Goal: Information Seeking & Learning: Learn about a topic

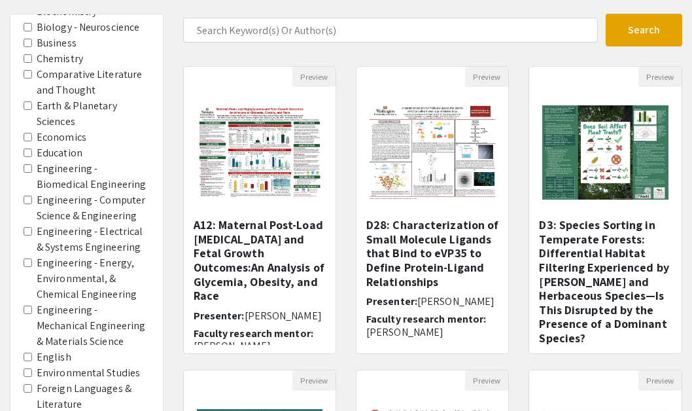
scroll to position [80, 0]
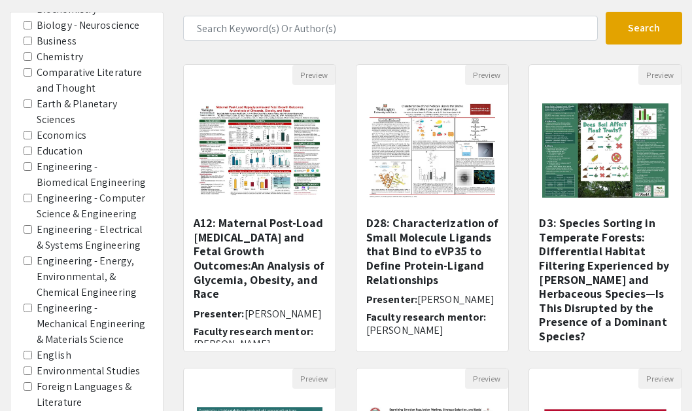
click at [29, 303] on Science "Engineering - Mechanical Engineering & Materials Science" at bounding box center [28, 307] width 9 height 9
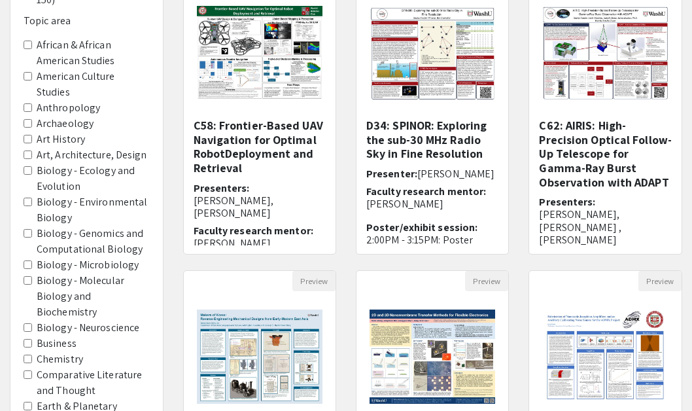
scroll to position [648, 0]
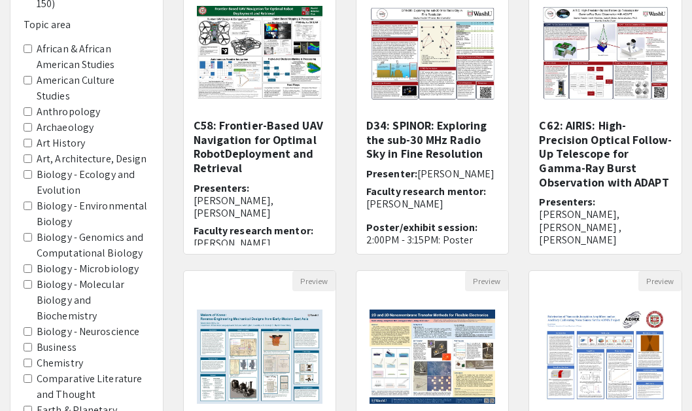
click at [27, 154] on Design "Art, Architecture, Design" at bounding box center [28, 158] width 9 height 9
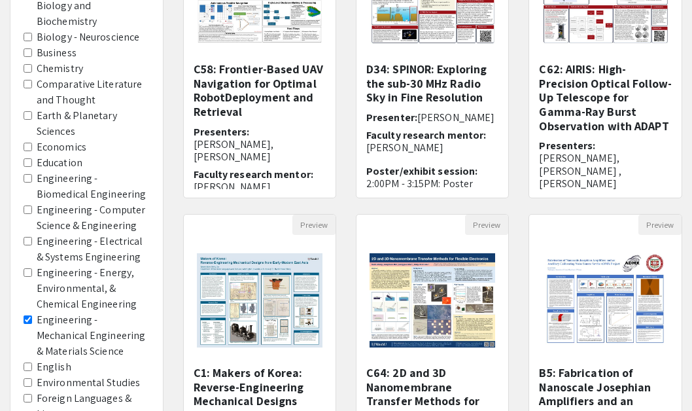
scroll to position [260, 0]
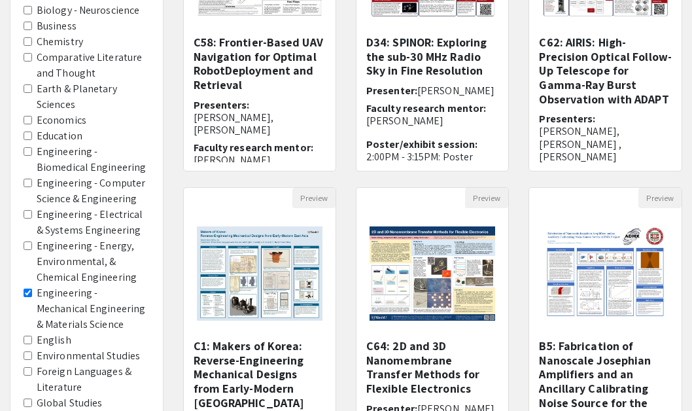
click at [42, 285] on label "Engineering - Mechanical Engineering & Materials Science" at bounding box center [93, 308] width 113 height 47
click at [32, 288] on Science "Engineering - Mechanical Engineering & Materials Science" at bounding box center [28, 292] width 9 height 9
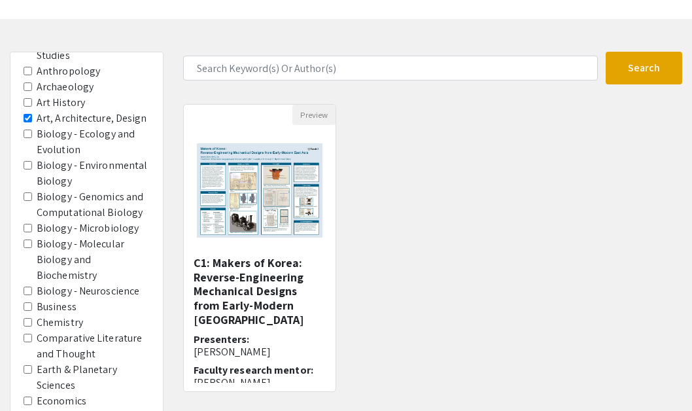
scroll to position [747, 0]
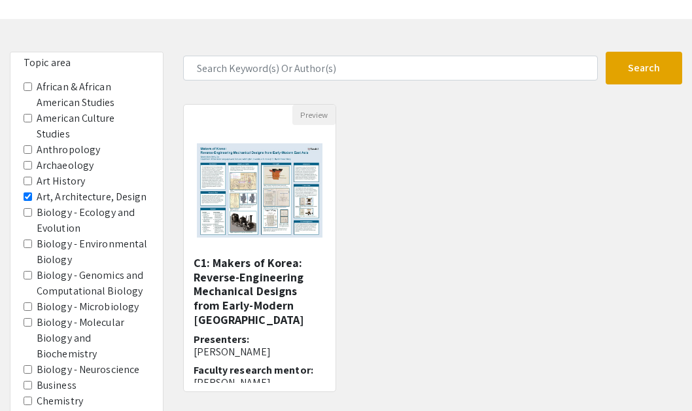
click at [26, 192] on Design "Art, Architecture, Design" at bounding box center [28, 196] width 9 height 9
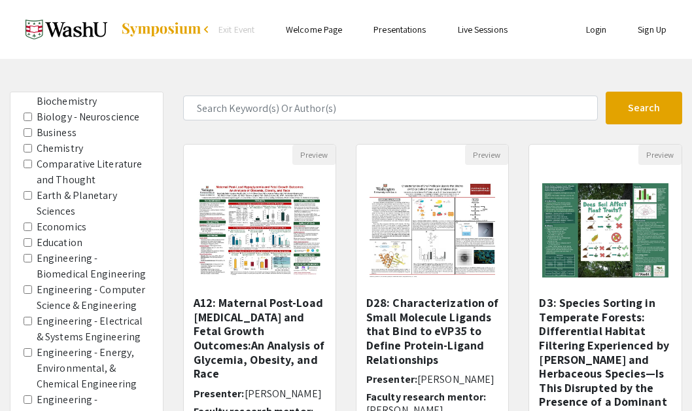
scroll to position [1051, 0]
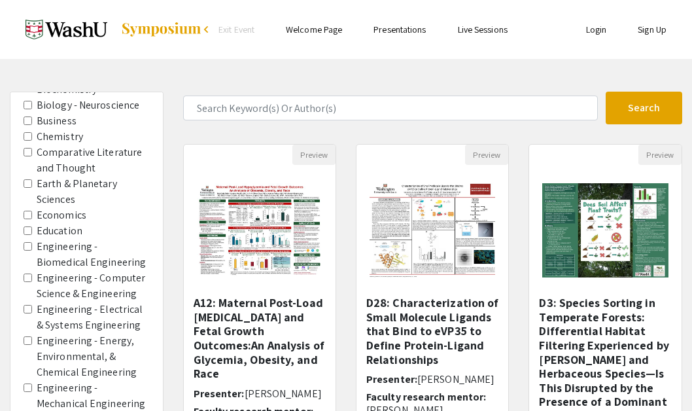
click at [24, 242] on Engineering "Engineering - Biomedical Engineering" at bounding box center [28, 246] width 9 height 9
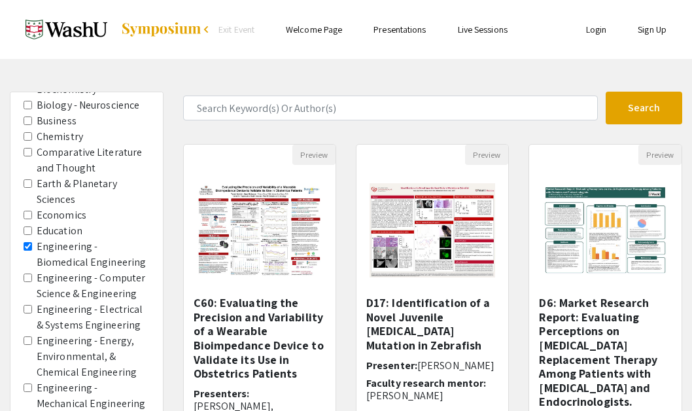
scroll to position [36, 0]
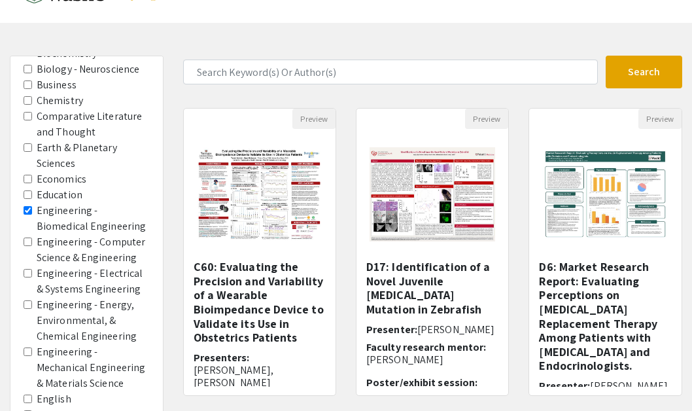
click at [29, 347] on Science "Engineering - Mechanical Engineering & Materials Science" at bounding box center [28, 351] width 9 height 9
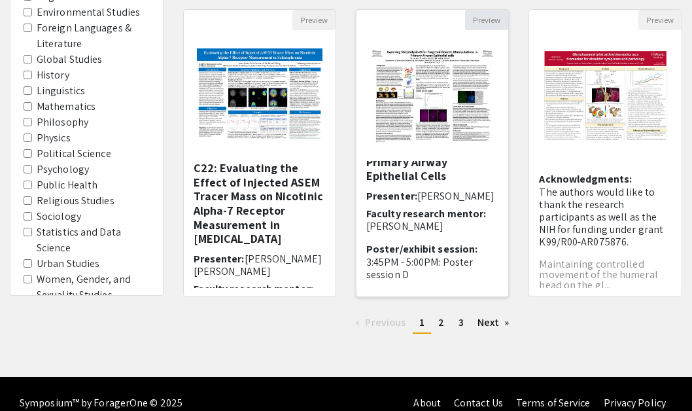
click at [479, 20] on button "Preview" at bounding box center [486, 20] width 43 height 20
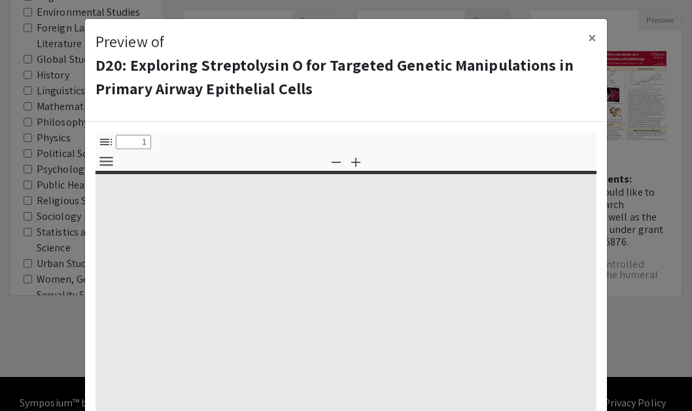
select select "custom"
type input "0"
select select "custom"
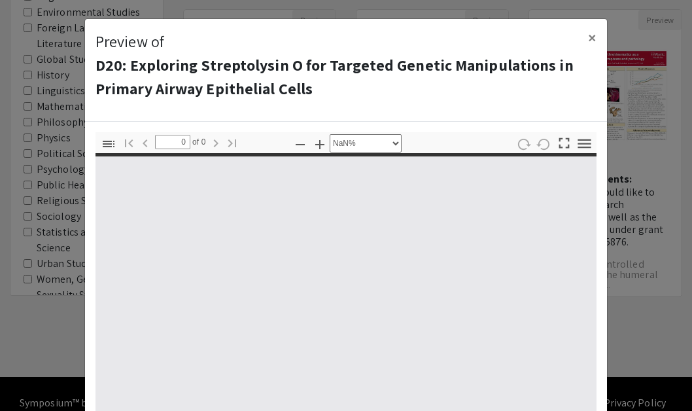
type input "1"
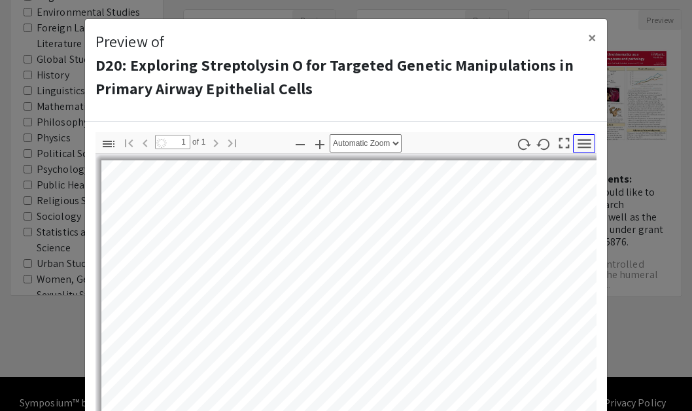
click at [583, 145] on icon "button" at bounding box center [585, 144] width 18 height 18
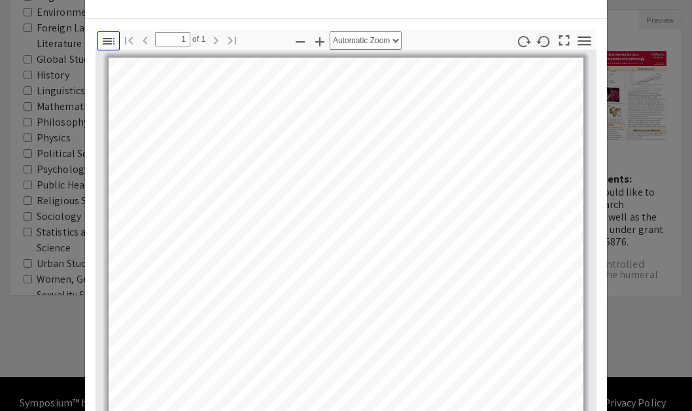
click at [110, 41] on icon "button" at bounding box center [109, 41] width 16 height 16
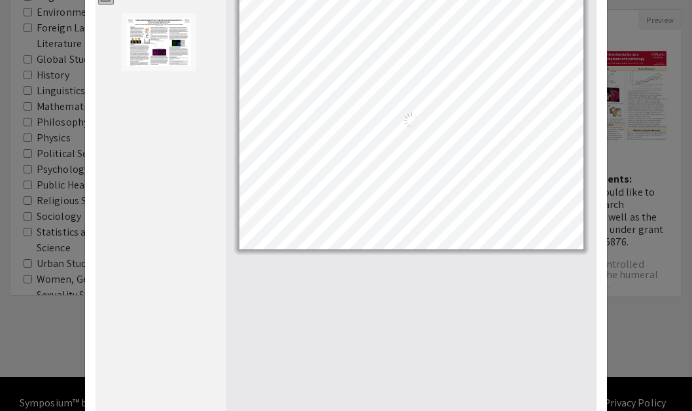
scroll to position [154, 0]
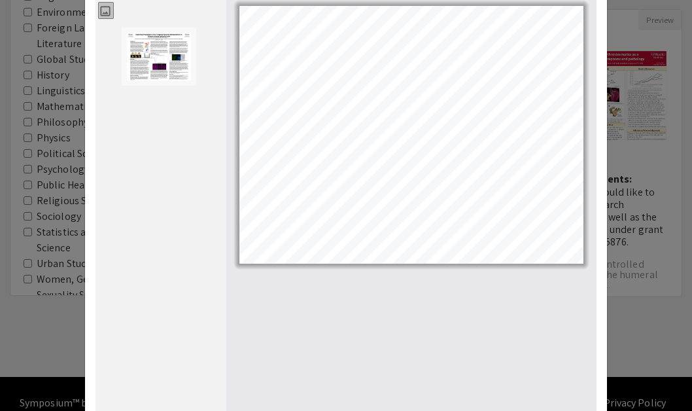
click at [109, 13] on icon "button" at bounding box center [106, 12] width 10 height 10
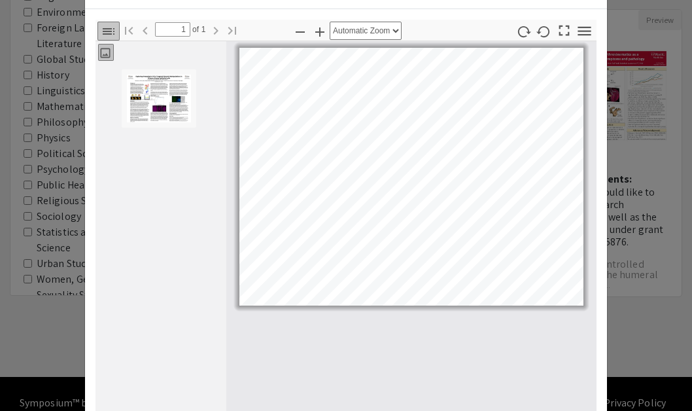
click at [116, 30] on button "Toggle Sidebar" at bounding box center [108, 31] width 22 height 19
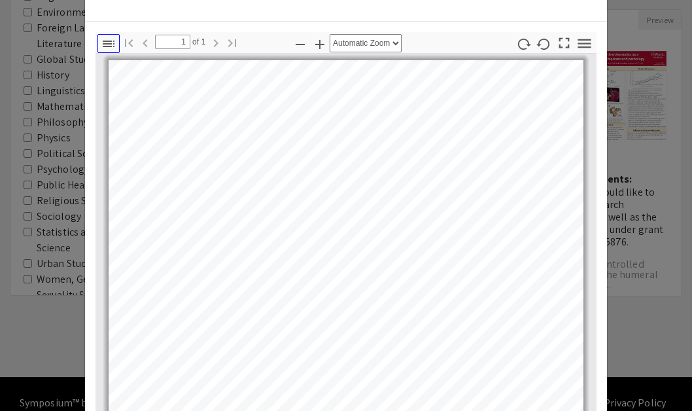
scroll to position [99, 0]
click at [390, 48] on select "Automatic Zoom Actual Size Page Fit Page Width 50% 100% 125% 150% 200% 300% 400…" at bounding box center [366, 44] width 72 height 18
click at [566, 43] on icon "button" at bounding box center [564, 44] width 18 height 18
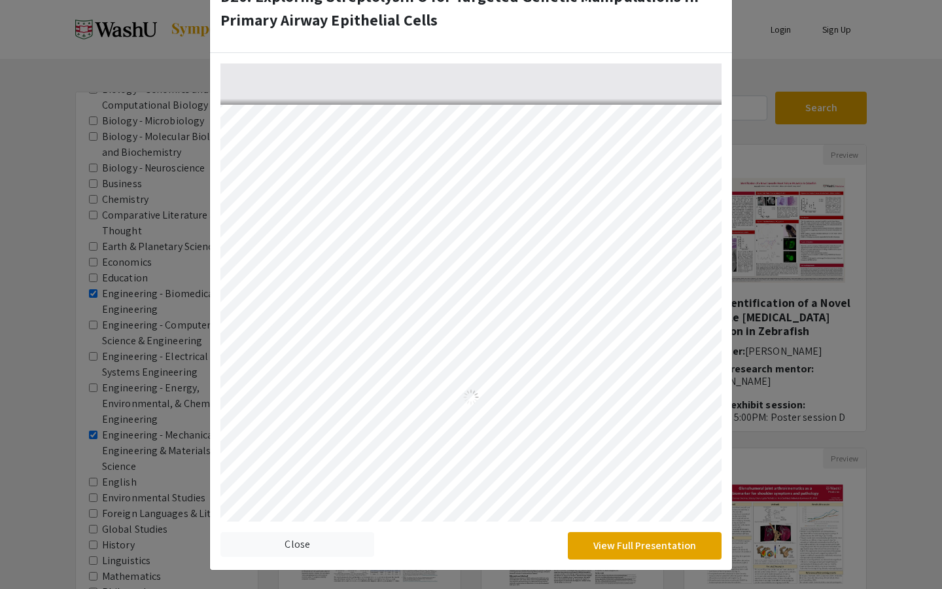
scroll to position [69, 0]
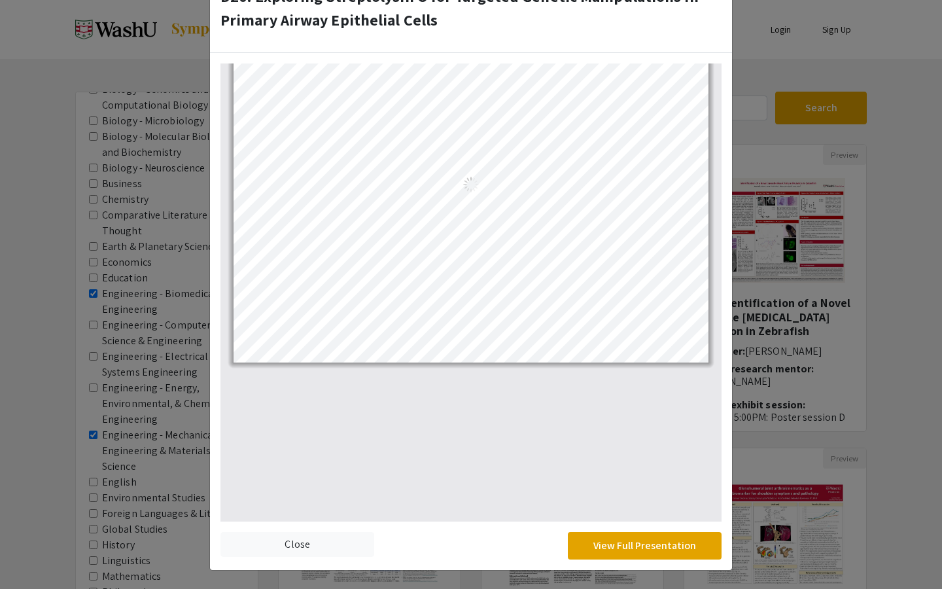
select select "auto"
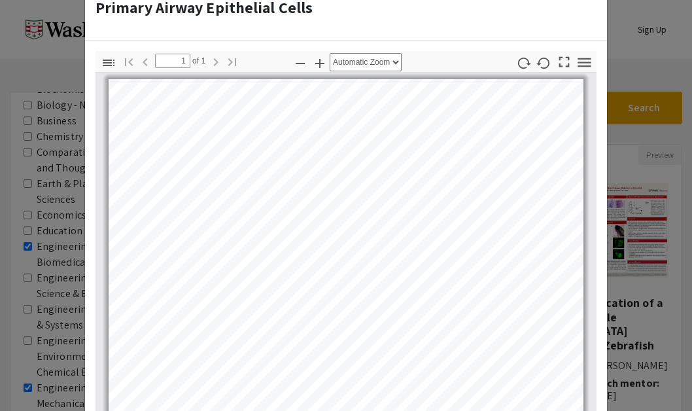
scroll to position [0, 0]
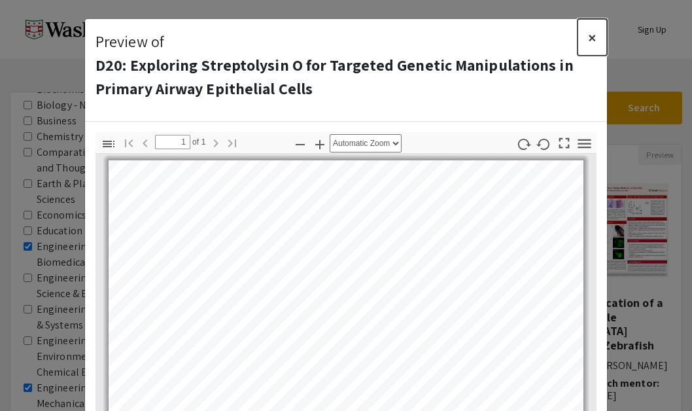
click at [596, 29] on button "×" at bounding box center [592, 37] width 29 height 37
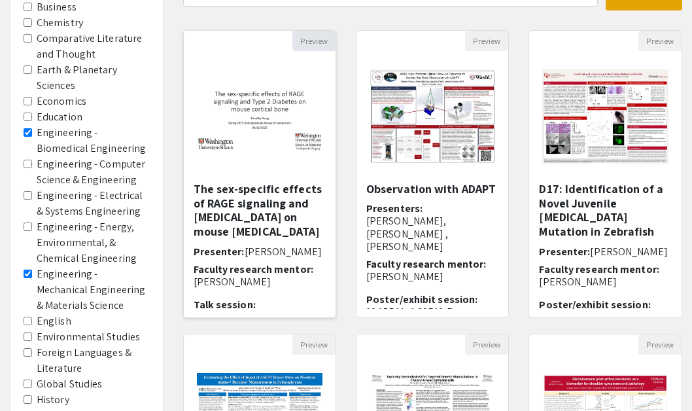
click at [307, 43] on button "Preview" at bounding box center [313, 41] width 43 height 20
select select "custom"
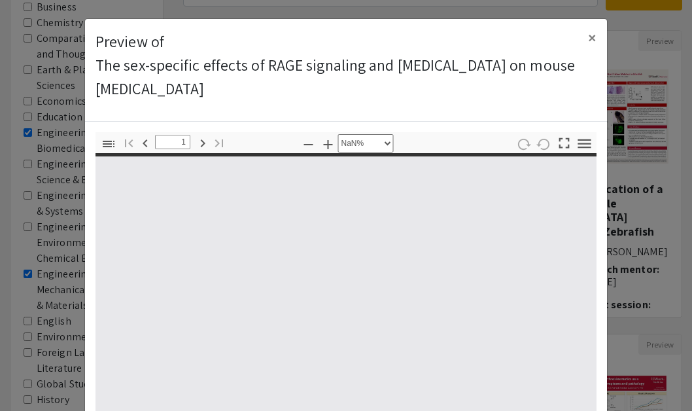
type input "0"
select select "auto"
type input "1"
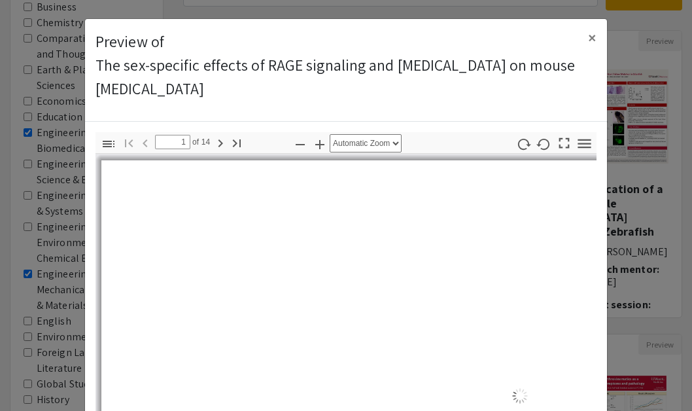
select select "auto"
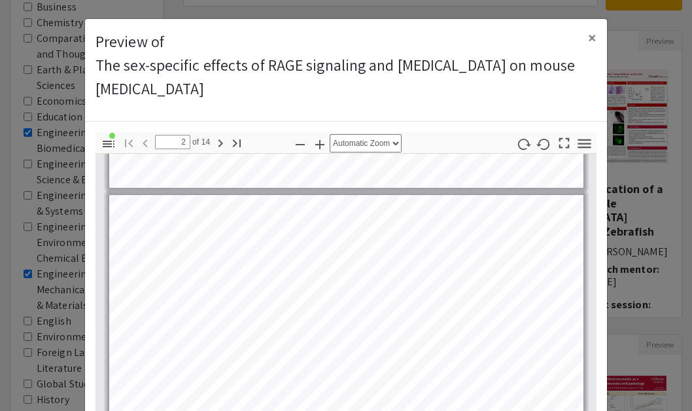
type input "3"
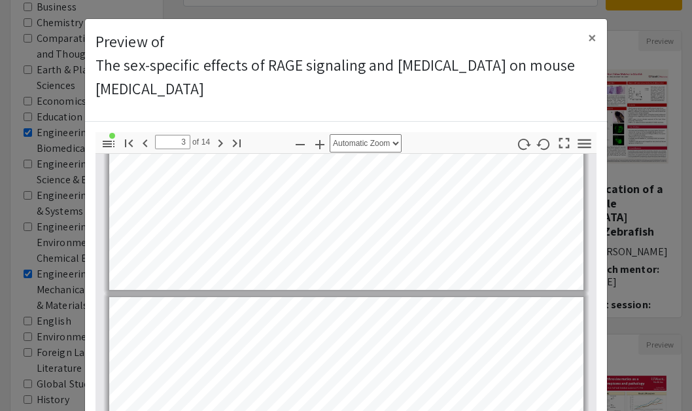
scroll to position [559, 0]
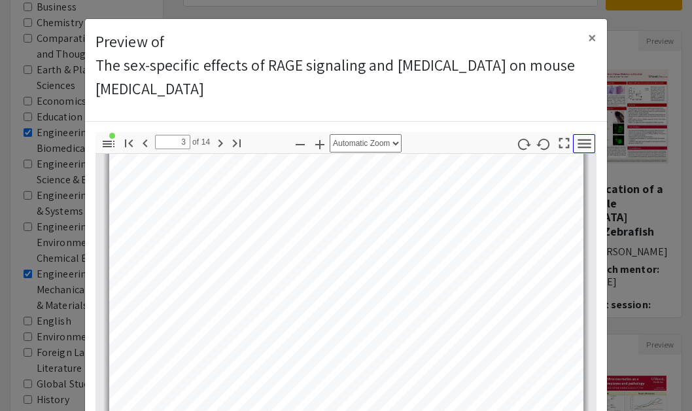
click at [585, 145] on icon "button" at bounding box center [585, 144] width 18 height 18
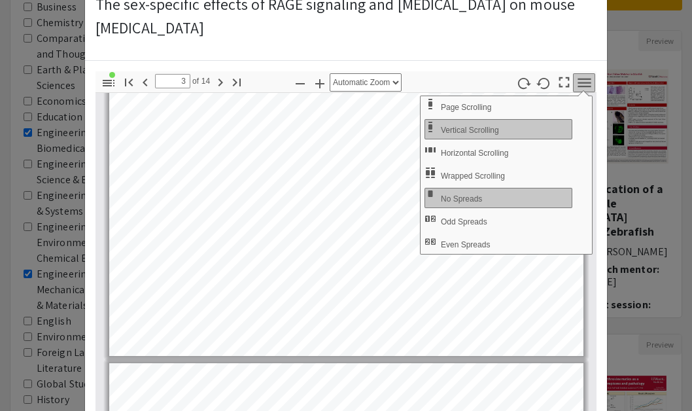
scroll to position [62, 0]
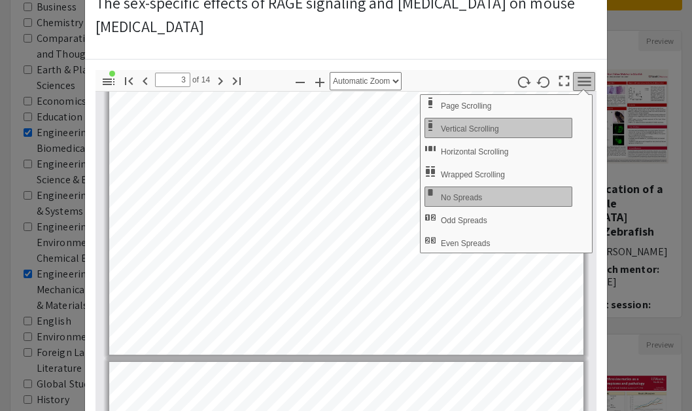
click at [588, 84] on icon "button" at bounding box center [584, 81] width 13 height 9
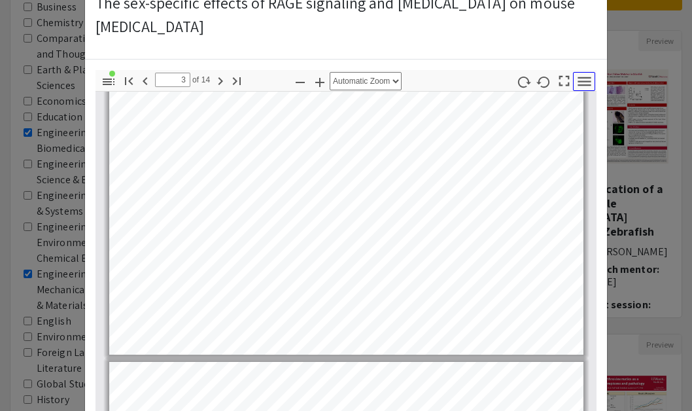
scroll to position [0, 0]
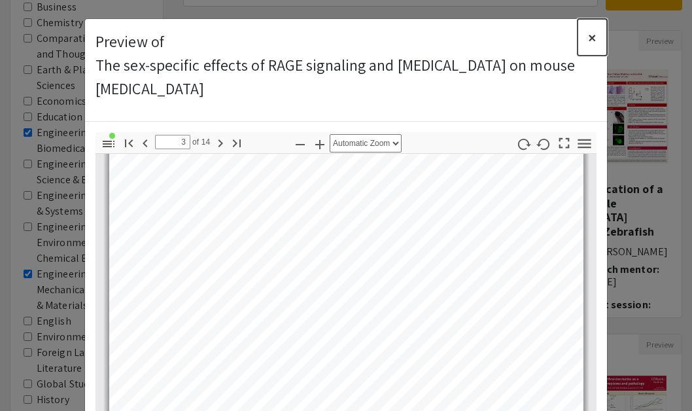
click at [587, 35] on button "×" at bounding box center [592, 37] width 29 height 37
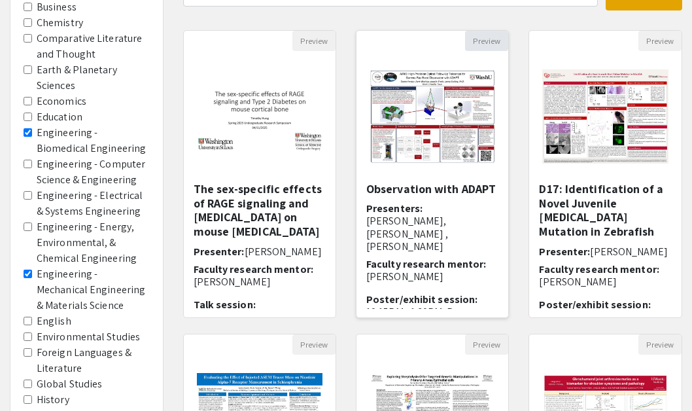
click at [486, 42] on button "Preview" at bounding box center [486, 41] width 43 height 20
select select "custom"
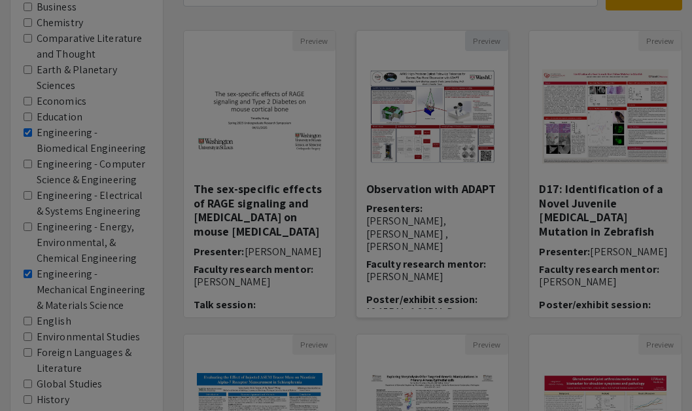
type input "0"
select select "custom"
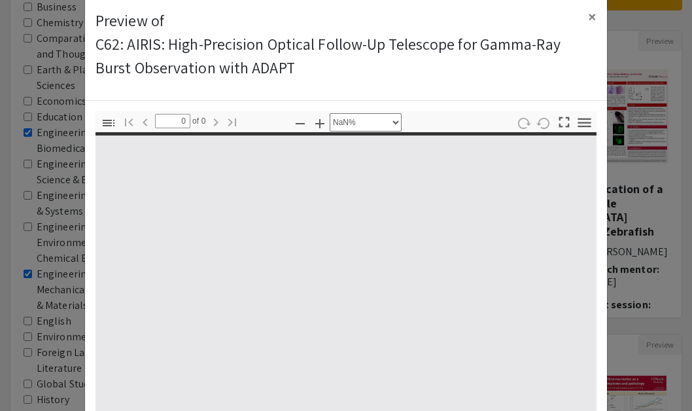
type input "1"
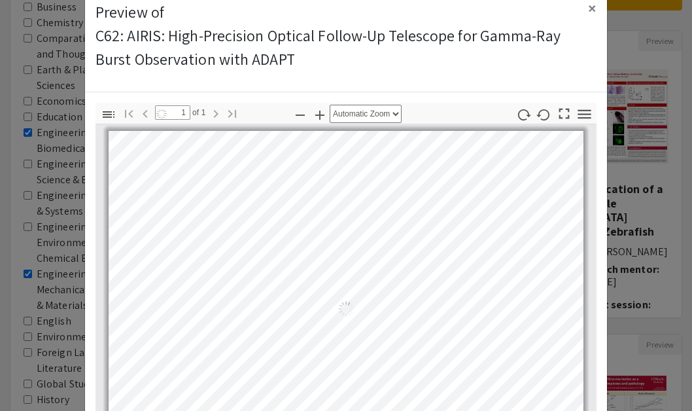
scroll to position [158, 0]
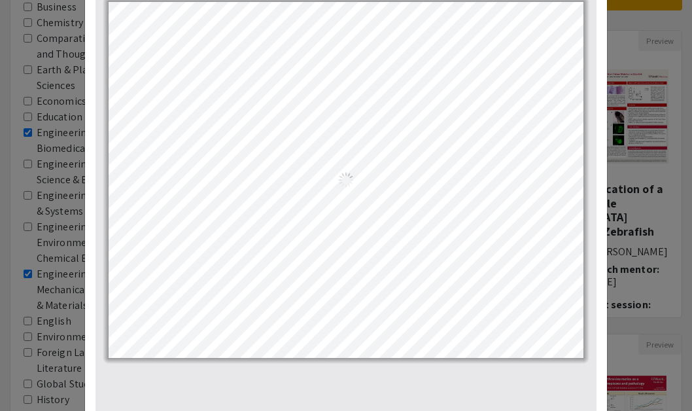
click at [566, 114] on div "Loading…" at bounding box center [346, 180] width 475 height 356
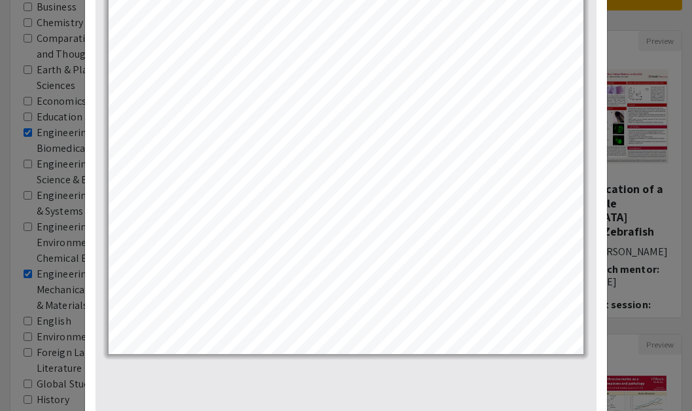
scroll to position [99, 0]
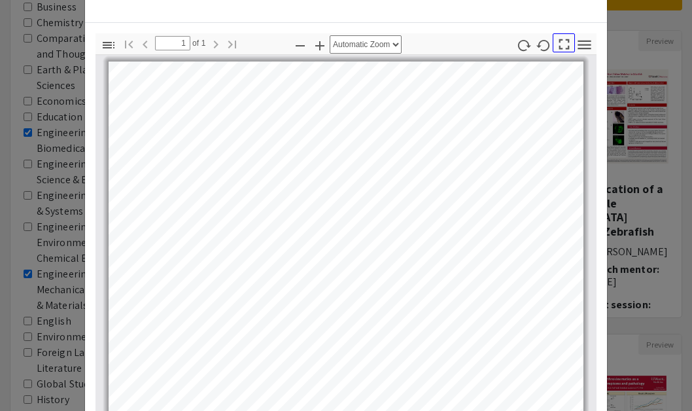
click at [566, 49] on icon "button" at bounding box center [564, 44] width 18 height 18
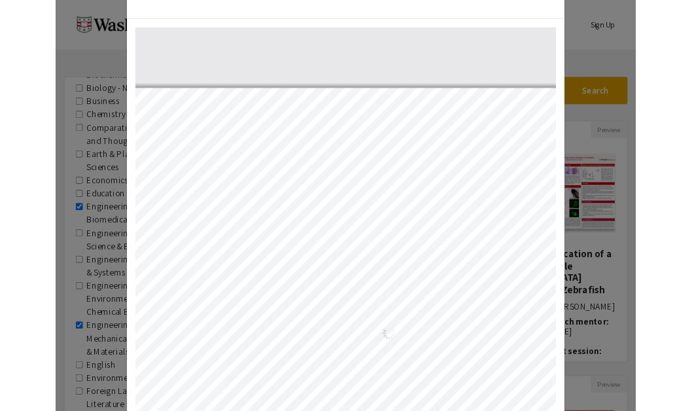
scroll to position [588, 0]
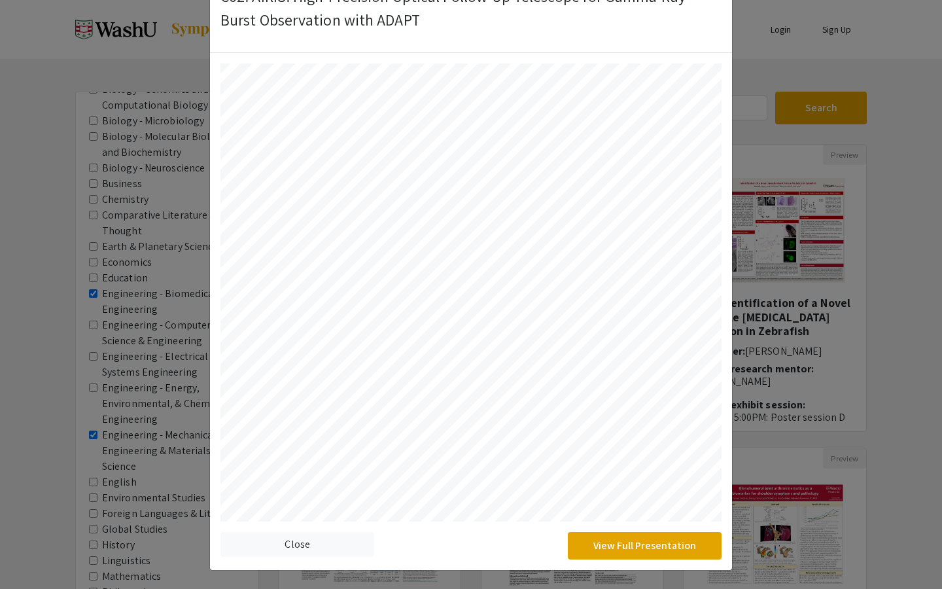
select select "auto"
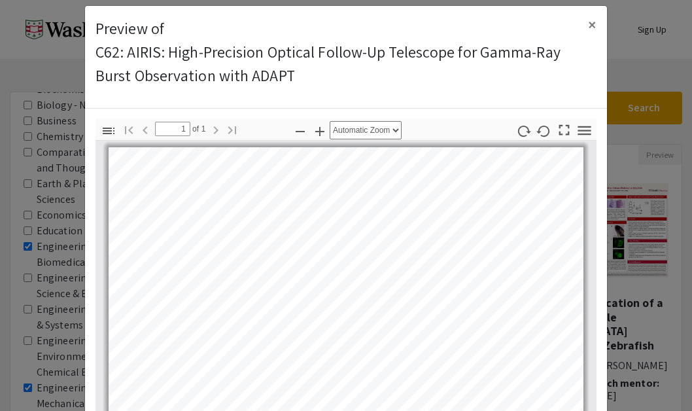
scroll to position [3, 0]
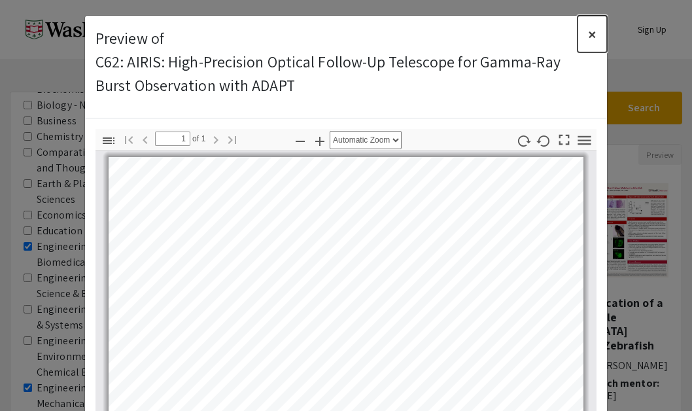
click at [588, 33] on span "×" at bounding box center [592, 34] width 9 height 21
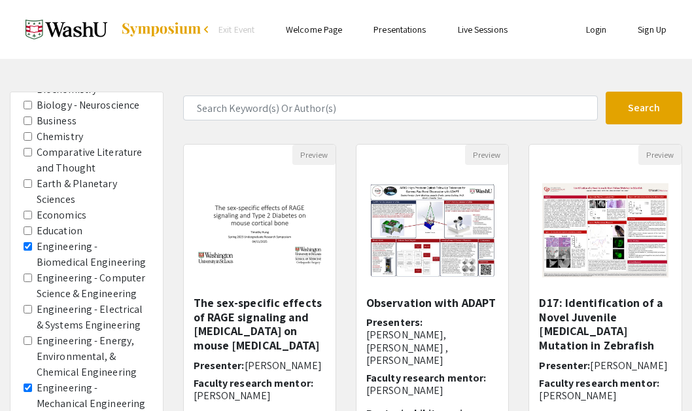
click at [249, 238] on img at bounding box center [260, 230] width 152 height 97
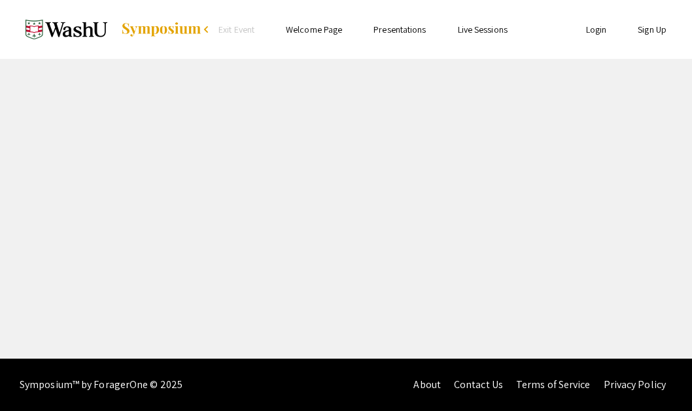
select select "custom"
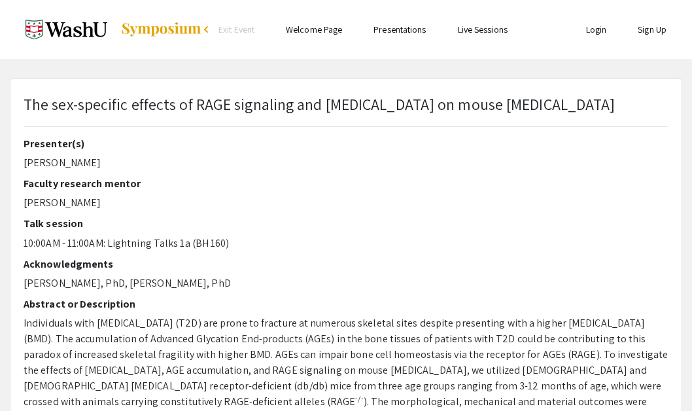
type input "0"
select select "custom"
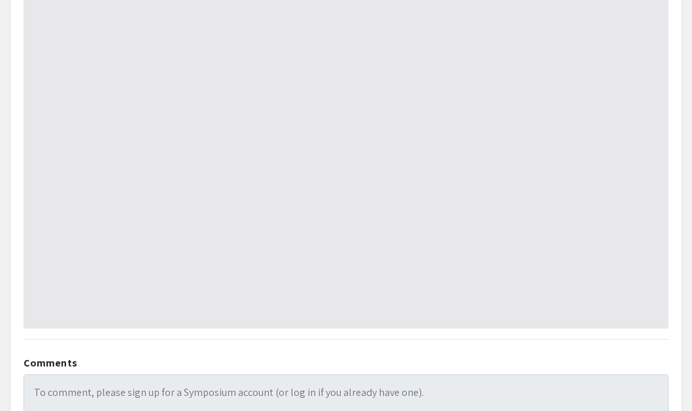
scroll to position [762, 0]
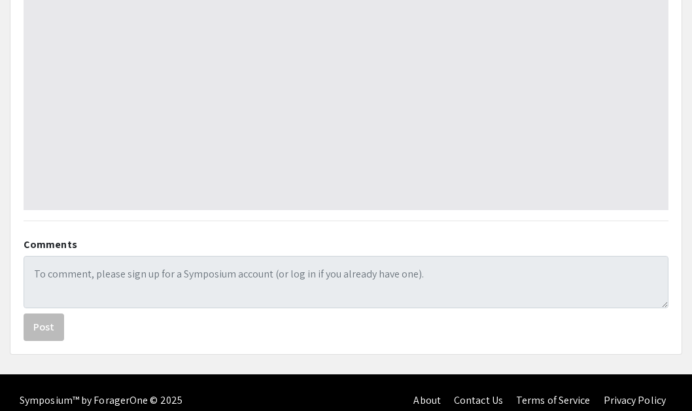
type input "1"
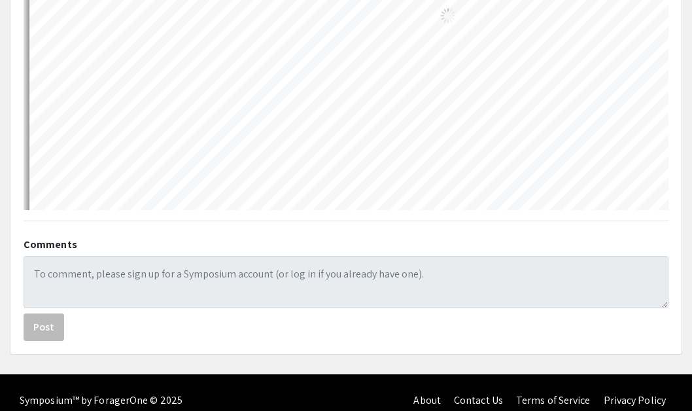
select select "auto"
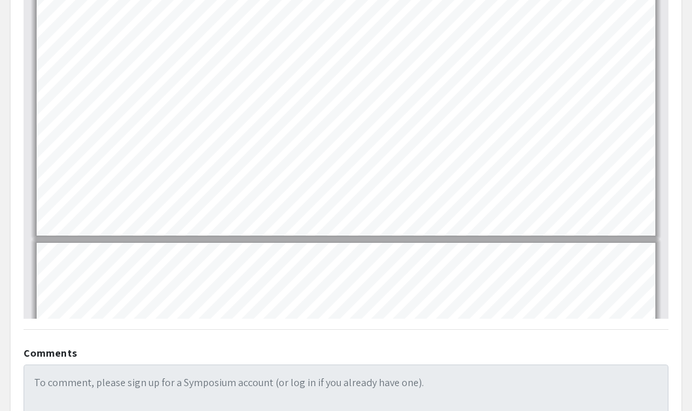
scroll to position [598, 0]
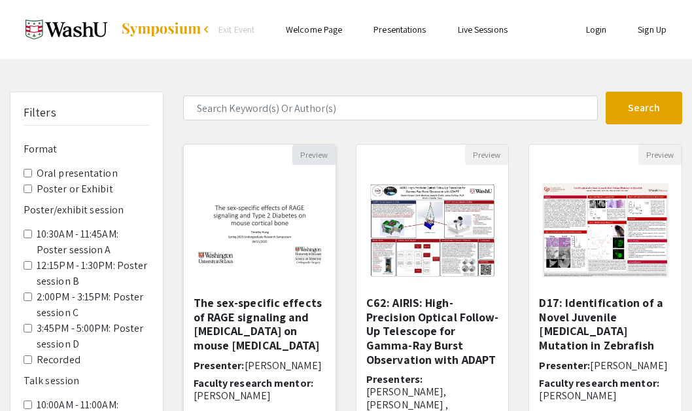
click at [317, 150] on button "Preview" at bounding box center [313, 155] width 43 height 20
select select "custom"
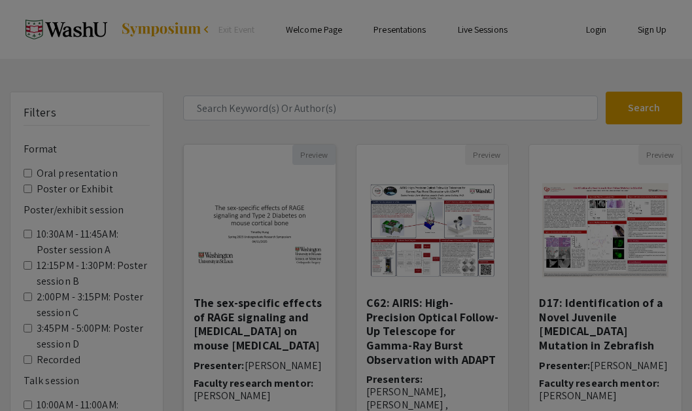
type input "0"
select select "custom"
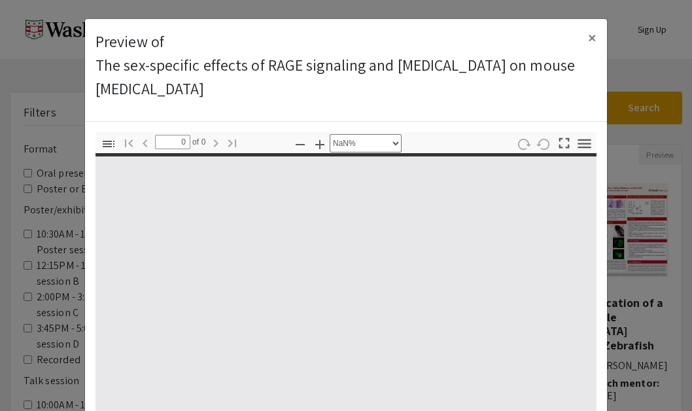
type input "1"
select select "auto"
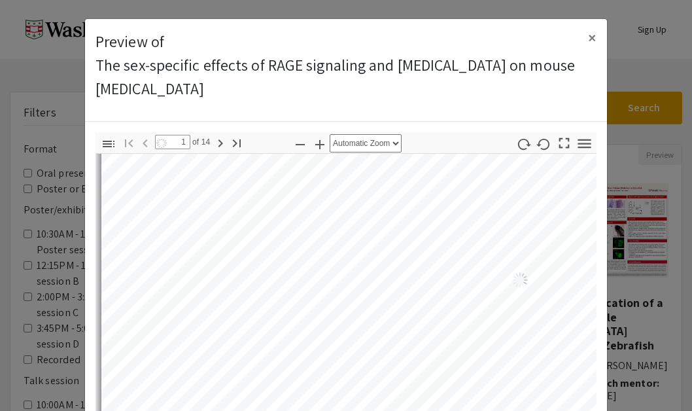
type input "2"
select select "auto"
type input "3"
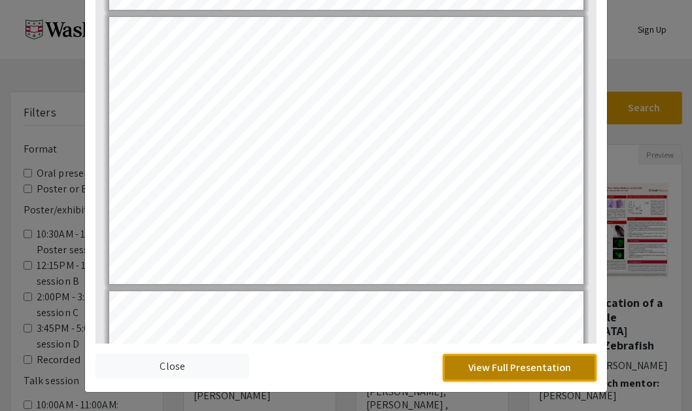
click at [461, 370] on button "View Full Presentation" at bounding box center [520, 367] width 154 height 27
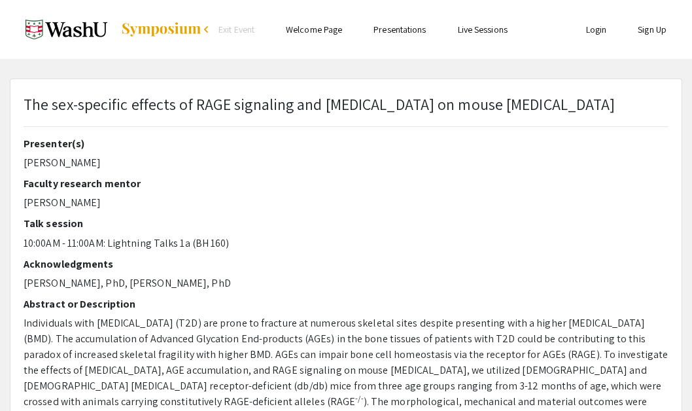
select select "auto"
type input "1"
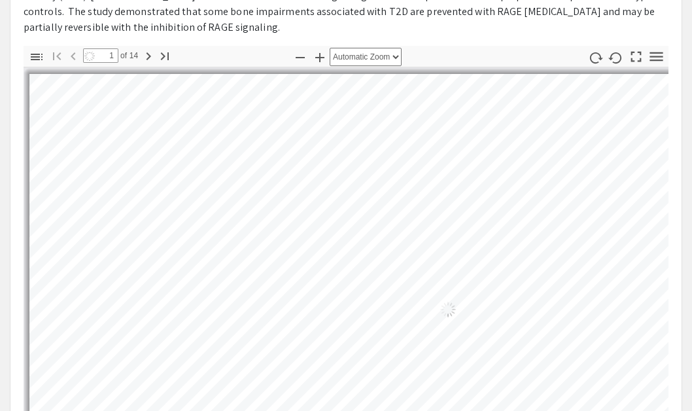
select select "auto"
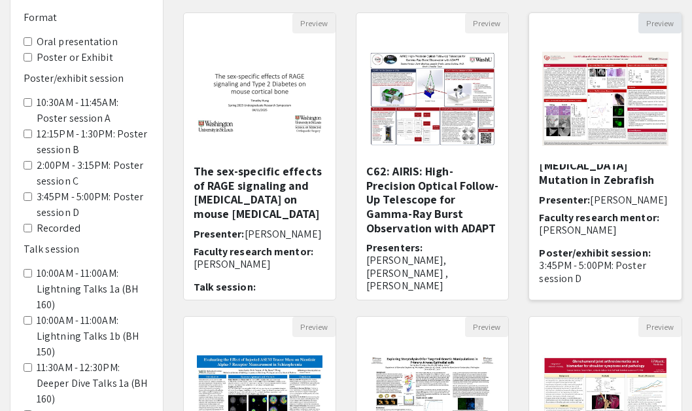
click at [655, 20] on button "Preview" at bounding box center [659, 23] width 43 height 20
select select "custom"
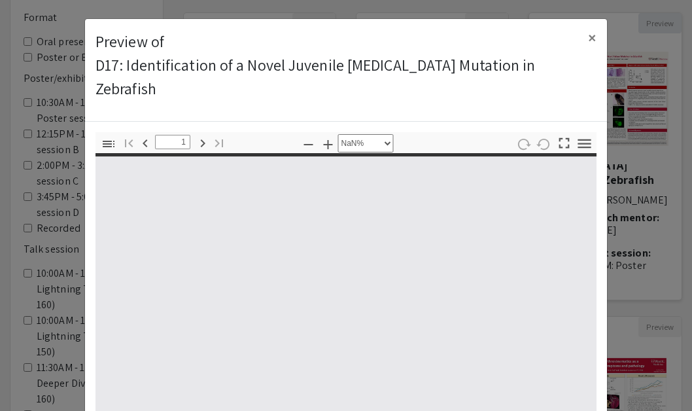
type input "0"
select select "custom"
type input "1"
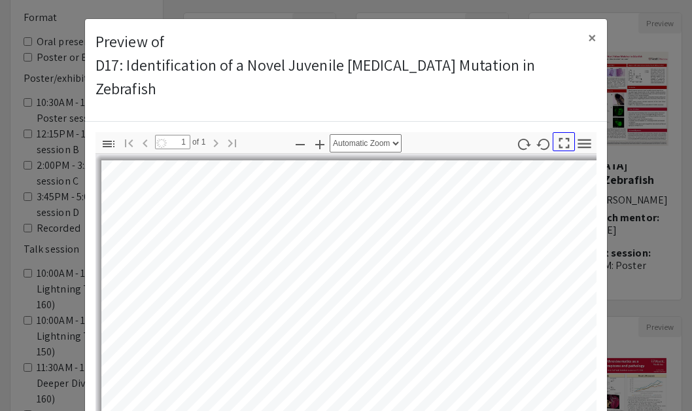
click at [561, 134] on icon "button" at bounding box center [564, 143] width 18 height 18
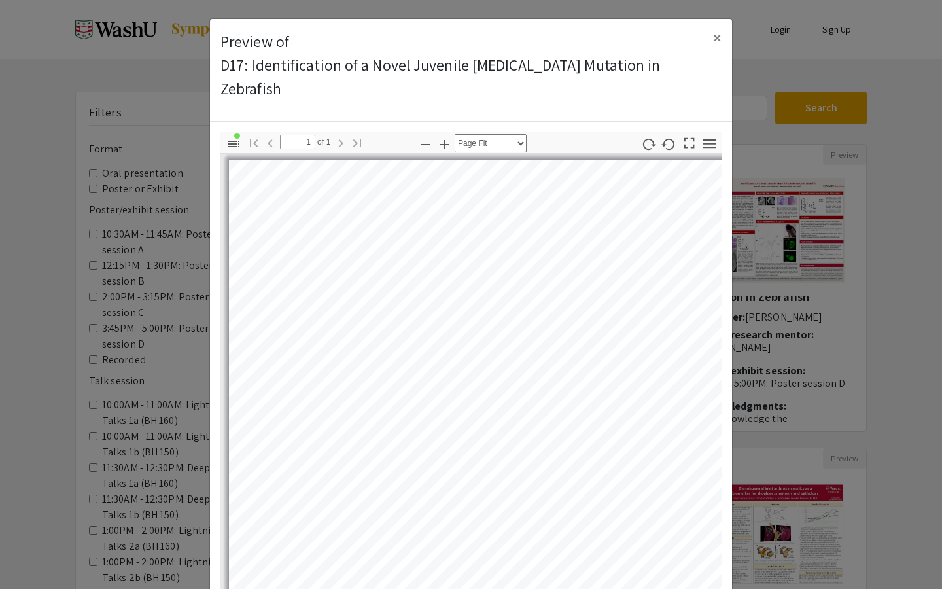
select select "auto"
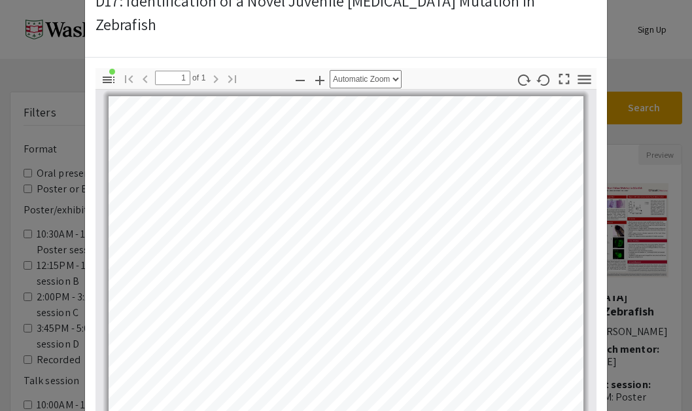
click at [626, 76] on modal-container "Preview of D17: Identification of a Novel Juvenile Heart Failure Mutation in Ze…" at bounding box center [346, 205] width 692 height 411
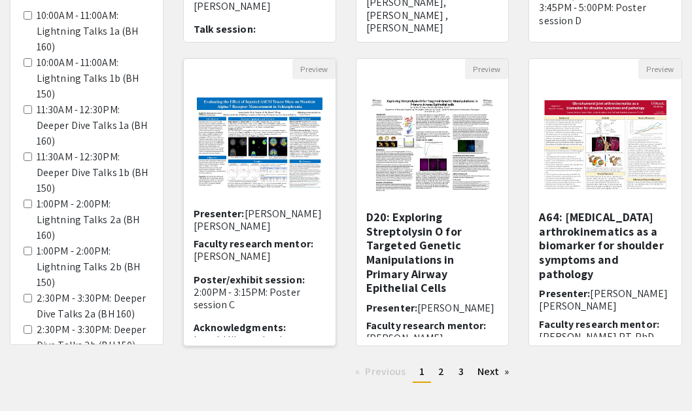
scroll to position [92, 0]
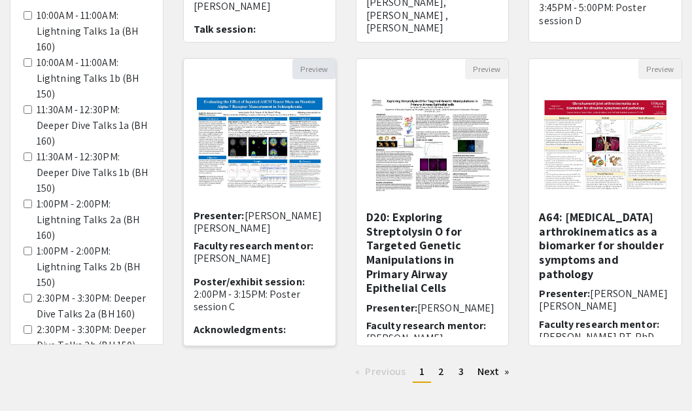
click at [313, 63] on button "Preview" at bounding box center [313, 69] width 43 height 20
select select "custom"
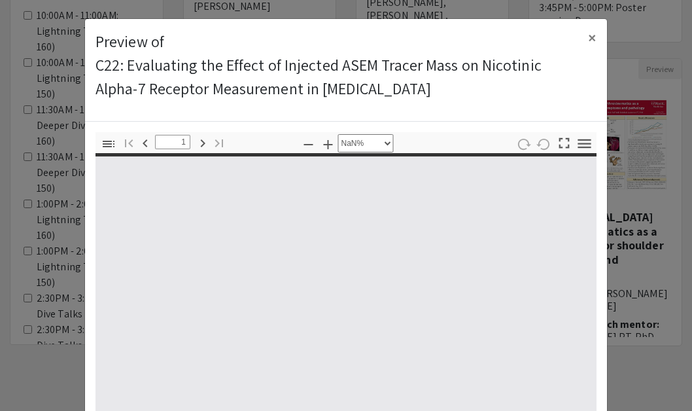
type input "0"
select select "custom"
type input "1"
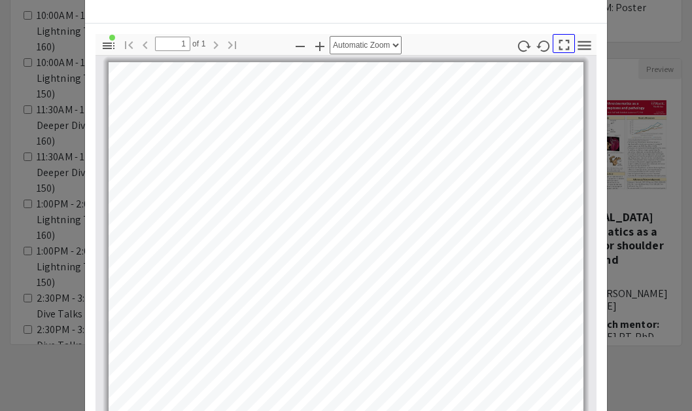
click at [562, 48] on icon "button" at bounding box center [564, 45] width 18 height 18
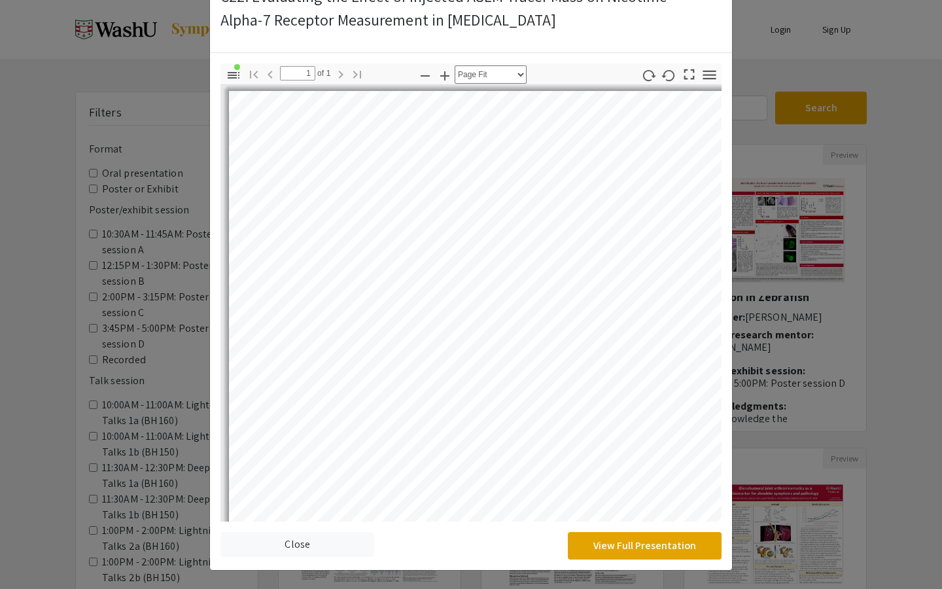
select select "auto"
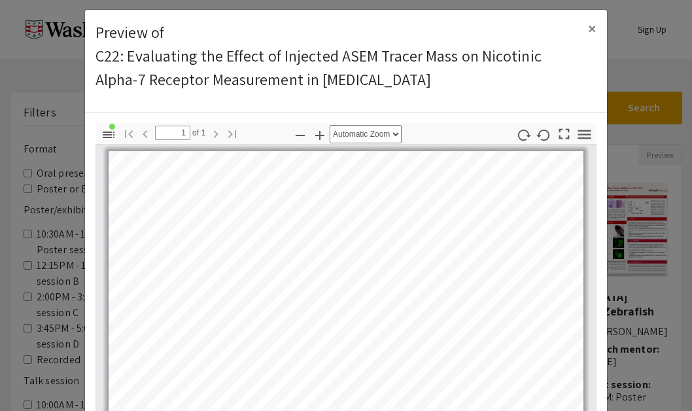
scroll to position [0, 0]
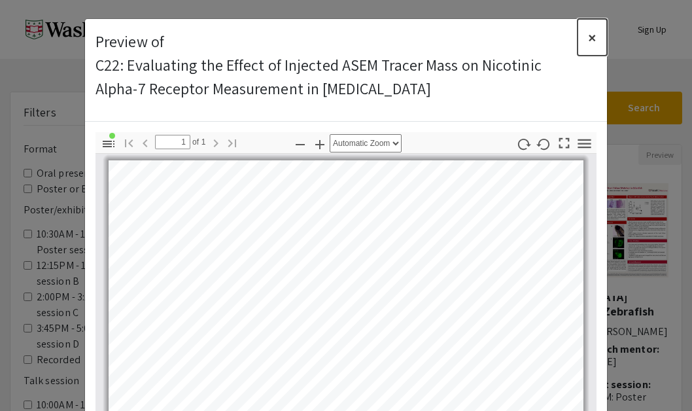
click at [589, 37] on span "×" at bounding box center [592, 37] width 9 height 21
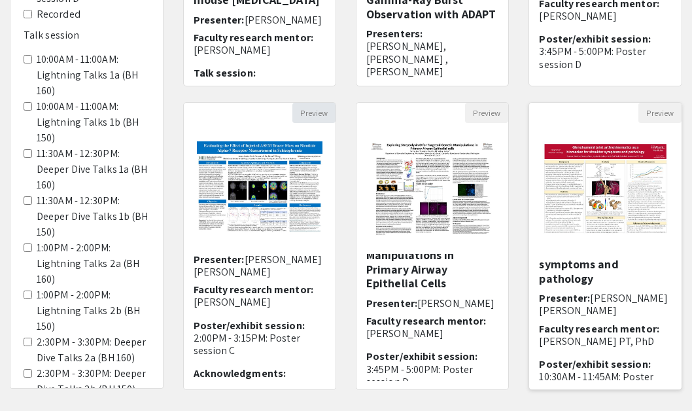
scroll to position [44, 0]
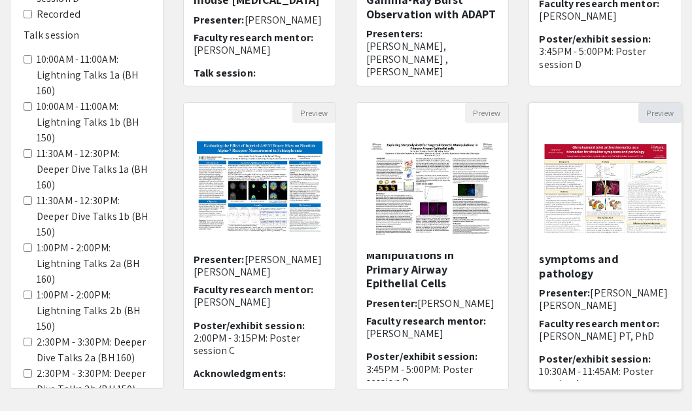
click at [659, 112] on button "Preview" at bounding box center [659, 113] width 43 height 20
select select "custom"
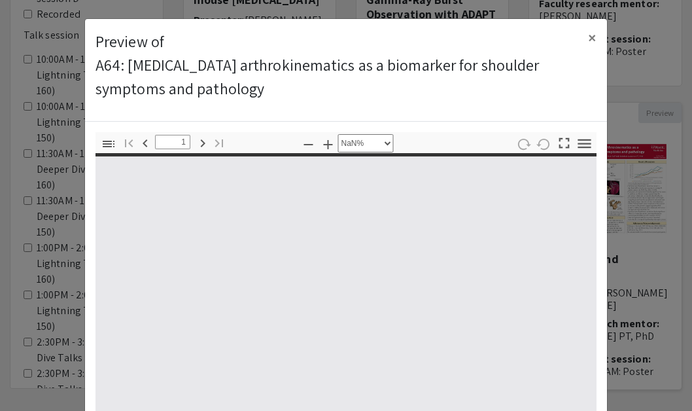
type input "0"
select select "custom"
type input "1"
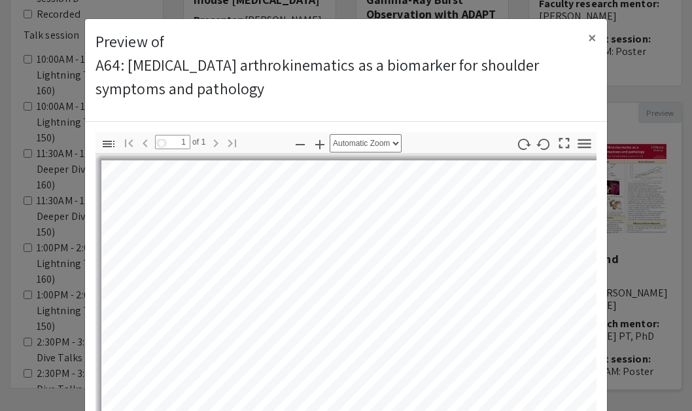
select select "auto"
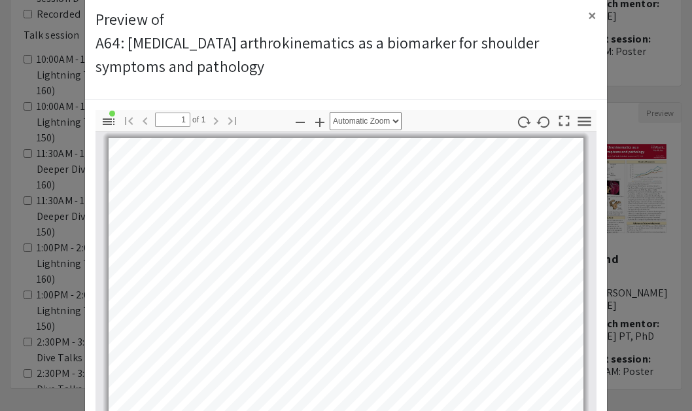
scroll to position [6, 0]
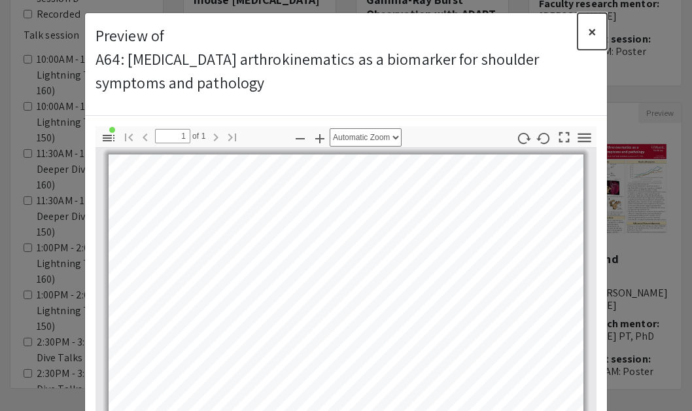
click at [594, 29] on span "×" at bounding box center [592, 31] width 9 height 21
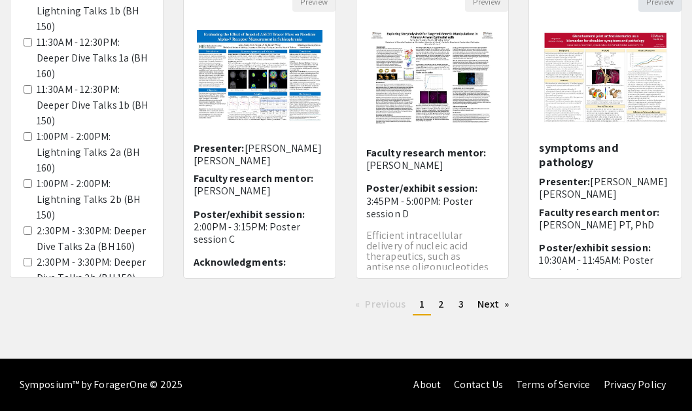
scroll to position [128, 0]
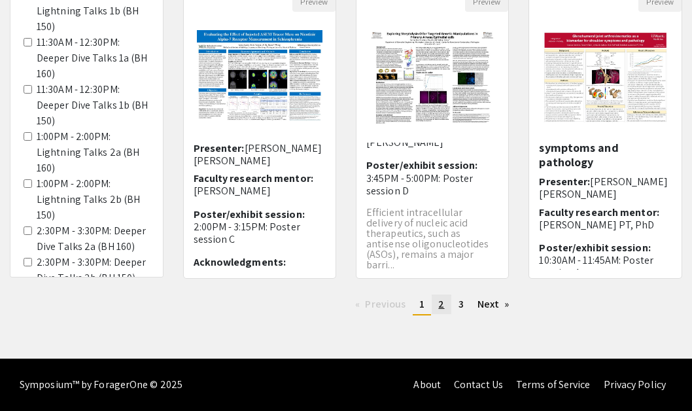
click at [444, 305] on link "page 2" at bounding box center [441, 304] width 19 height 20
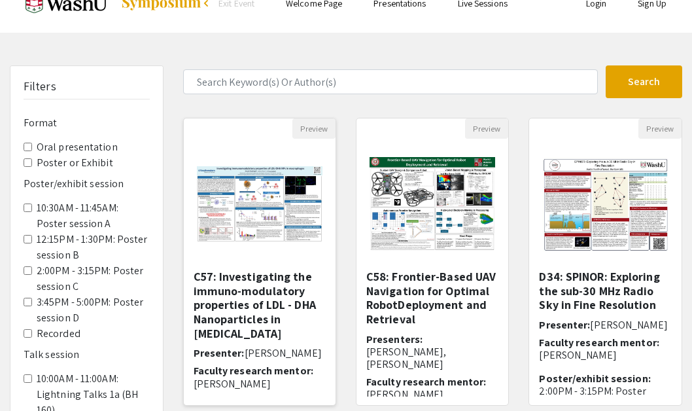
scroll to position [10, 0]
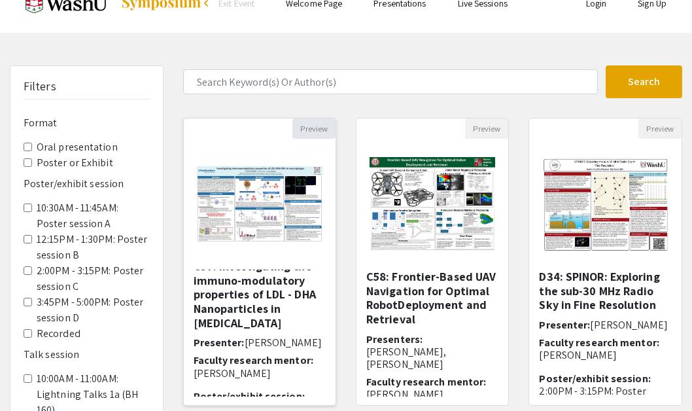
click at [304, 133] on button "Preview" at bounding box center [313, 128] width 43 height 20
select select "custom"
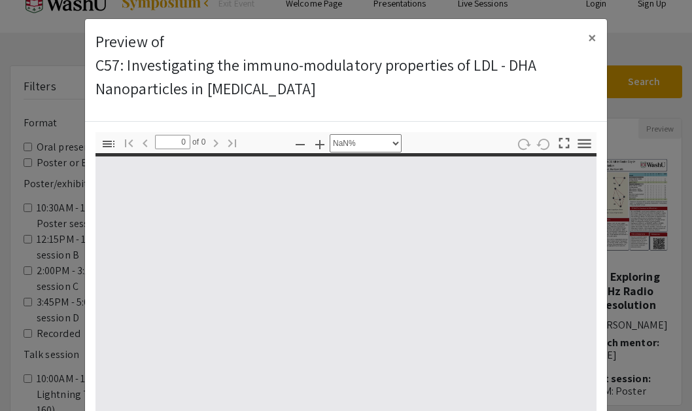
type input "1"
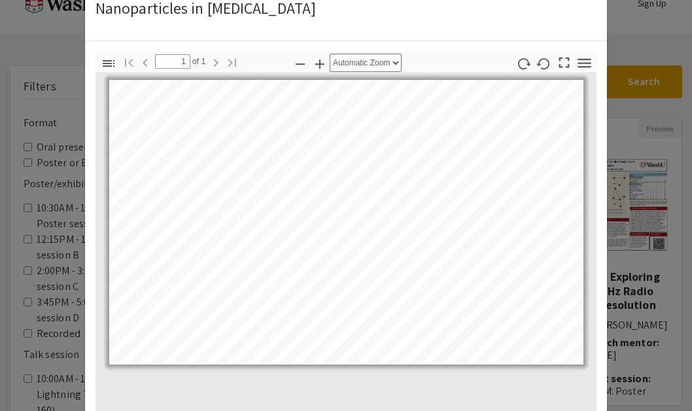
scroll to position [56, 0]
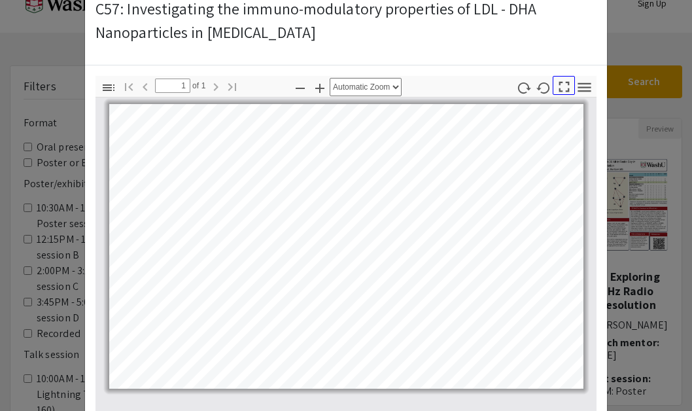
click at [563, 82] on icon "button" at bounding box center [564, 87] width 18 height 18
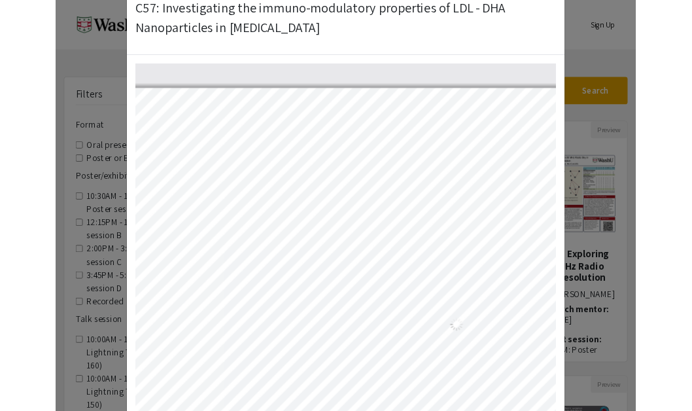
scroll to position [588, 0]
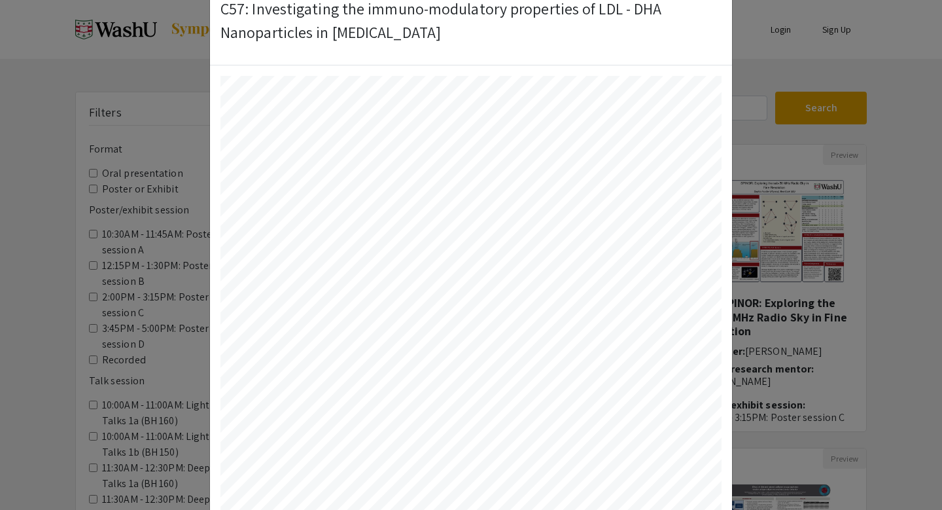
select select "auto"
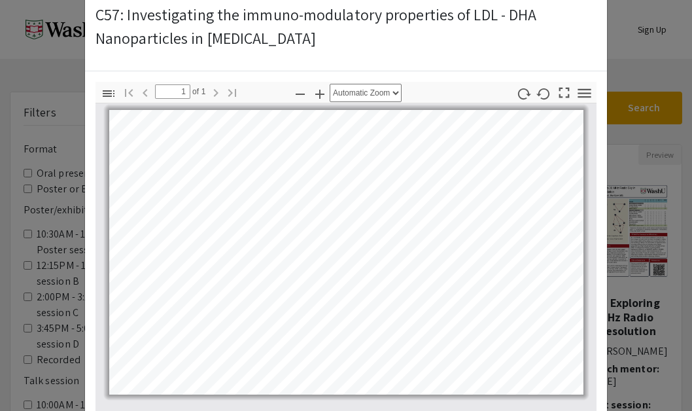
scroll to position [0, 0]
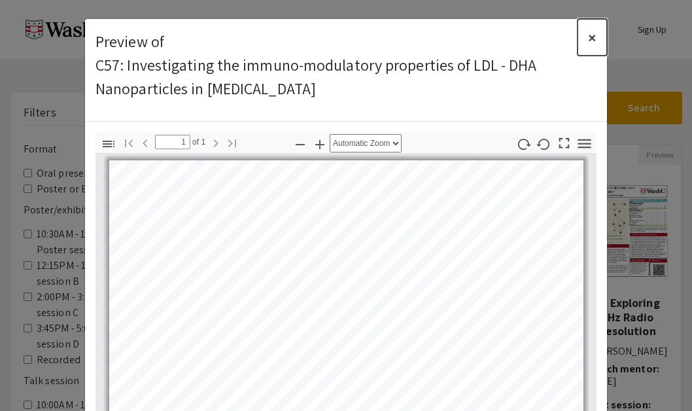
click at [591, 32] on span "×" at bounding box center [592, 37] width 9 height 21
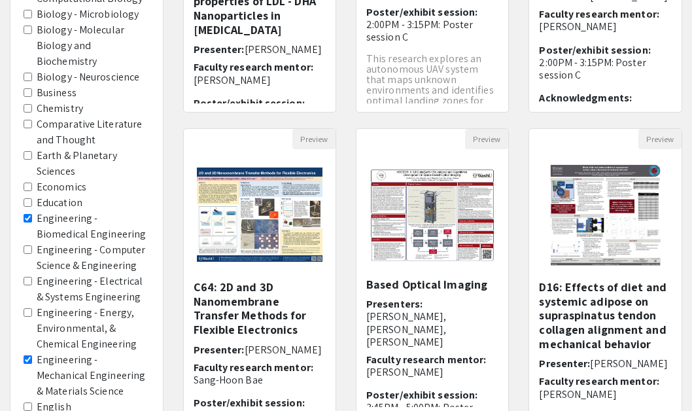
scroll to position [761, 0]
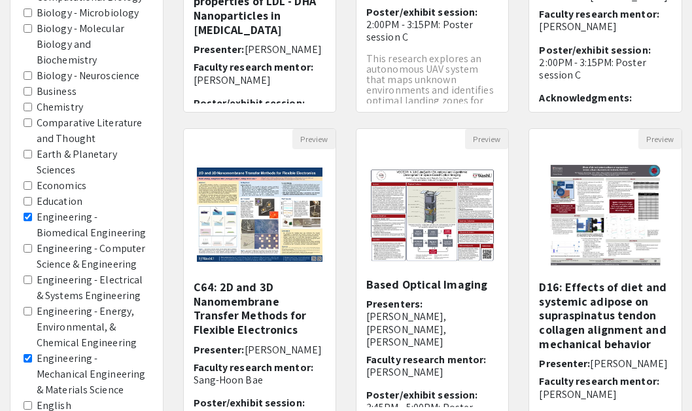
click at [29, 354] on Science "Engineering - Mechanical Engineering & Materials Science" at bounding box center [28, 358] width 9 height 9
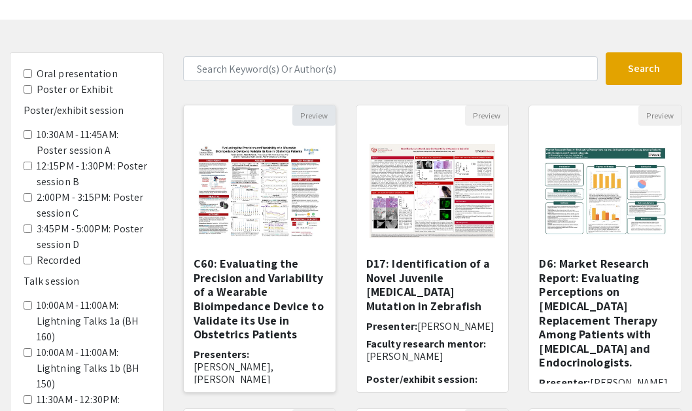
scroll to position [34, 0]
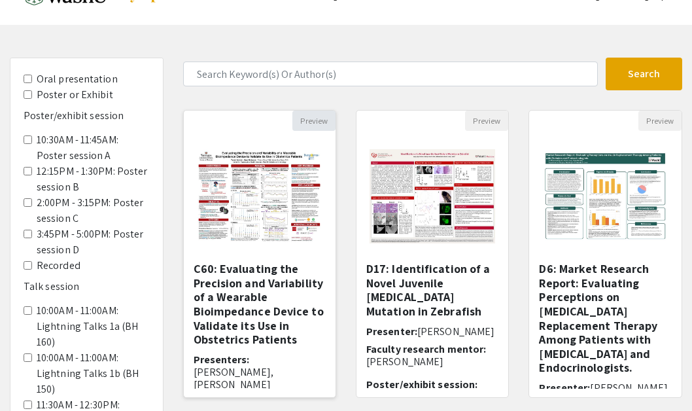
click at [314, 121] on button "Preview" at bounding box center [313, 121] width 43 height 20
select select "custom"
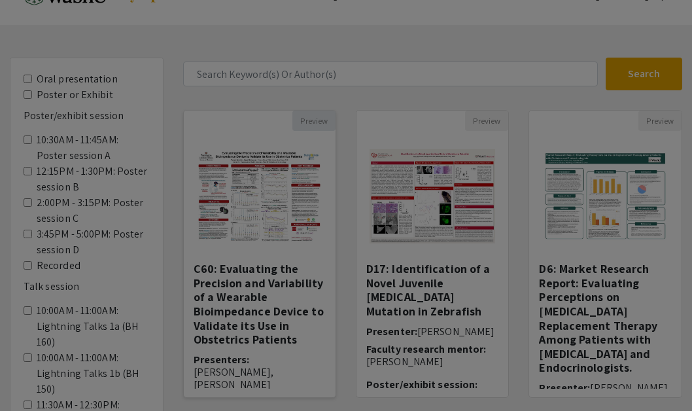
type input "0"
select select "custom"
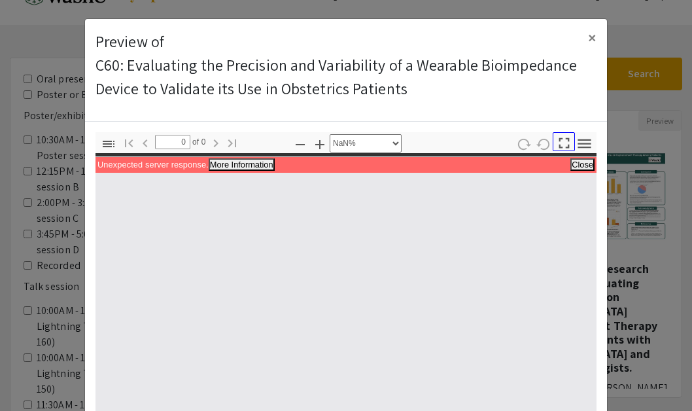
click at [562, 139] on icon "button" at bounding box center [564, 143] width 18 height 18
click at [587, 37] on button "×" at bounding box center [592, 37] width 29 height 37
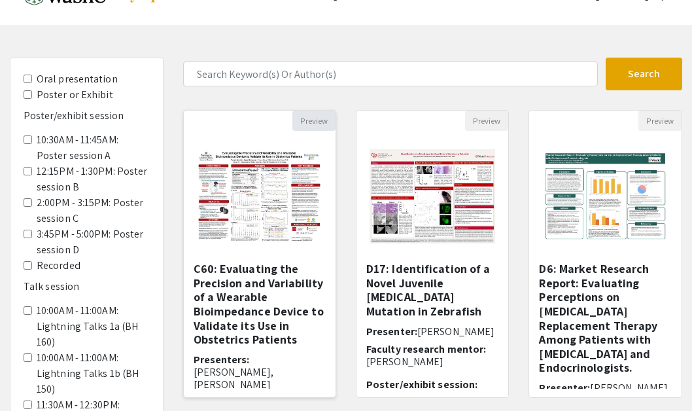
click at [315, 120] on button "Preview" at bounding box center [313, 121] width 43 height 20
select select "custom"
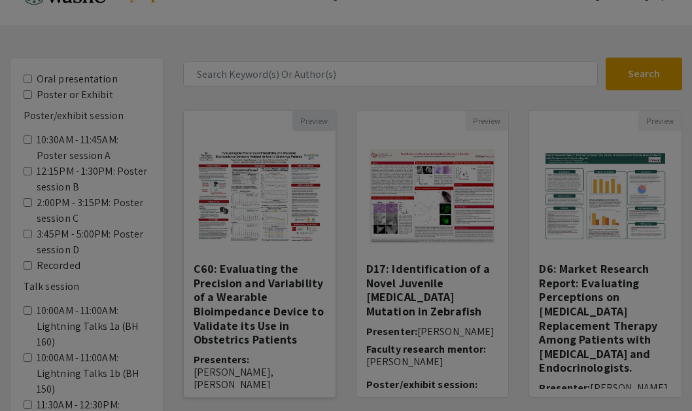
type input "0"
select select "custom"
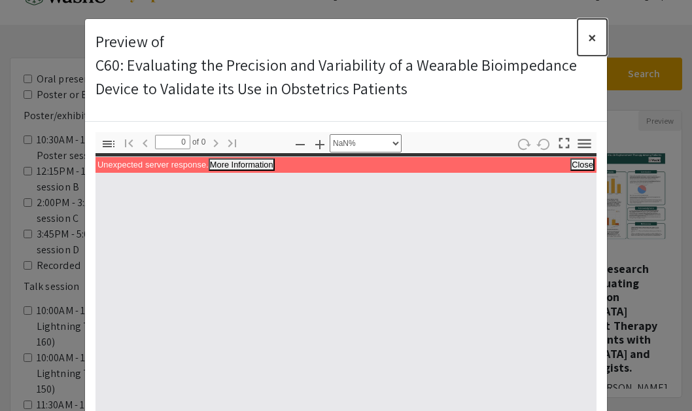
click at [595, 34] on span "×" at bounding box center [592, 37] width 9 height 21
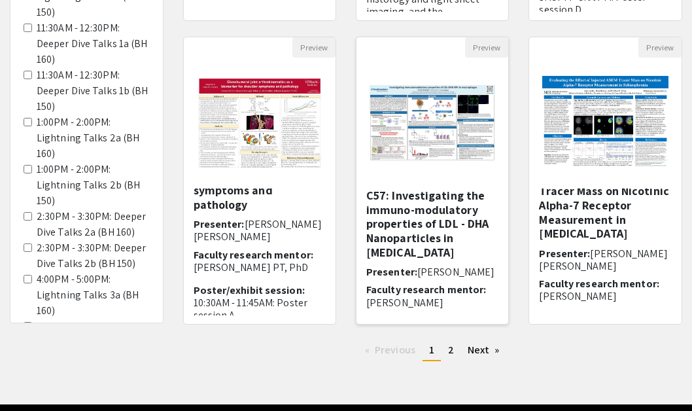
scroll to position [411, 0]
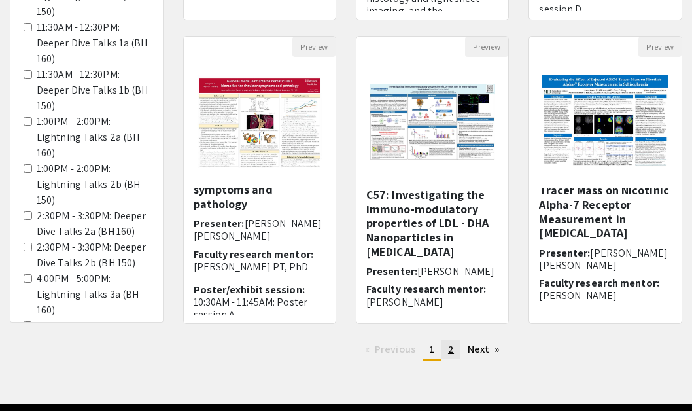
click at [453, 353] on link "page 2" at bounding box center [450, 349] width 19 height 20
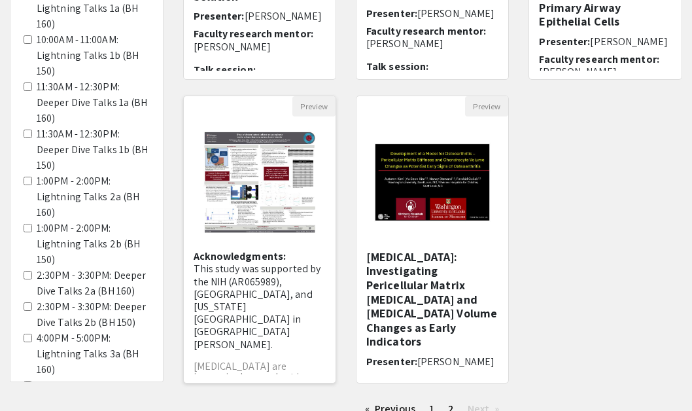
scroll to position [184, 0]
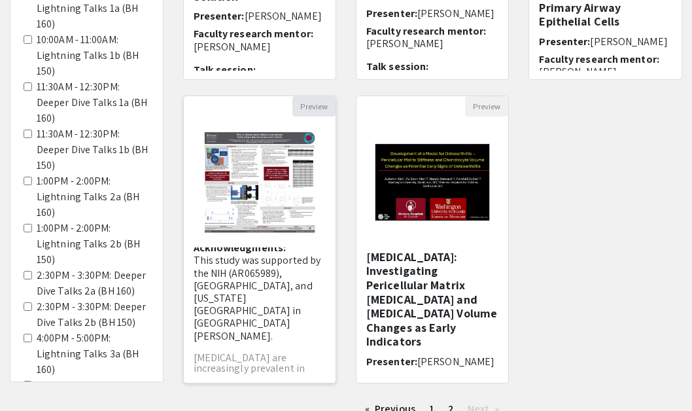
click at [315, 107] on button "Preview" at bounding box center [313, 106] width 43 height 20
select select "custom"
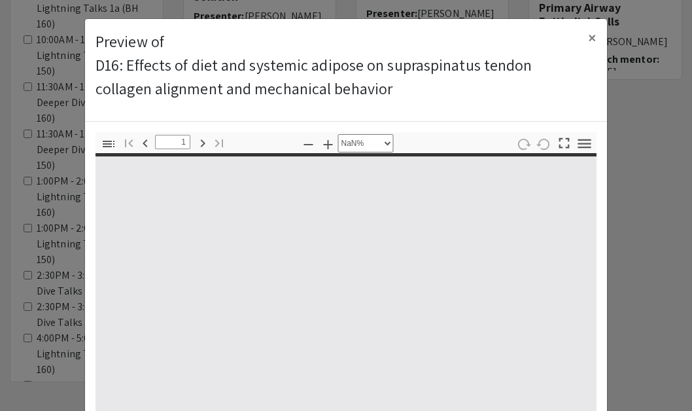
type input "0"
select select "custom"
type input "1"
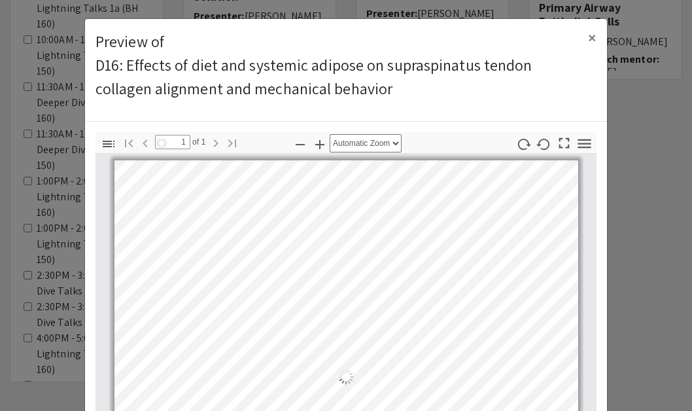
scroll to position [5, 0]
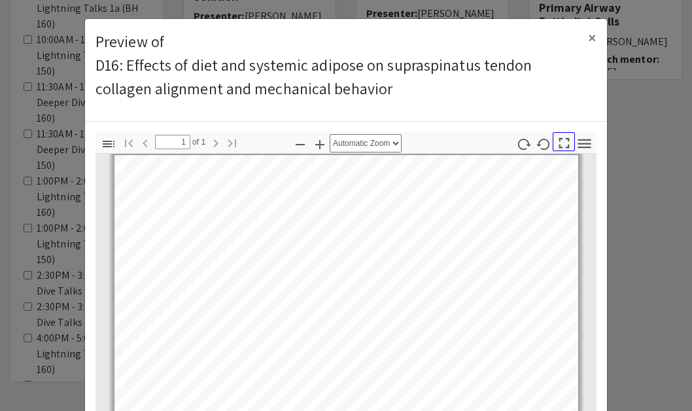
click at [566, 143] on icon "button" at bounding box center [564, 143] width 18 height 18
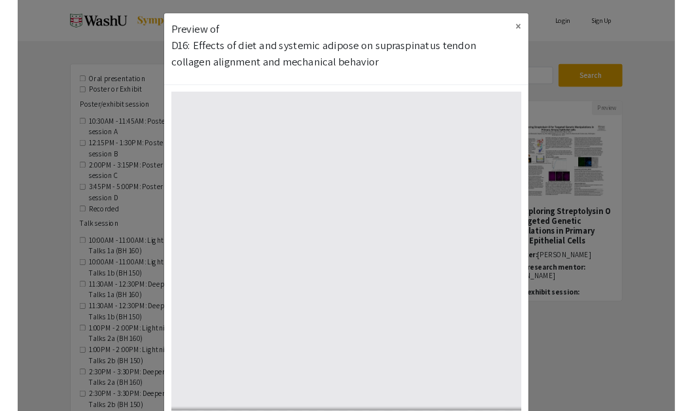
scroll to position [172, 0]
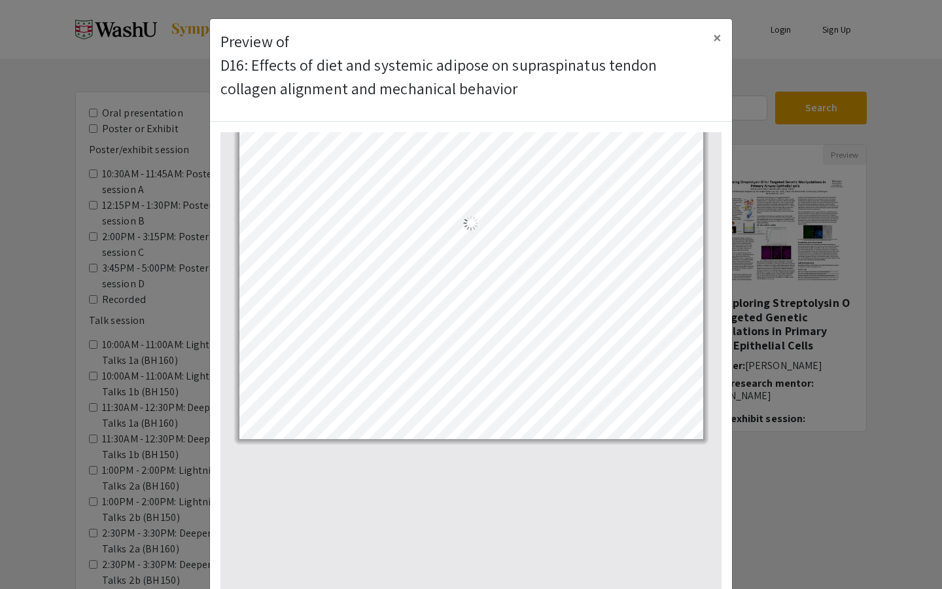
select select "auto"
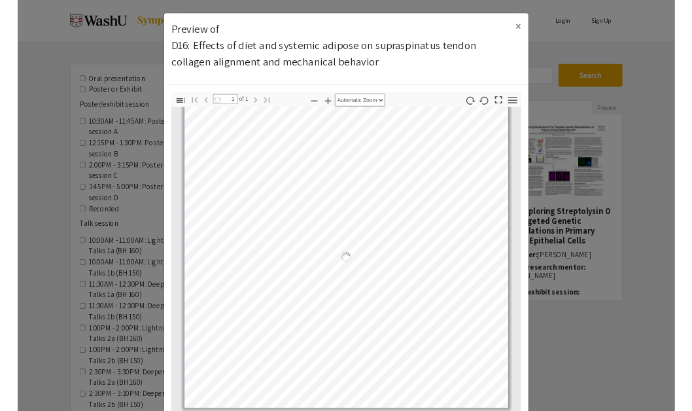
scroll to position [184, 0]
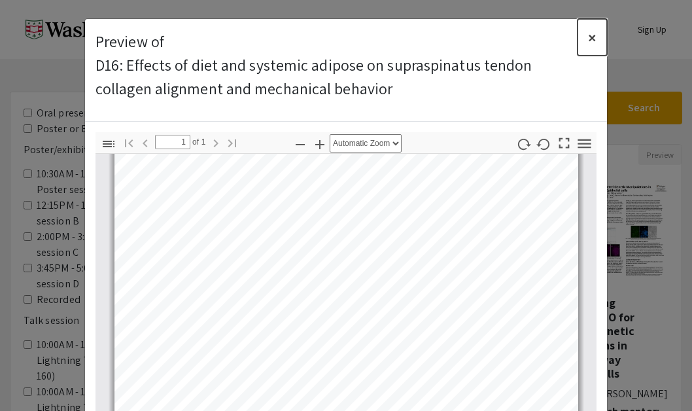
click at [592, 38] on span "×" at bounding box center [592, 37] width 9 height 21
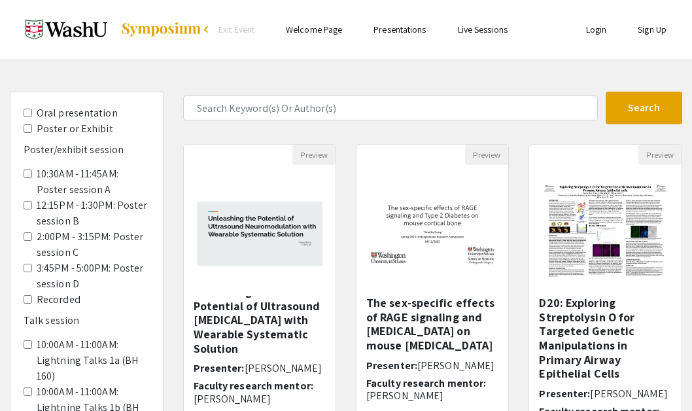
scroll to position [252, 0]
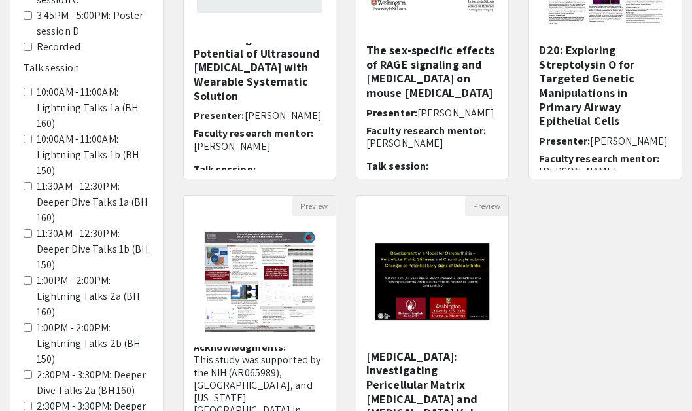
click at [552, 230] on div "Preview Unleashing the Potential of Ultrasound Neuromodulation with Wearable Sy…" at bounding box center [432, 194] width 519 height 607
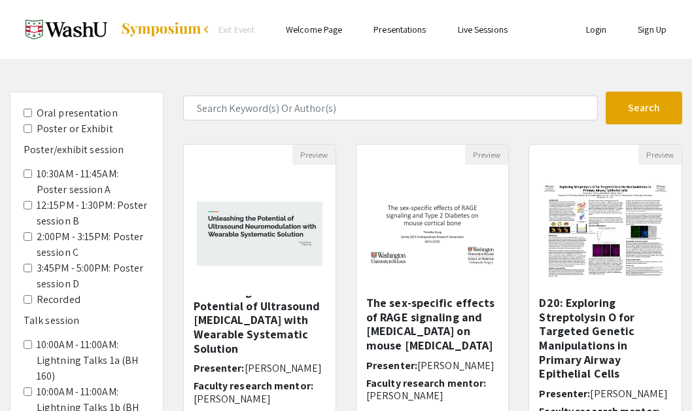
scroll to position [0, 0]
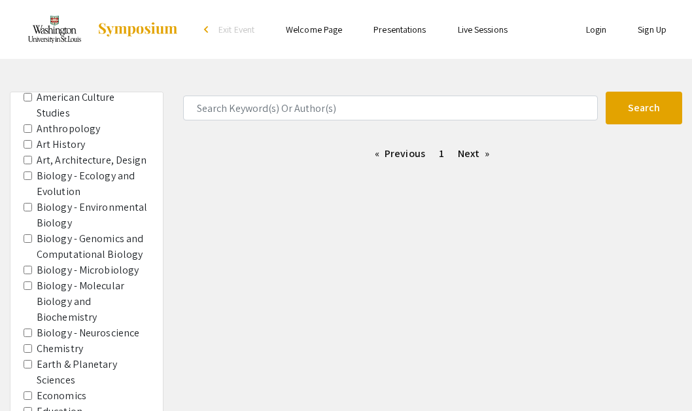
scroll to position [676, 0]
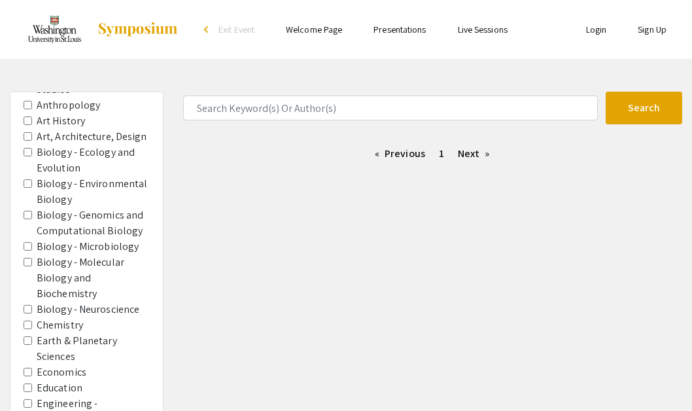
click at [80, 396] on label "Engineering - Biomedical Engineering" at bounding box center [93, 411] width 113 height 31
click at [32, 399] on Engineering "Engineering - Biomedical Engineering" at bounding box center [28, 403] width 9 height 9
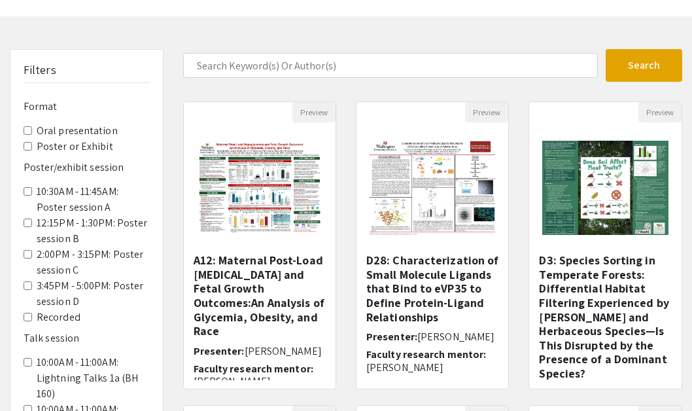
scroll to position [44, 0]
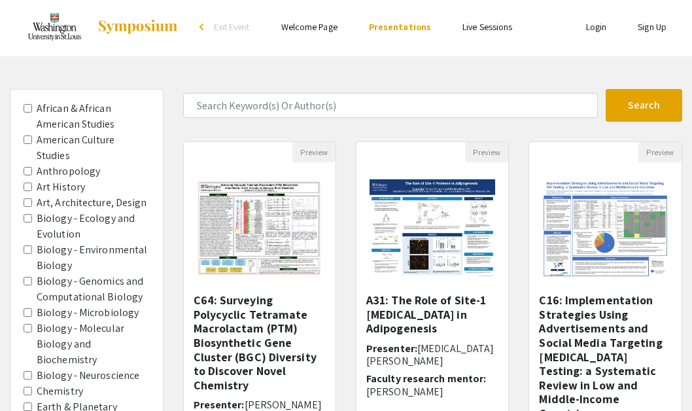
scroll to position [532, 0]
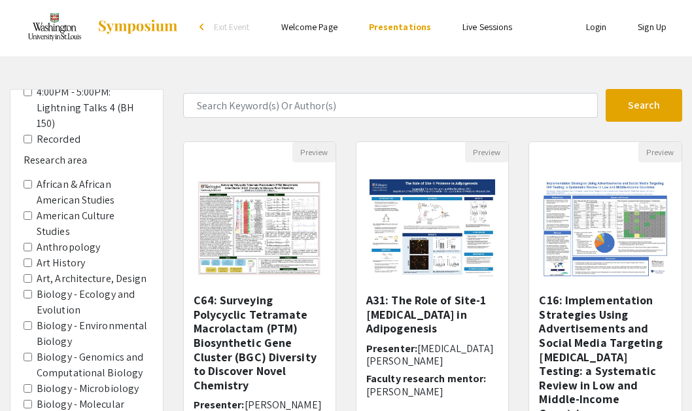
click at [90, 271] on label "Art, Architecture, Design" at bounding box center [92, 279] width 111 height 16
click at [32, 274] on Design "Art, Architecture, Design" at bounding box center [28, 278] width 9 height 9
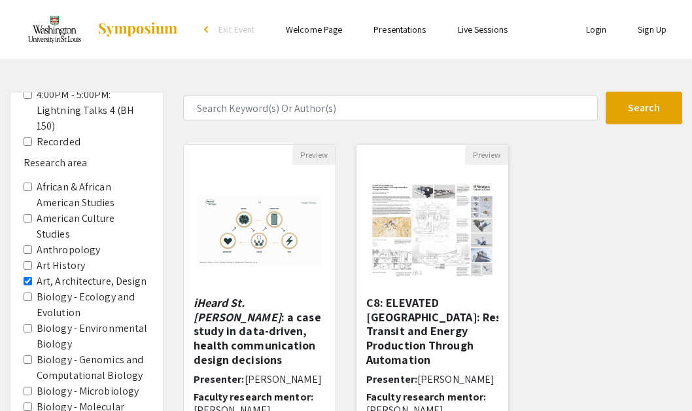
scroll to position [58, 0]
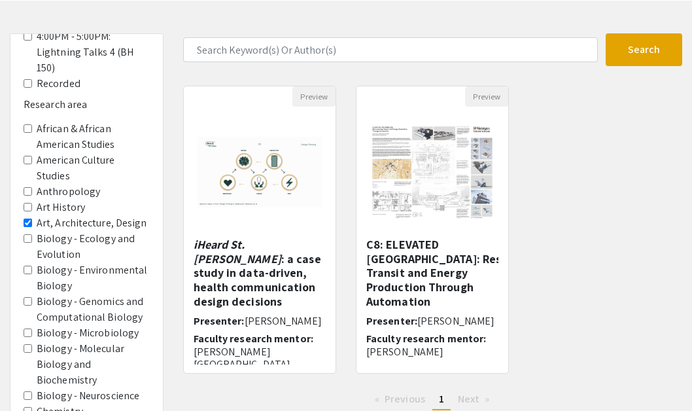
click at [80, 215] on label "Art, Architecture, Design" at bounding box center [92, 223] width 111 height 16
click at [32, 218] on Design "Art, Architecture, Design" at bounding box center [28, 222] width 9 height 9
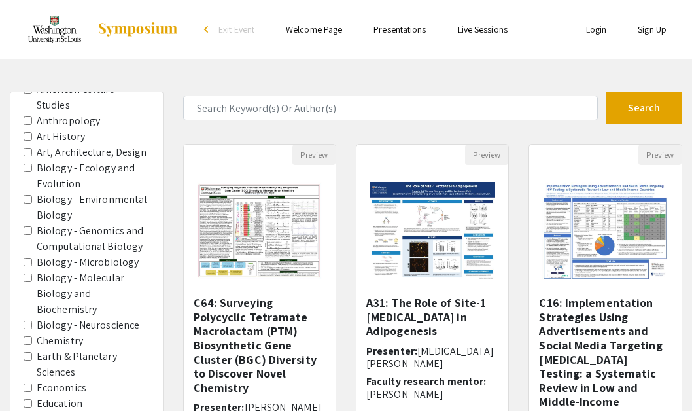
scroll to position [676, 0]
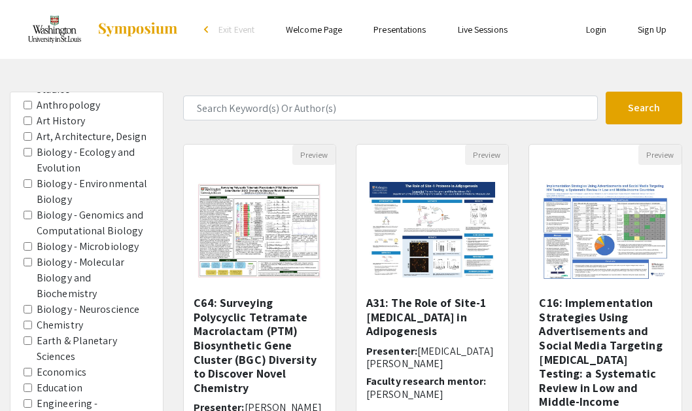
click at [105, 396] on label "Engineering - Biomedical Engineering" at bounding box center [93, 411] width 113 height 31
click at [32, 399] on Engineering "Engineering - Biomedical Engineering" at bounding box center [28, 403] width 9 height 9
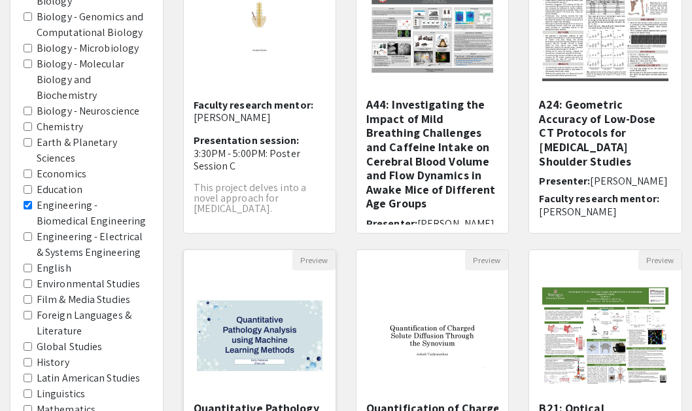
scroll to position [63, 0]
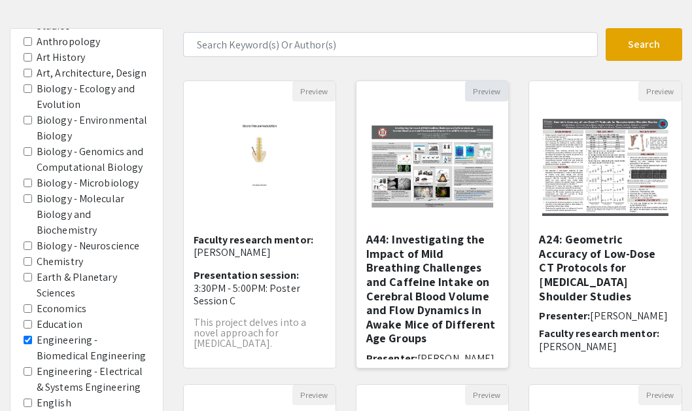
click at [482, 87] on button "Preview" at bounding box center [486, 91] width 43 height 20
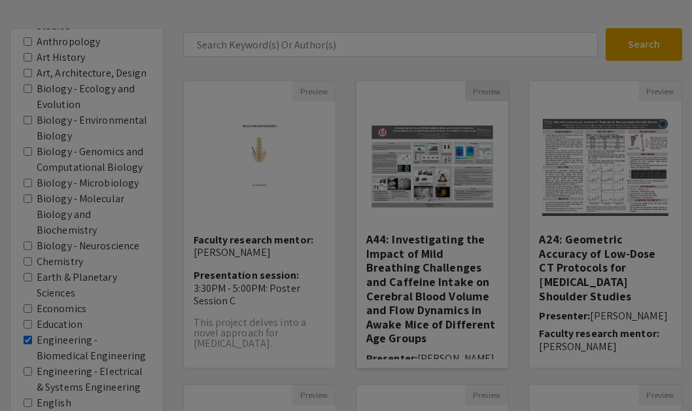
select select "custom"
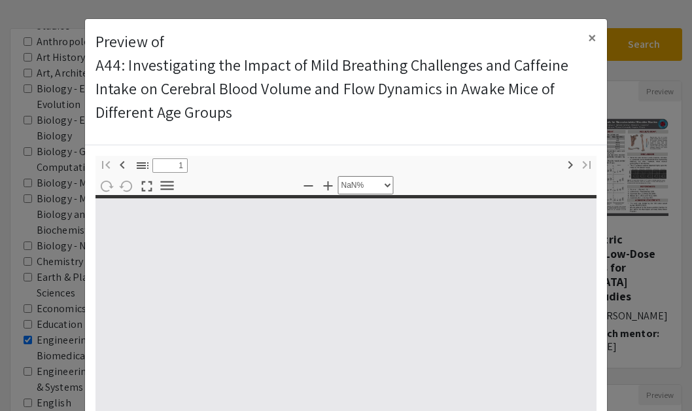
type input "0"
select select "custom"
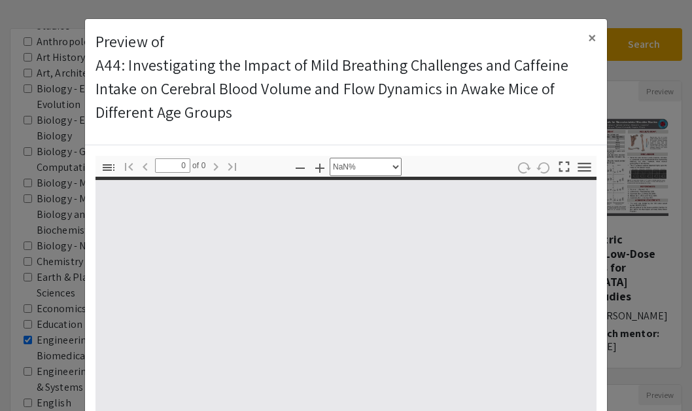
type input "1"
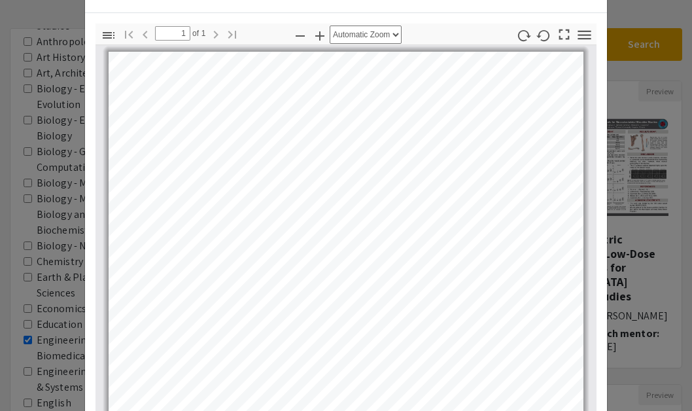
scroll to position [131, 0]
click at [564, 36] on icon "button" at bounding box center [564, 36] width 18 height 18
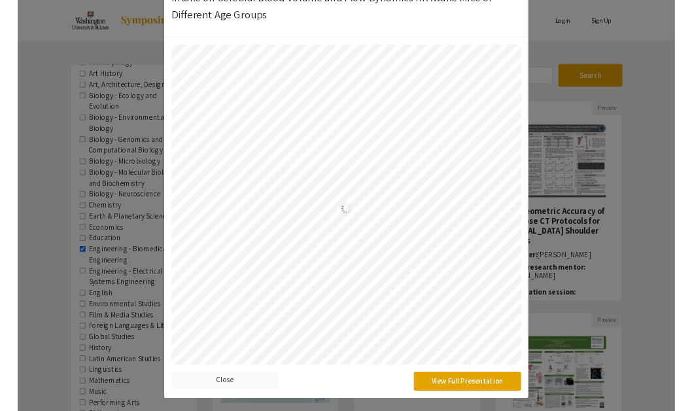
scroll to position [92, 0]
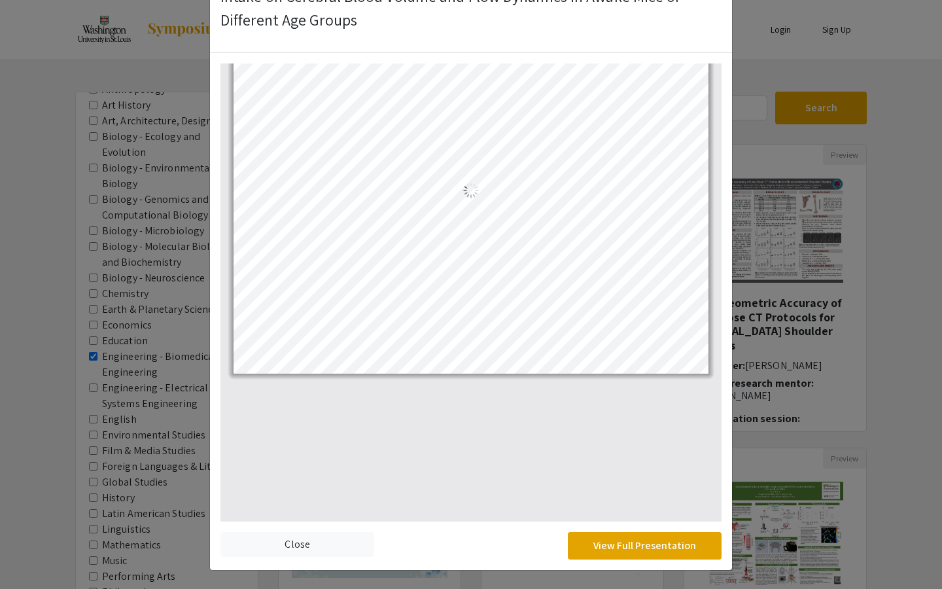
select select "auto"
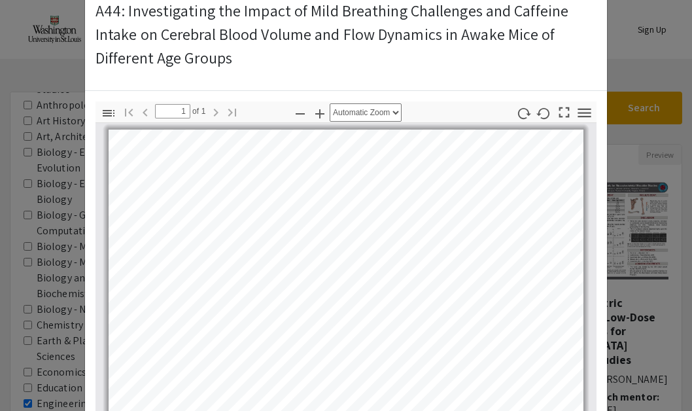
scroll to position [0, 0]
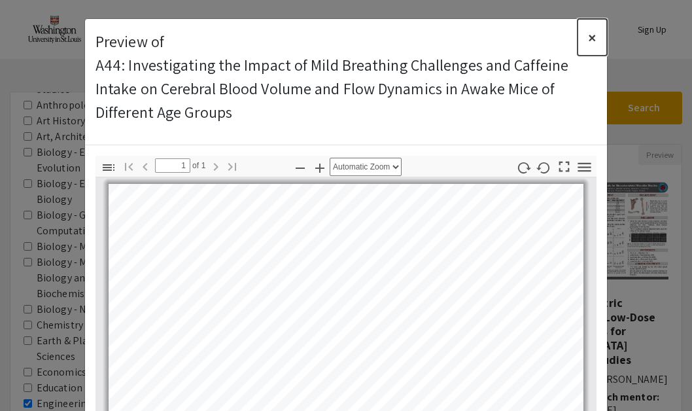
click at [593, 39] on span "×" at bounding box center [592, 37] width 9 height 21
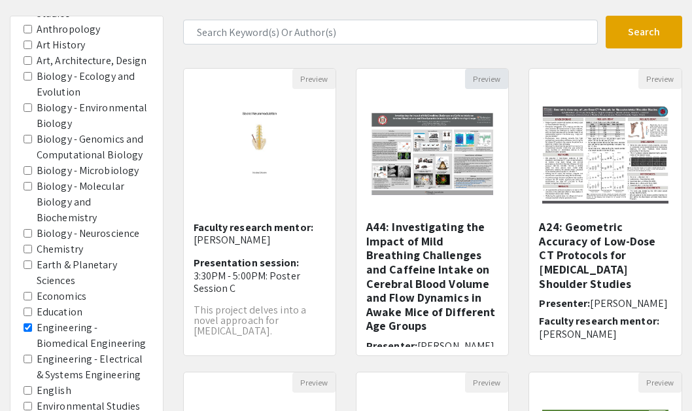
scroll to position [95, 0]
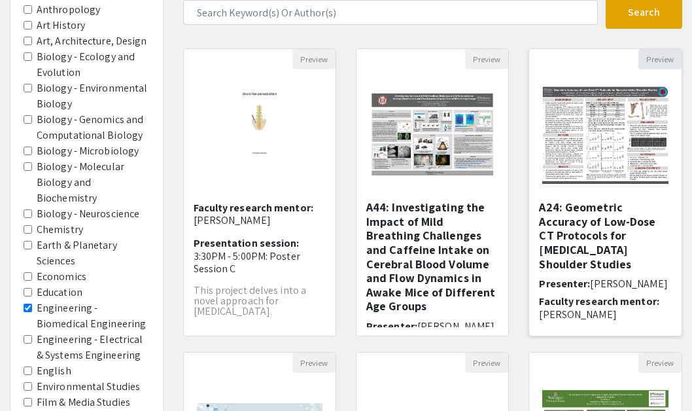
click at [653, 56] on button "Preview" at bounding box center [659, 59] width 43 height 20
select select "custom"
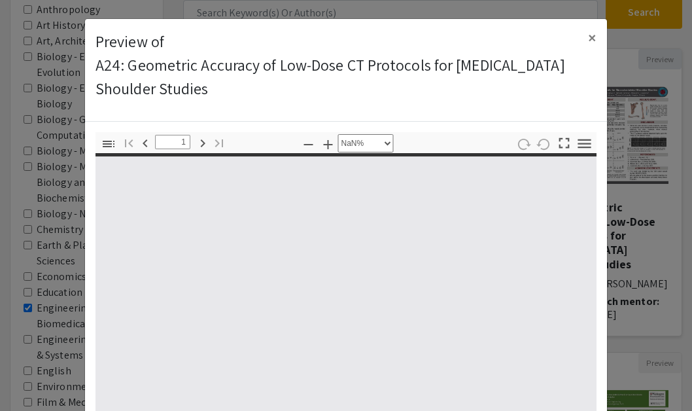
type input "0"
select select "custom"
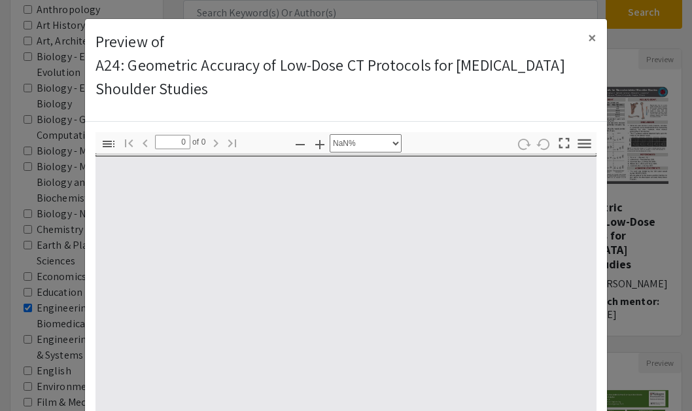
type input "1"
click at [563, 144] on icon "button" at bounding box center [564, 143] width 18 height 18
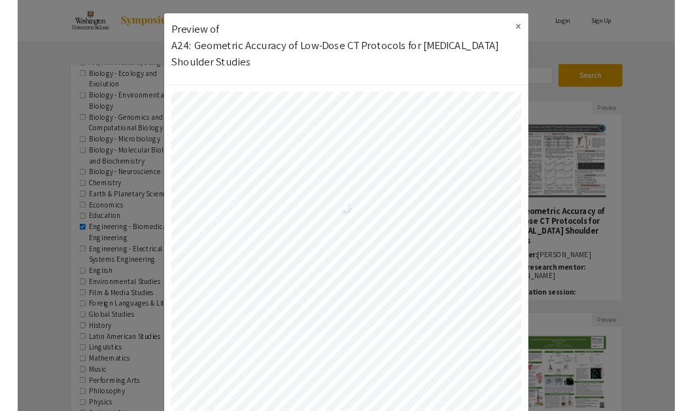
scroll to position [24, 0]
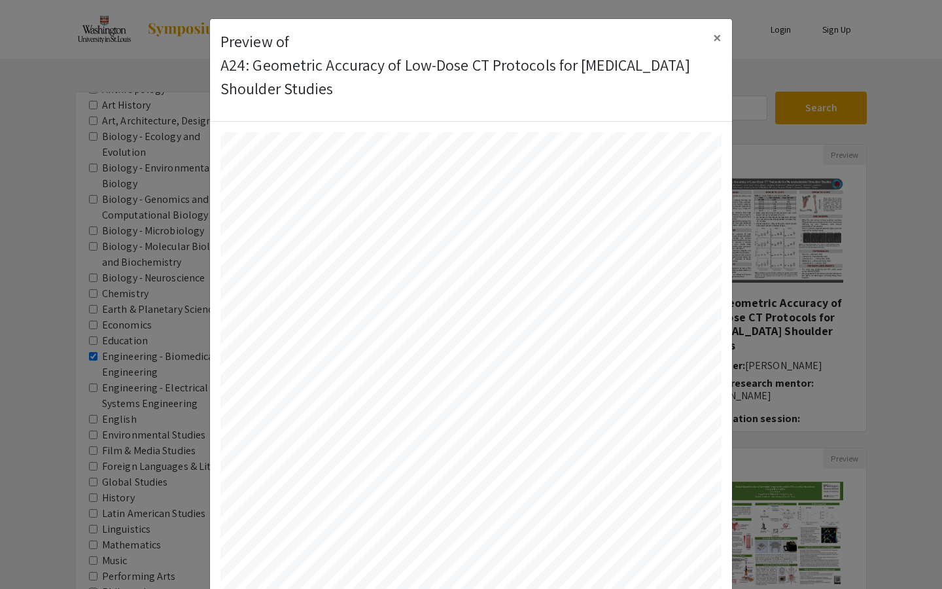
select select "auto"
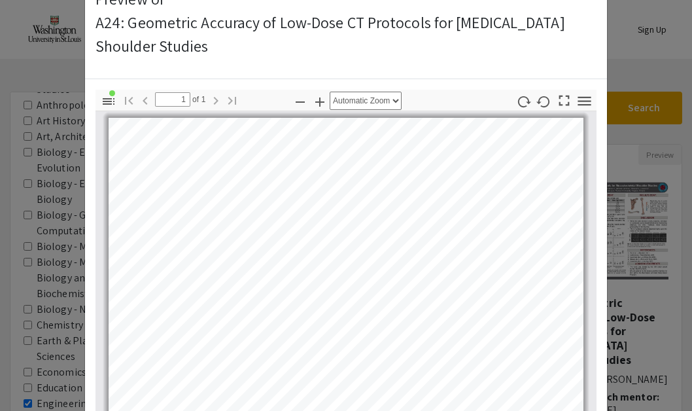
scroll to position [1, 0]
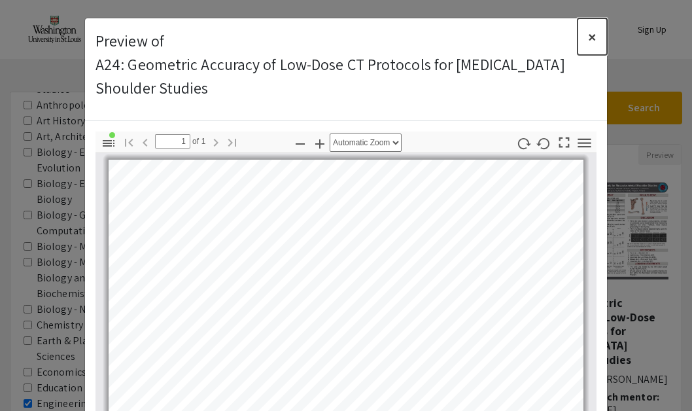
click at [592, 31] on span "×" at bounding box center [592, 36] width 9 height 21
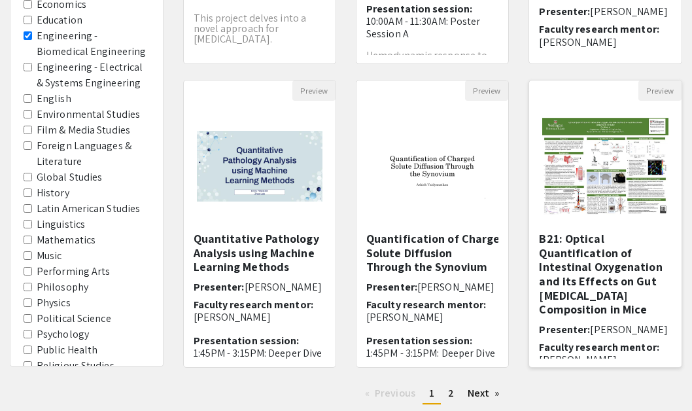
scroll to position [372, 0]
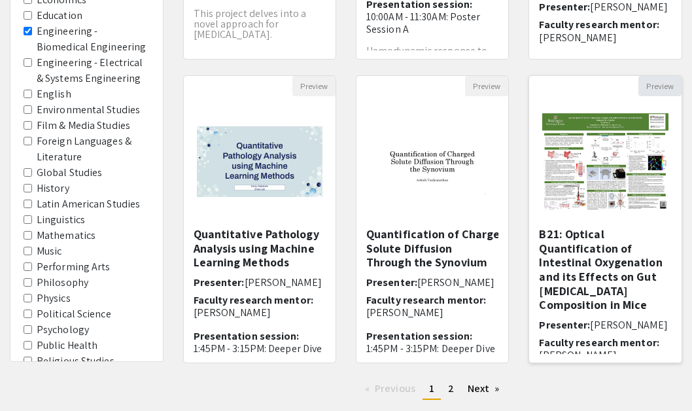
click at [662, 84] on button "Preview" at bounding box center [659, 86] width 43 height 20
select select "custom"
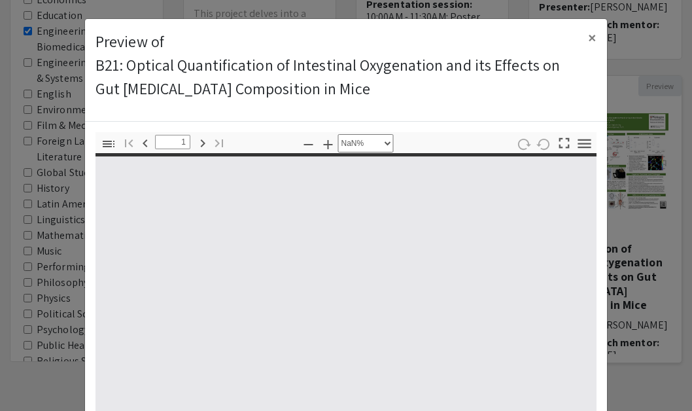
type input "0"
select select "custom"
type input "1"
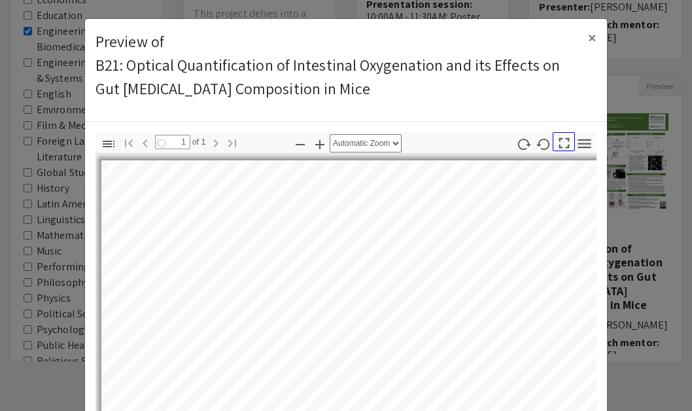
click at [561, 142] on icon "button" at bounding box center [564, 143] width 18 height 18
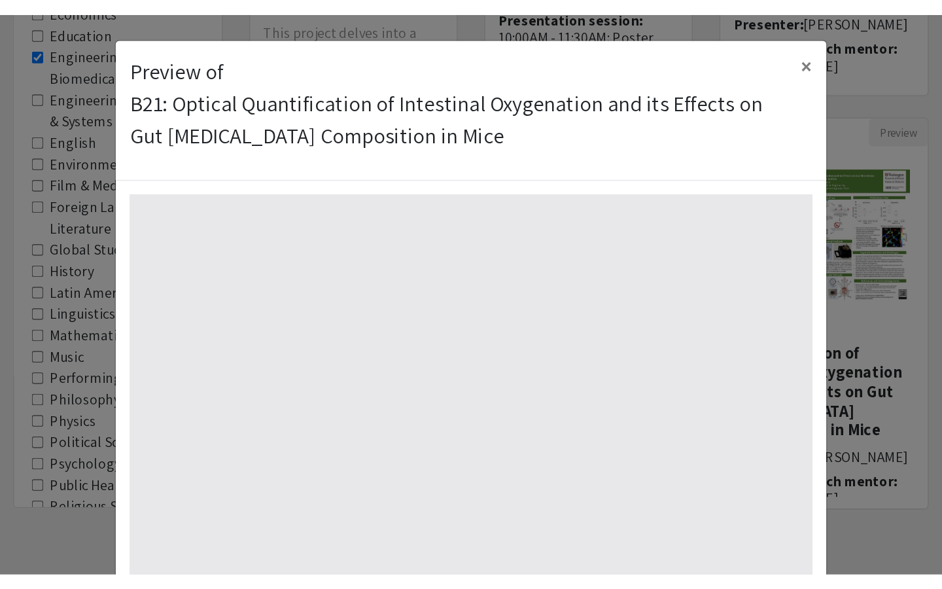
scroll to position [0, 0]
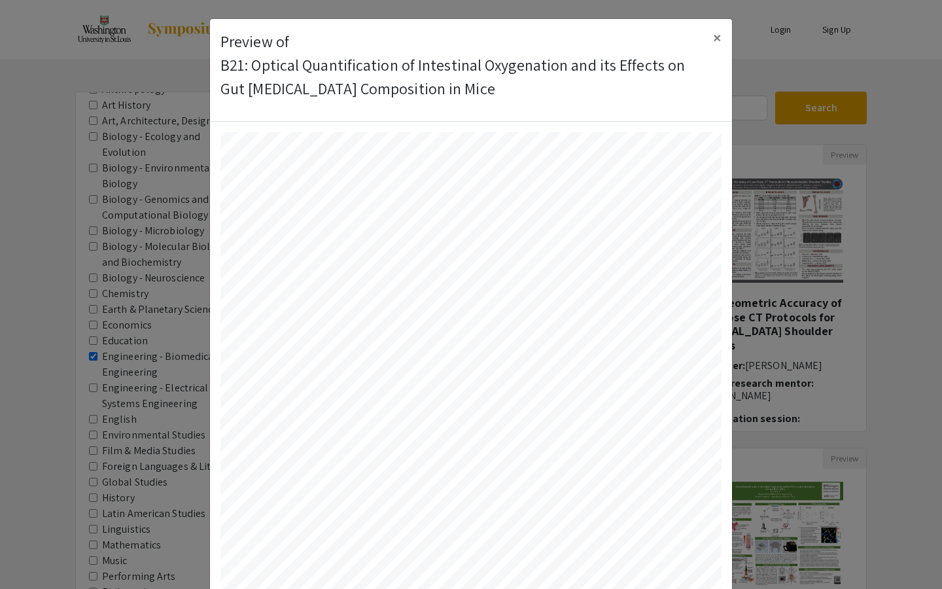
select select "auto"
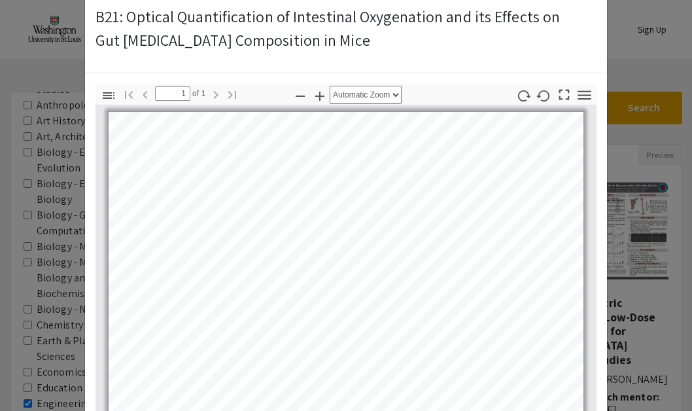
scroll to position [12, 0]
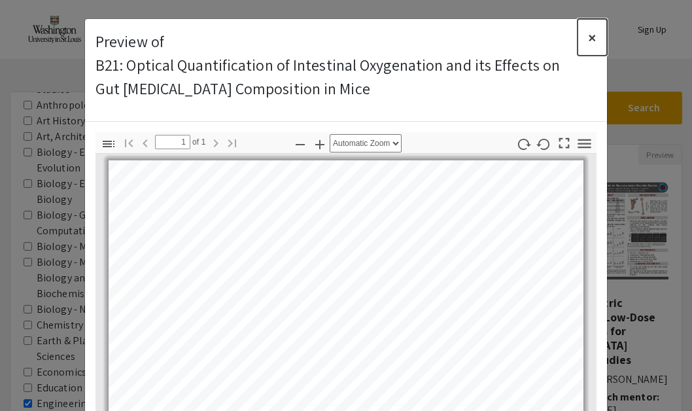
click at [596, 35] on button "×" at bounding box center [592, 37] width 29 height 37
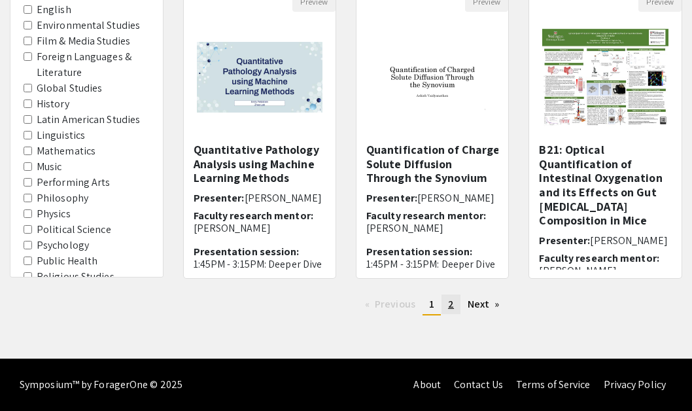
click at [450, 305] on span "2" at bounding box center [451, 304] width 6 height 14
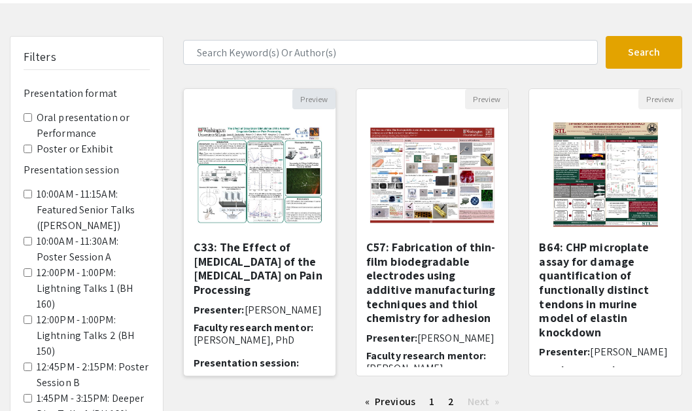
click at [314, 99] on button "Preview" at bounding box center [313, 99] width 43 height 20
select select "custom"
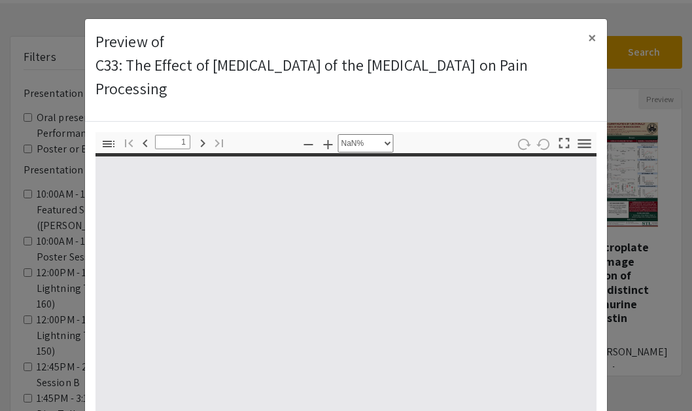
type input "0"
select select "custom"
click at [561, 140] on icon "button" at bounding box center [564, 143] width 18 height 18
type input "1"
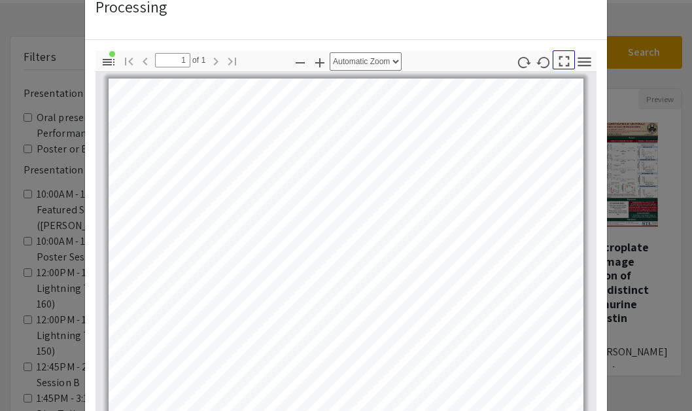
scroll to position [53, 0]
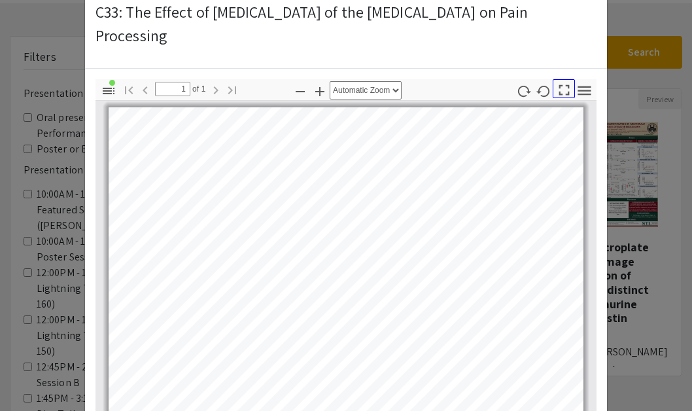
click at [562, 87] on icon "button" at bounding box center [564, 90] width 18 height 18
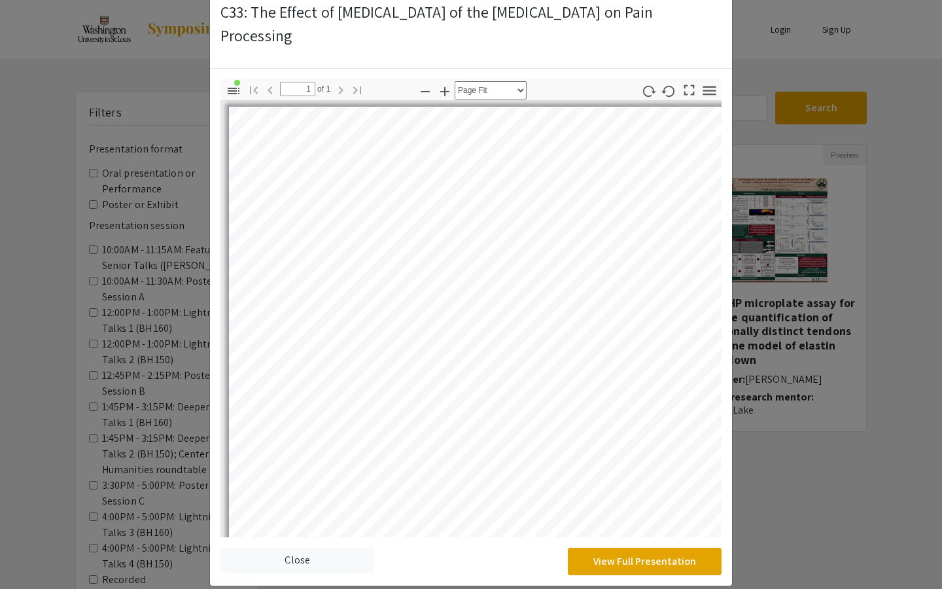
select select "auto"
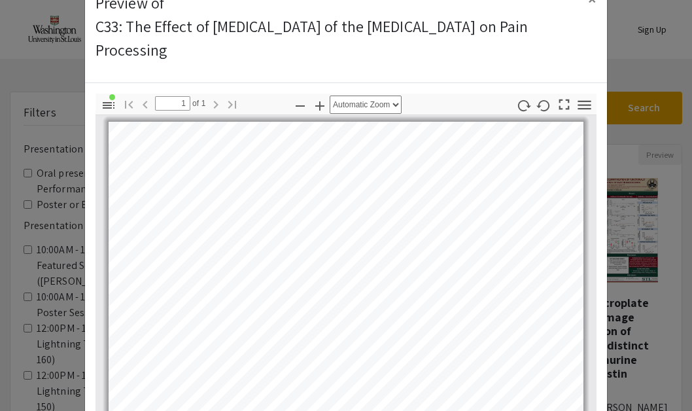
scroll to position [0, 0]
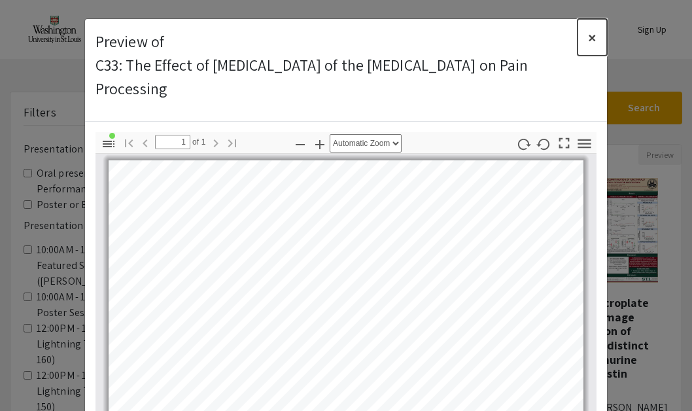
click at [590, 43] on span "×" at bounding box center [592, 37] width 9 height 21
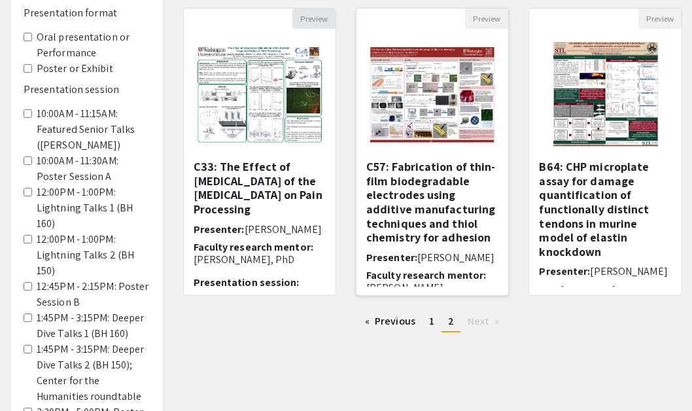
scroll to position [89, 0]
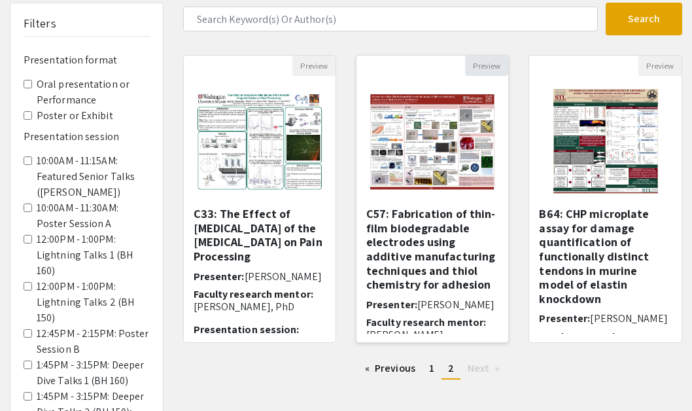
click at [495, 68] on button "Preview" at bounding box center [486, 66] width 43 height 20
select select "custom"
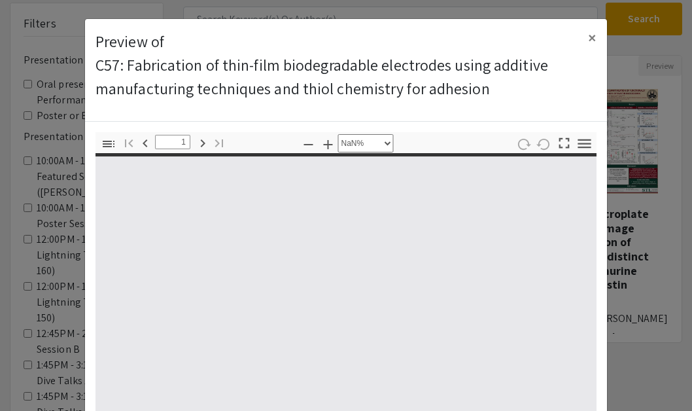
type input "0"
select select "custom"
click at [561, 139] on icon "button" at bounding box center [564, 143] width 18 height 18
type input "1"
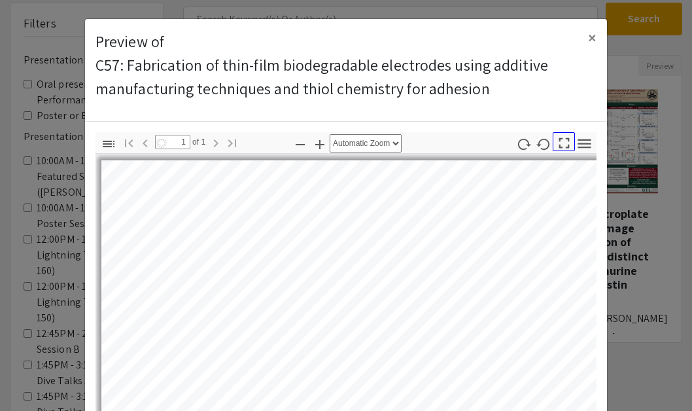
click at [562, 142] on icon "button" at bounding box center [564, 143] width 18 height 18
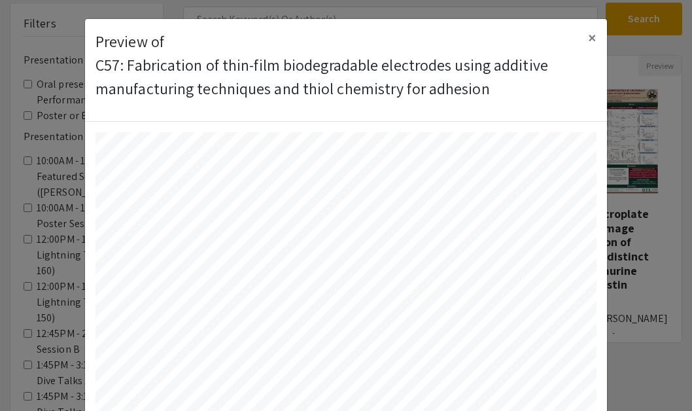
scroll to position [588, 0]
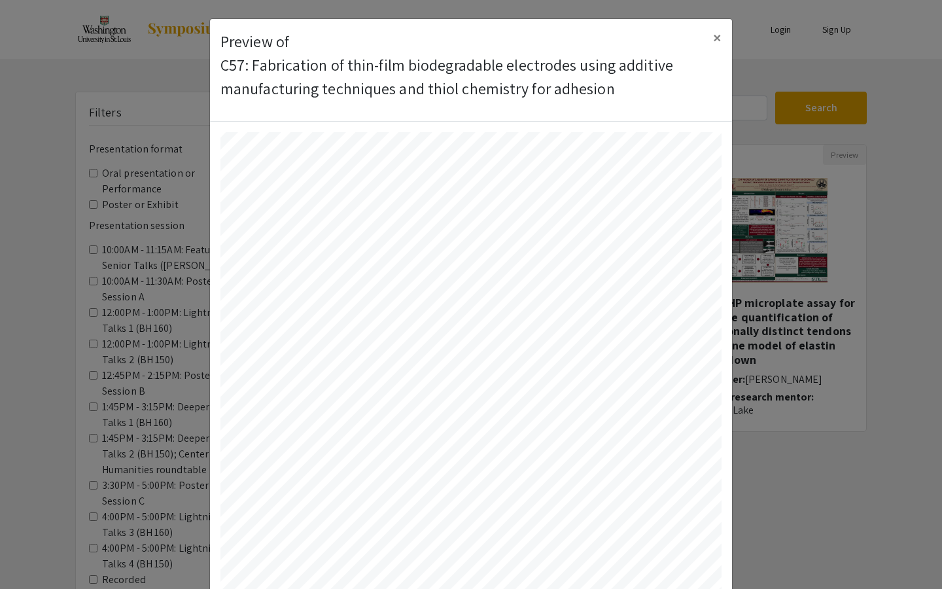
select select "auto"
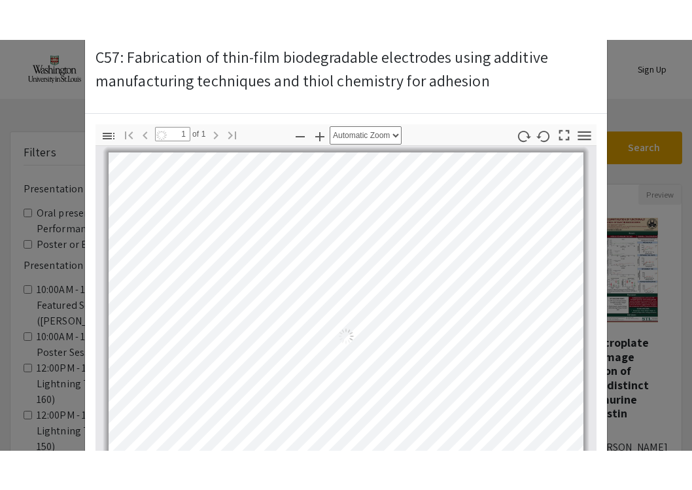
scroll to position [0, 0]
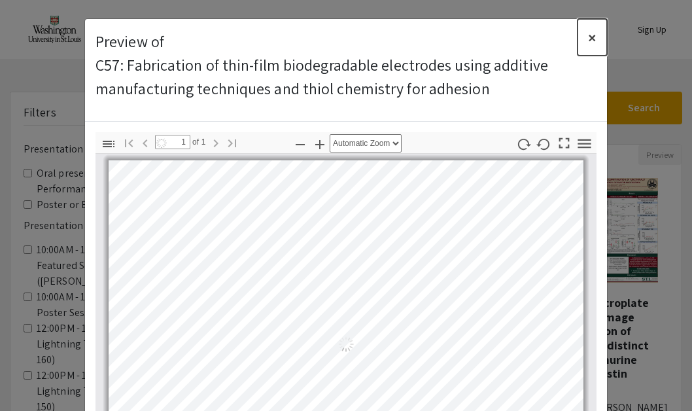
click at [590, 37] on span "×" at bounding box center [592, 37] width 9 height 21
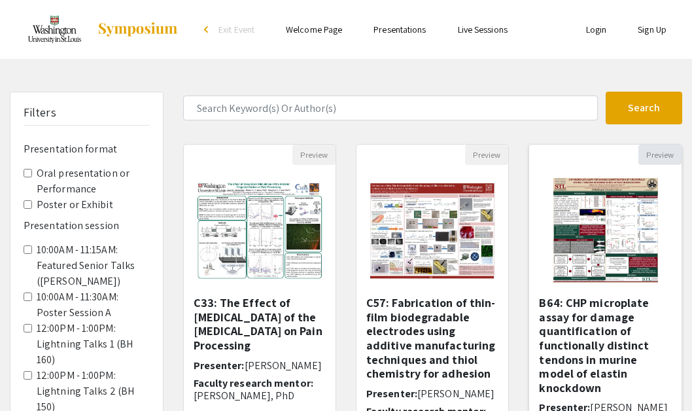
click at [659, 155] on button "Preview" at bounding box center [659, 155] width 43 height 20
select select "custom"
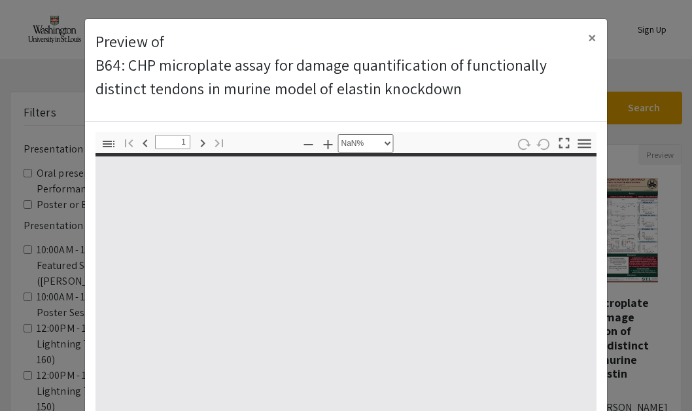
type input "0"
select select "custom"
type input "1"
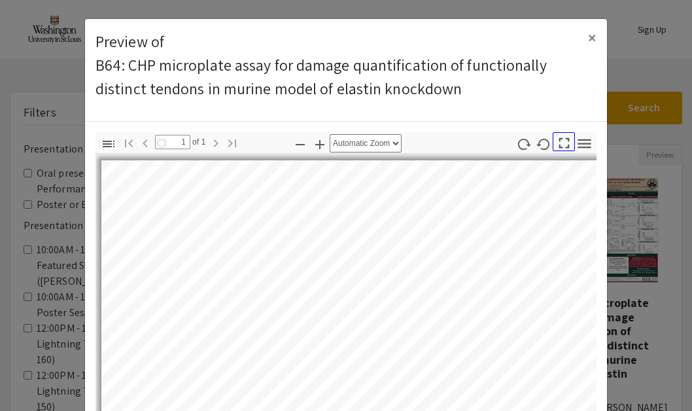
click at [566, 141] on icon "button" at bounding box center [564, 143] width 18 height 18
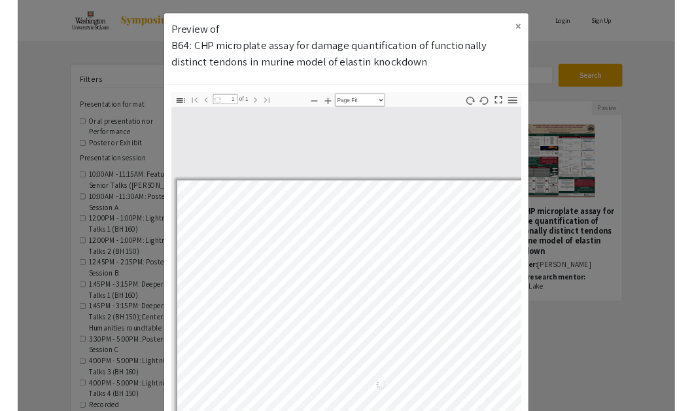
scroll to position [588, 0]
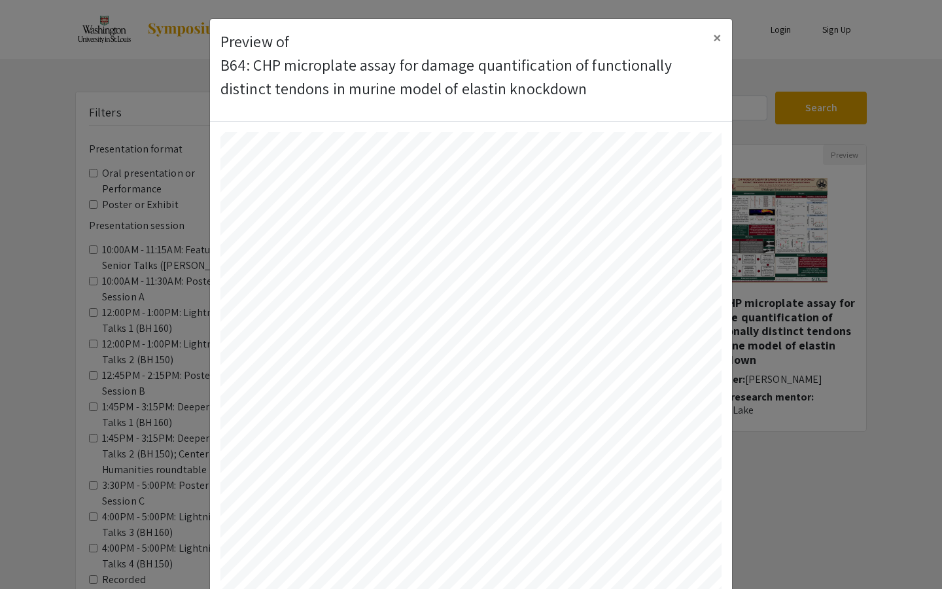
select select "auto"
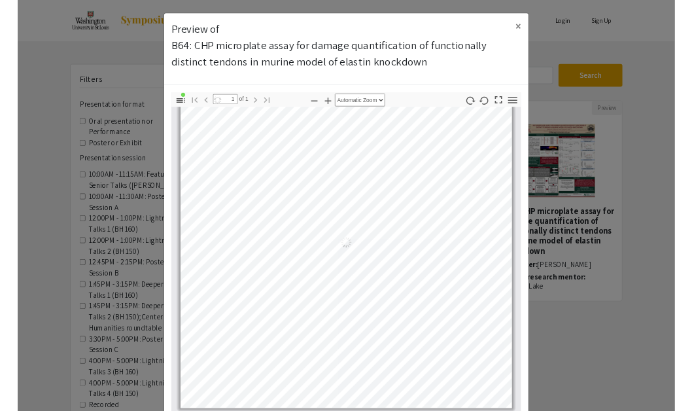
scroll to position [7, 0]
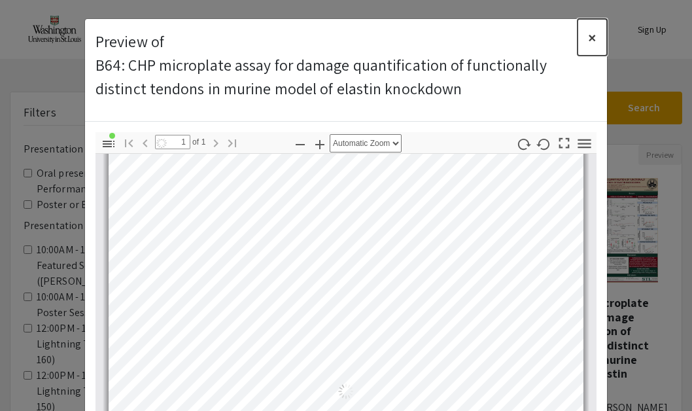
click at [595, 39] on span "×" at bounding box center [592, 37] width 9 height 21
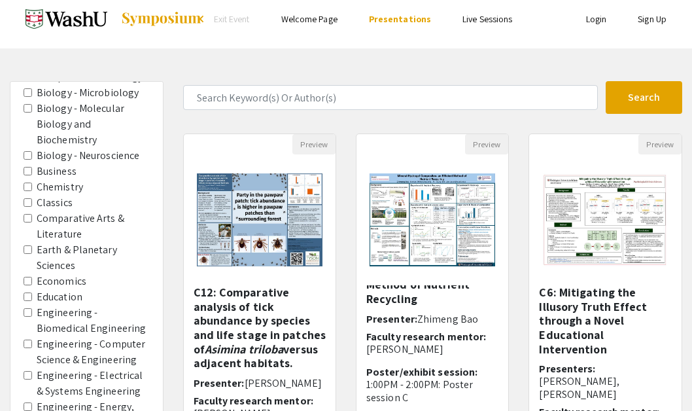
scroll to position [833, 0]
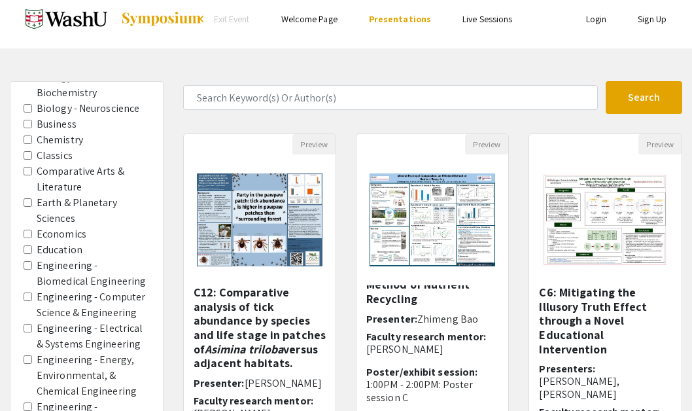
click at [101, 258] on label "Engineering - Biomedical Engineering" at bounding box center [93, 273] width 113 height 31
click at [32, 261] on Engineering "Engineering - Biomedical Engineering" at bounding box center [28, 265] width 9 height 9
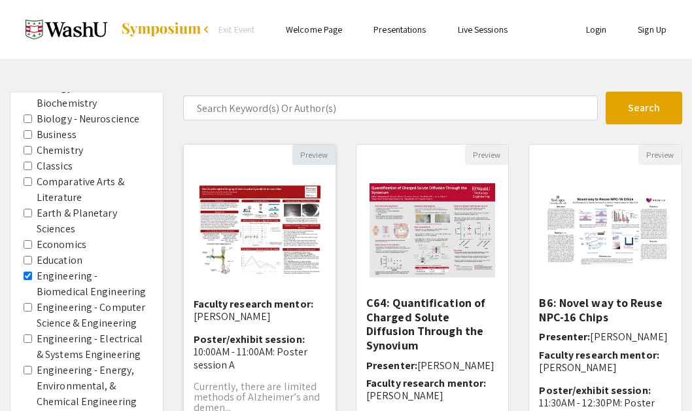
click at [307, 149] on button "Preview" at bounding box center [313, 155] width 43 height 20
select select "custom"
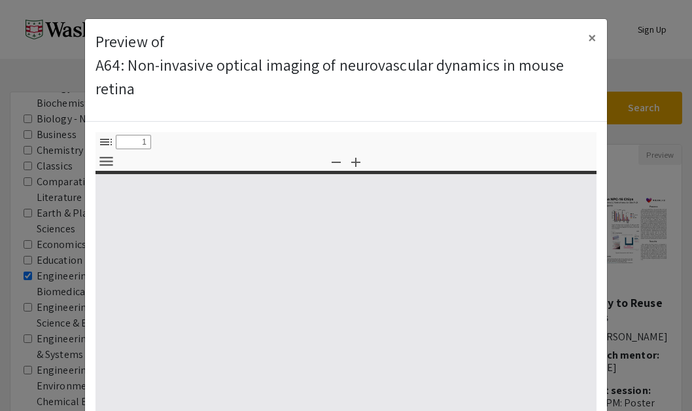
type input "0"
select select "custom"
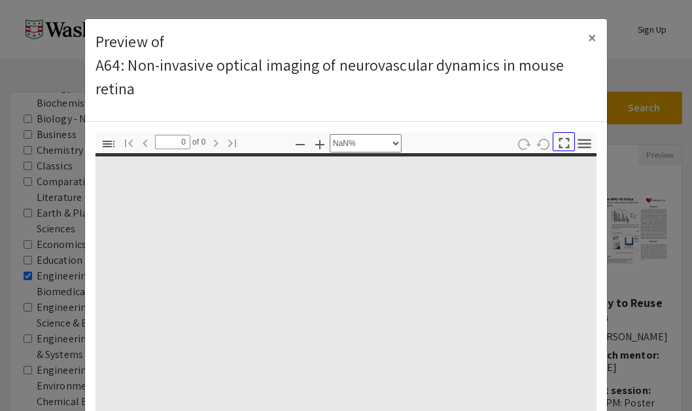
click at [566, 145] on icon "button" at bounding box center [564, 143] width 18 height 18
type input "1"
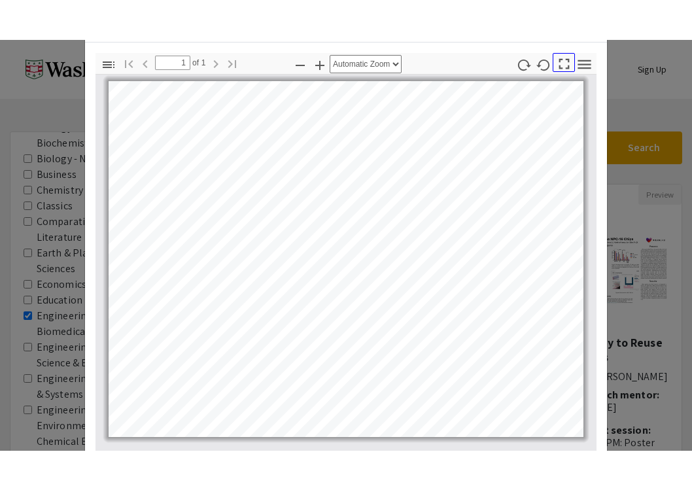
scroll to position [107, 0]
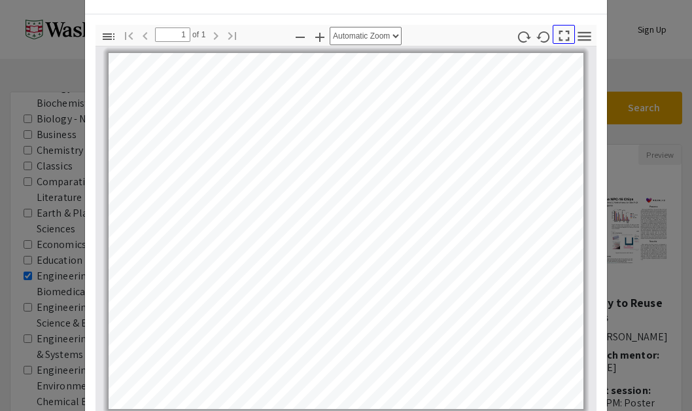
click at [564, 35] on icon "button" at bounding box center [564, 36] width 18 height 18
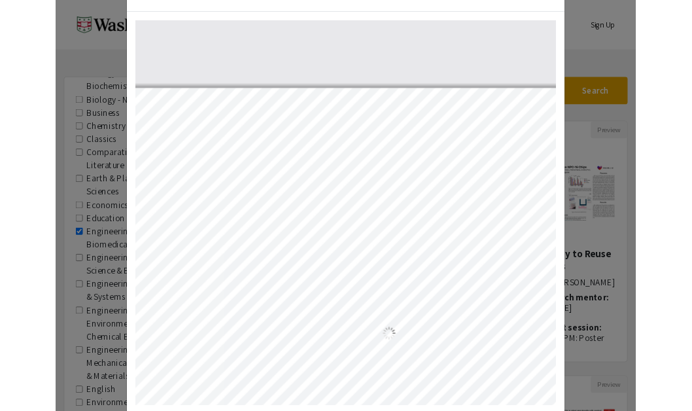
scroll to position [588, 0]
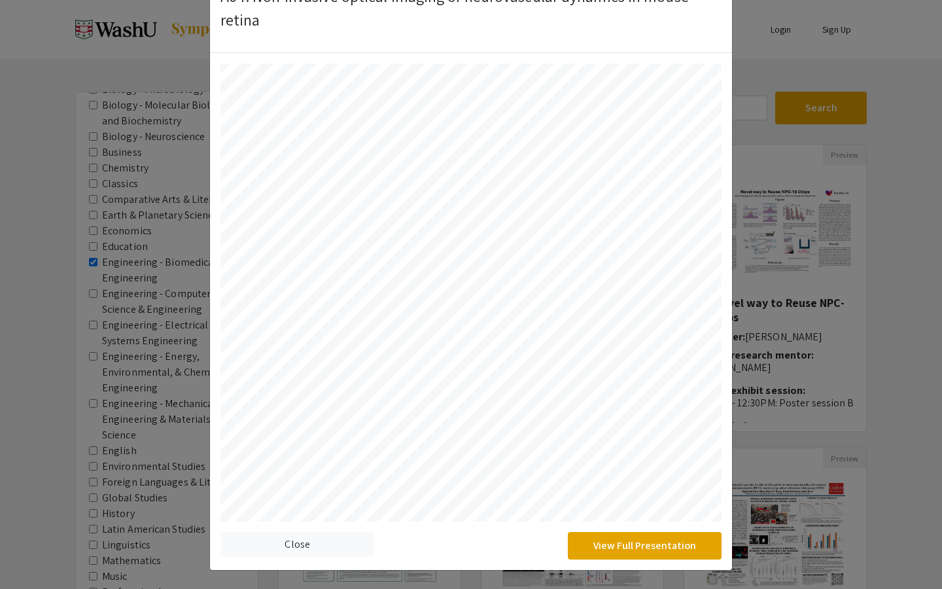
select select "auto"
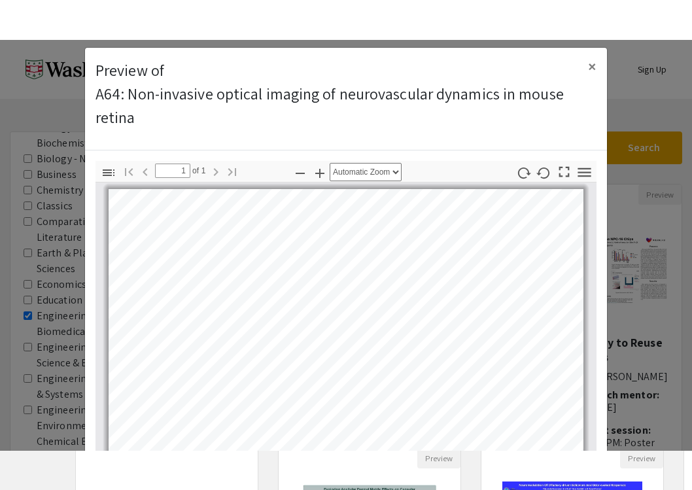
scroll to position [0, 0]
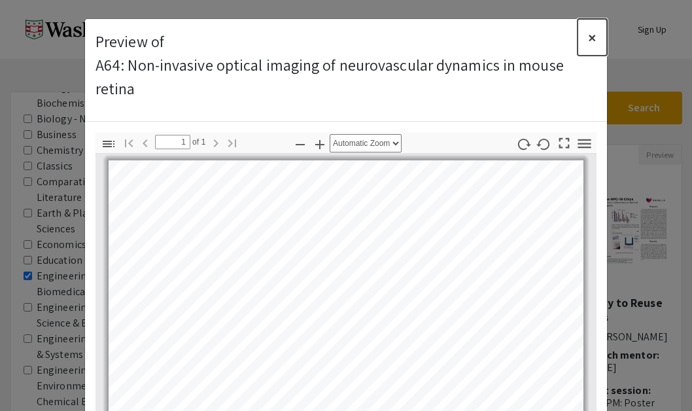
click at [586, 46] on button "×" at bounding box center [592, 37] width 29 height 37
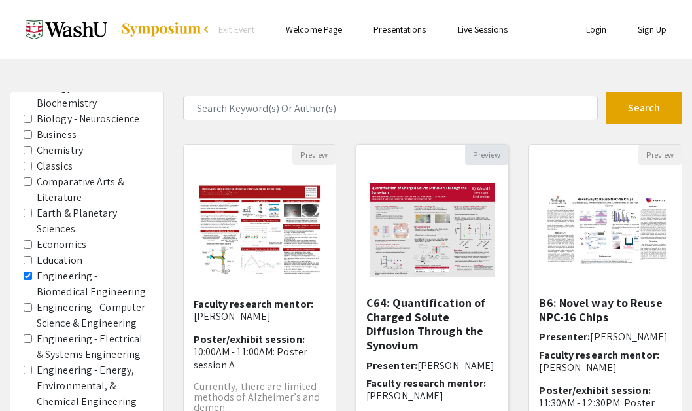
click at [476, 157] on button "Preview" at bounding box center [486, 155] width 43 height 20
select select "custom"
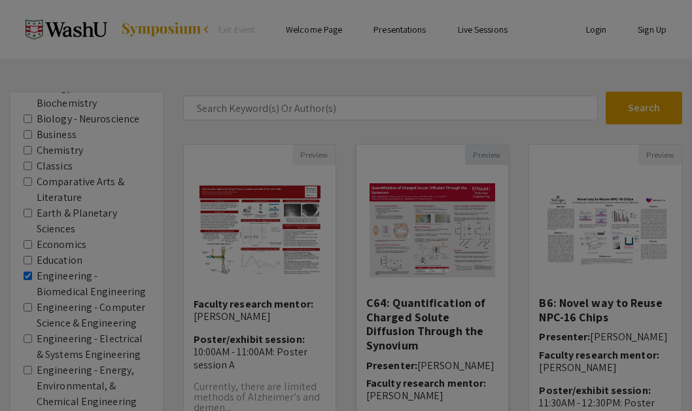
type input "0"
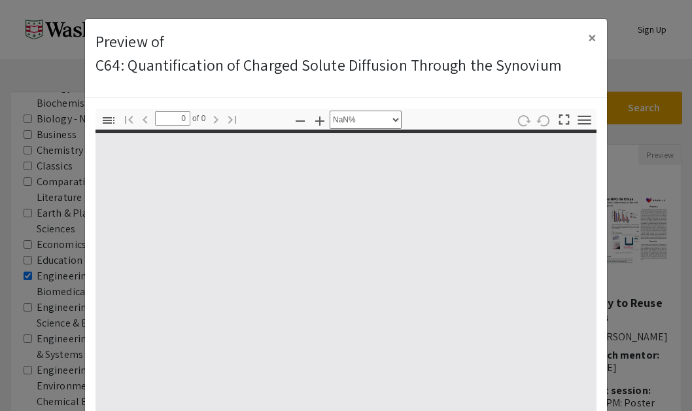
select select "auto"
type input "1"
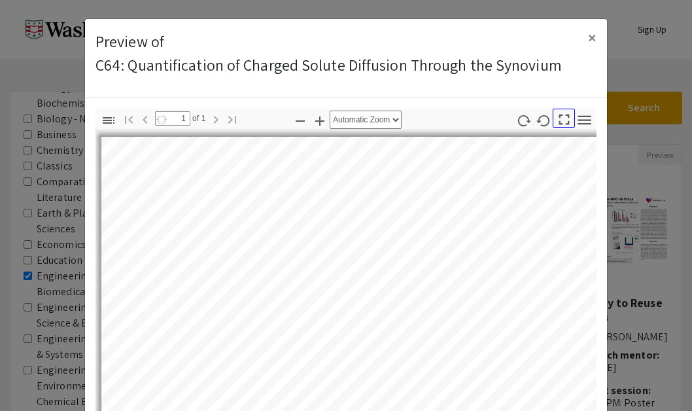
click at [564, 119] on icon "button" at bounding box center [564, 120] width 18 height 18
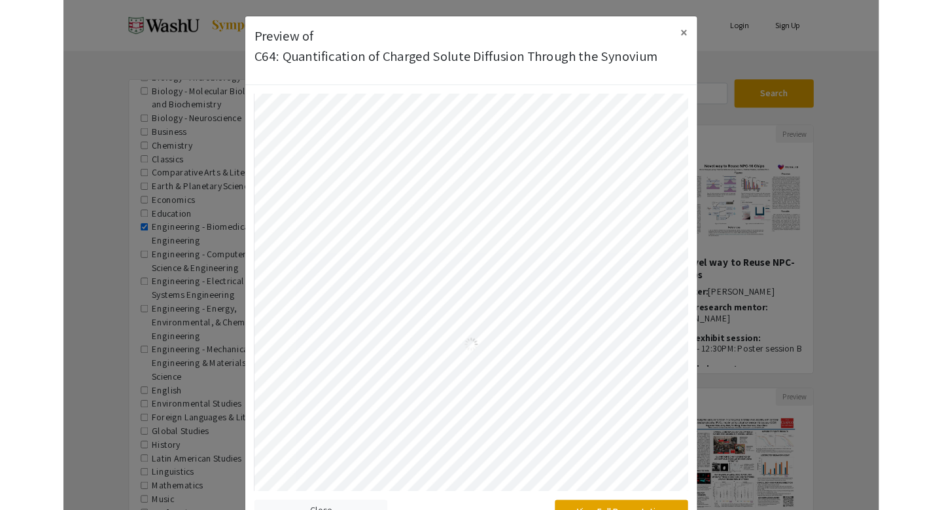
scroll to position [588, 0]
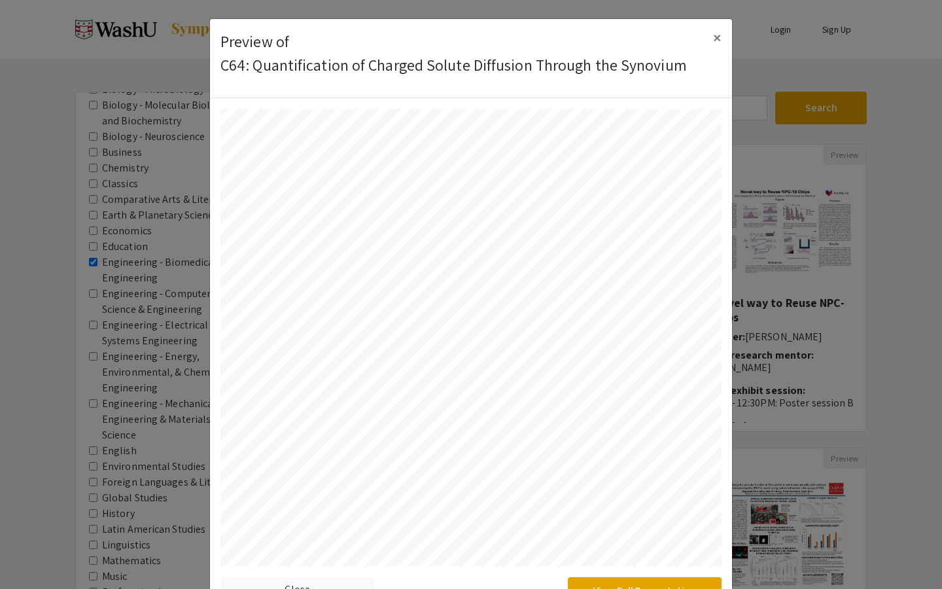
select select "auto"
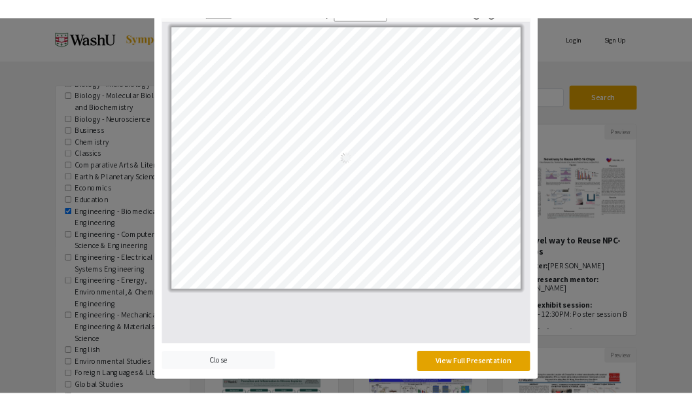
scroll to position [0, 0]
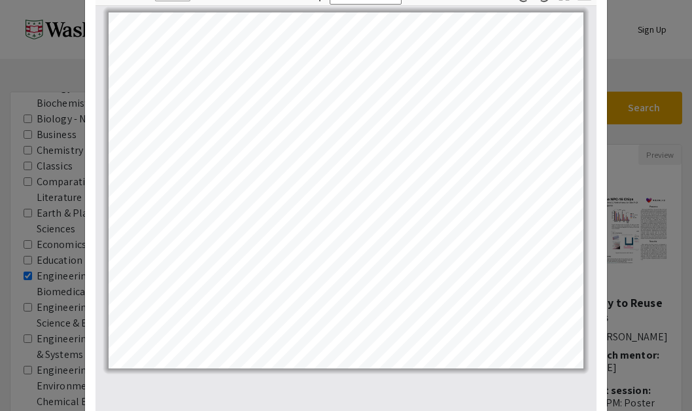
click at [638, 48] on modal-container "Preview of C64: Quantification of Charged Solute Diffusion Through the Synovium…" at bounding box center [346, 205] width 692 height 411
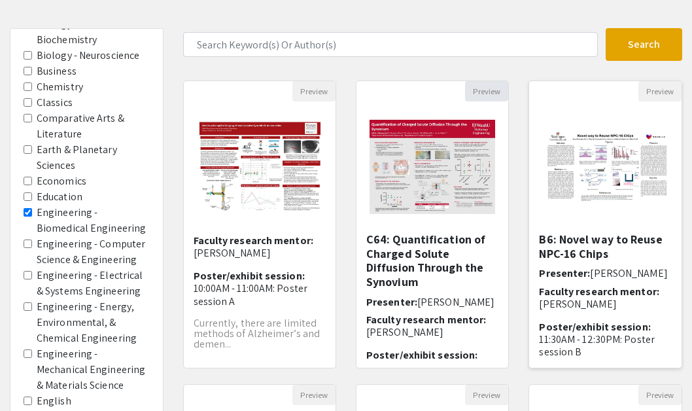
scroll to position [64, 0]
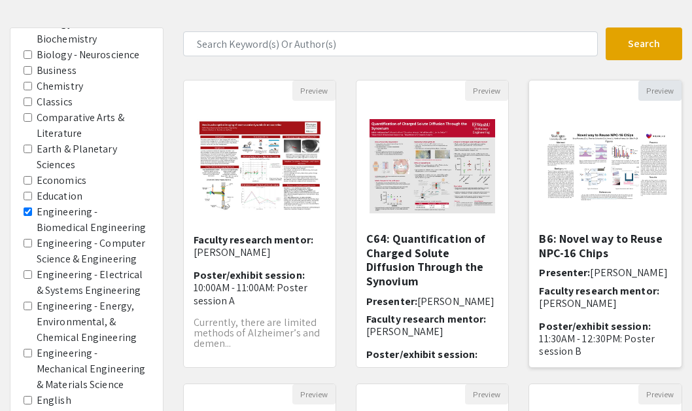
click at [654, 85] on button "Preview" at bounding box center [659, 90] width 43 height 20
select select "custom"
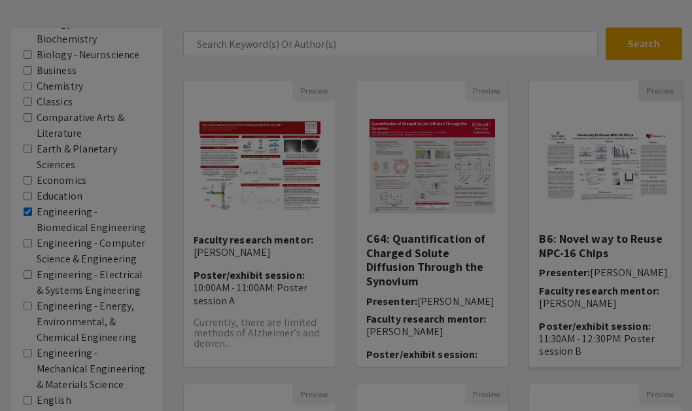
type input "0"
select select "custom"
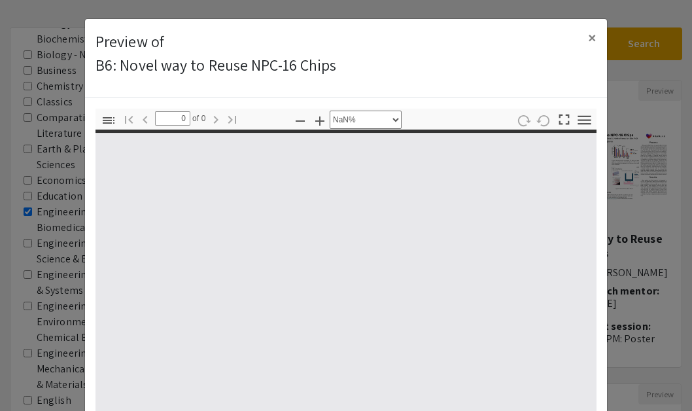
type input "1"
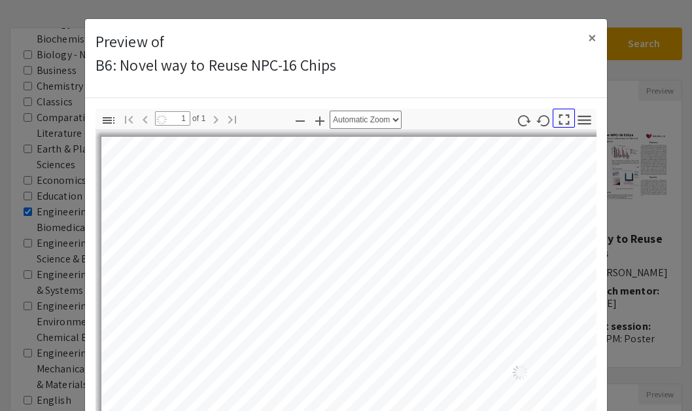
click at [563, 120] on icon "button" at bounding box center [564, 120] width 18 height 18
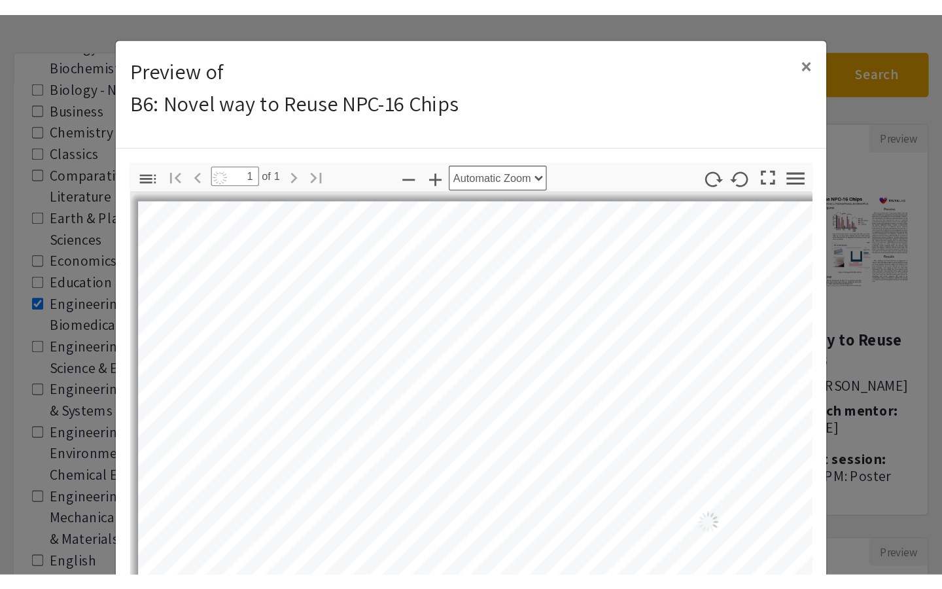
scroll to position [0, 0]
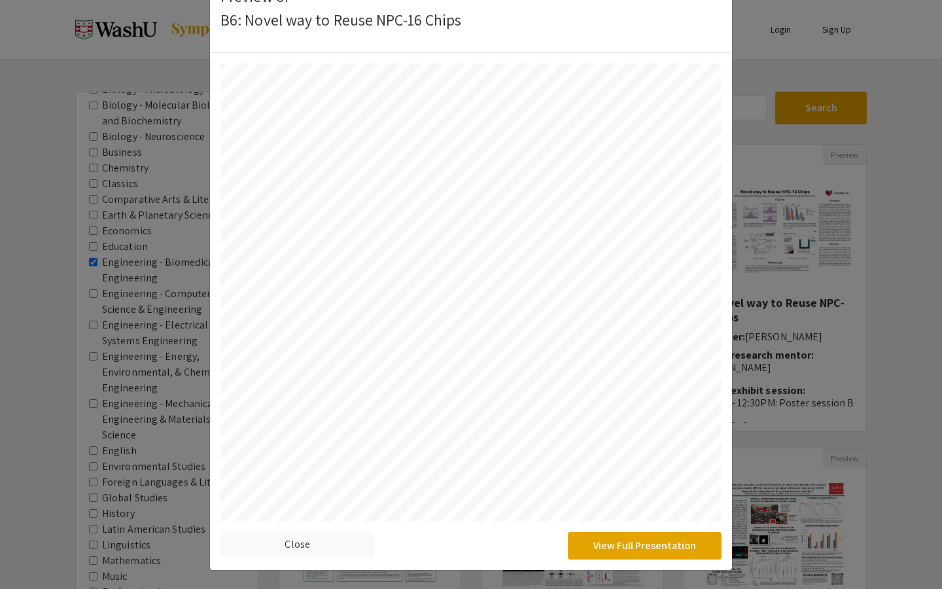
select select "auto"
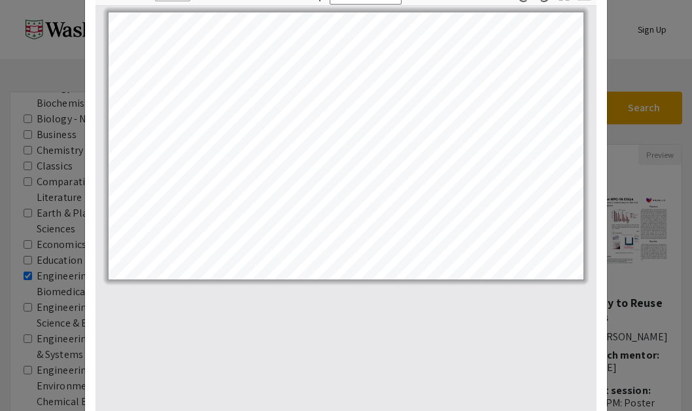
click at [633, 152] on modal-container "Preview of B6: Novel way to Reuse NPC-16 Chips × Thumbnails Document Outline At…" at bounding box center [346, 205] width 692 height 411
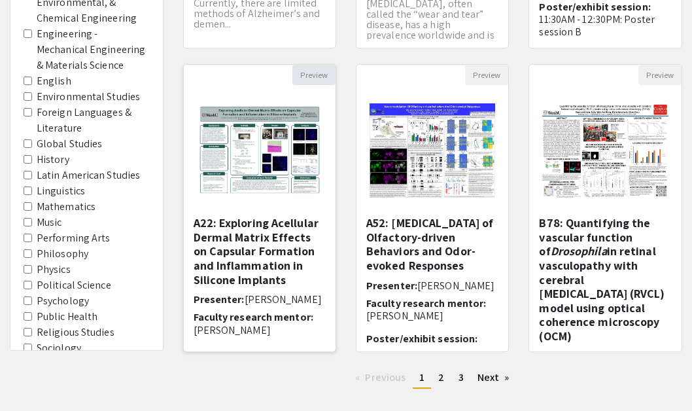
click at [321, 75] on button "Preview" at bounding box center [313, 75] width 43 height 20
select select "custom"
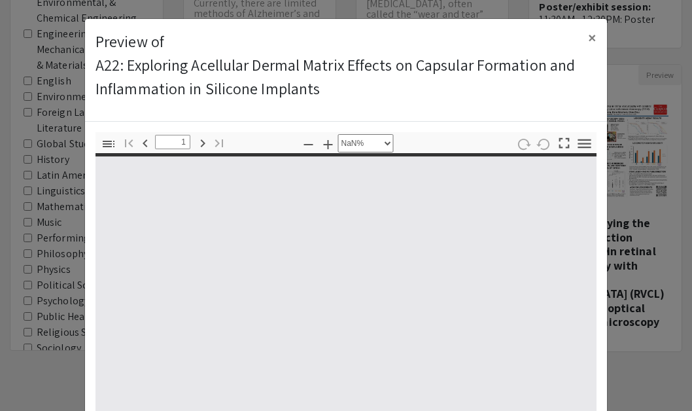
type input "0"
select select "custom"
click at [562, 139] on icon "button" at bounding box center [564, 143] width 18 height 18
type input "1"
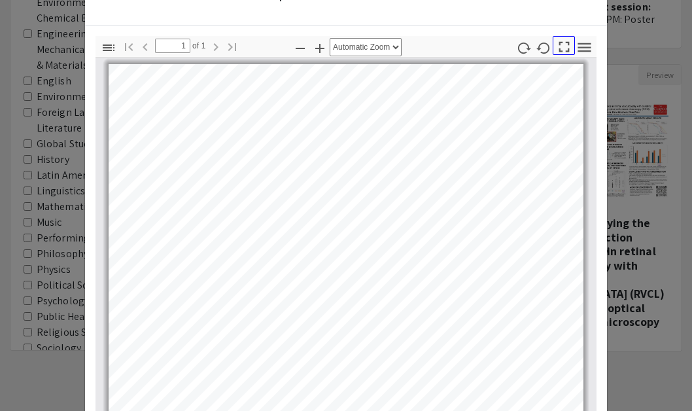
click at [563, 47] on icon "button" at bounding box center [564, 47] width 18 height 18
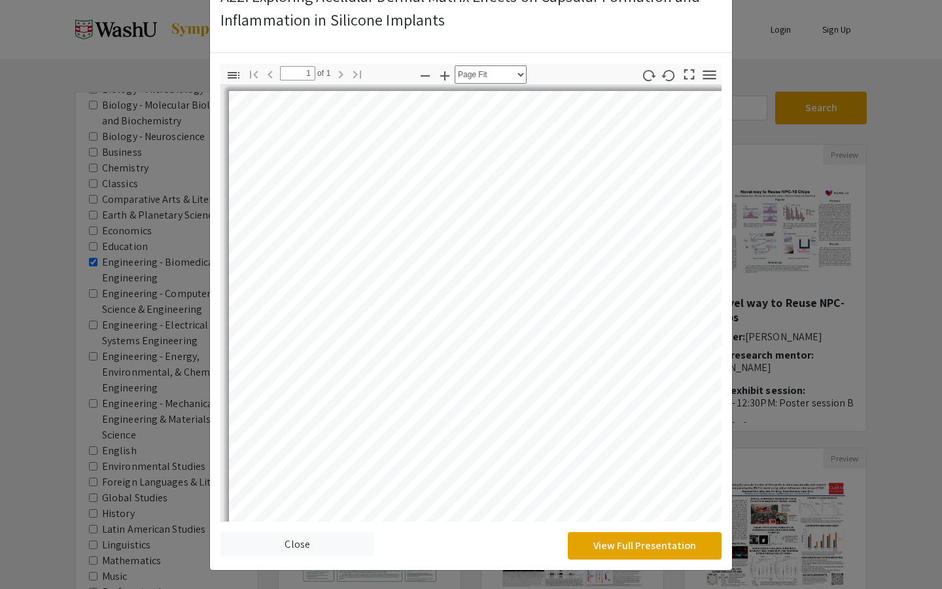
select select "auto"
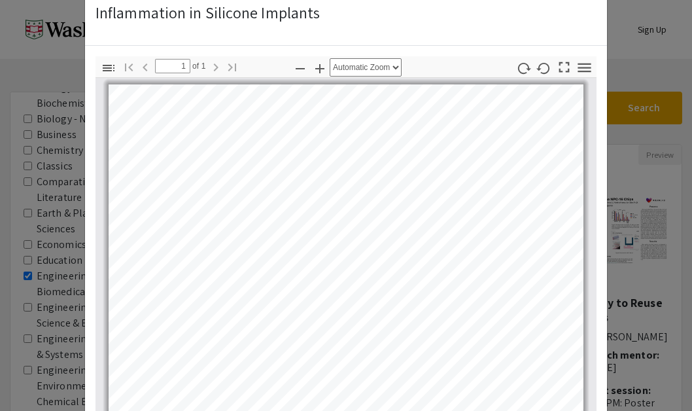
click at [651, 162] on modal-container "Preview of A22: Exploring Acellular Dermal Matrix Effects on Capsular Formation…" at bounding box center [346, 205] width 692 height 411
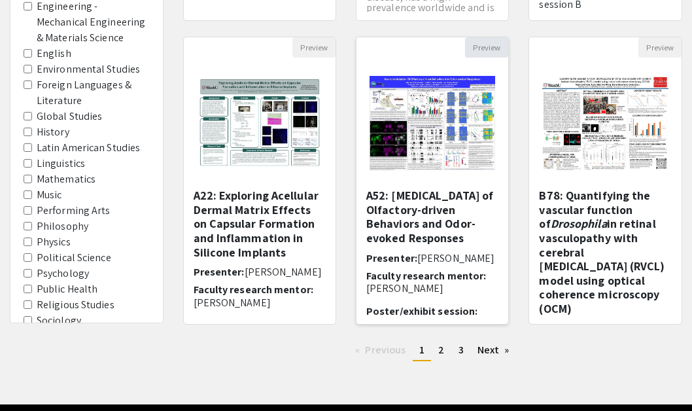
click at [495, 50] on button "Preview" at bounding box center [486, 47] width 43 height 20
select select "custom"
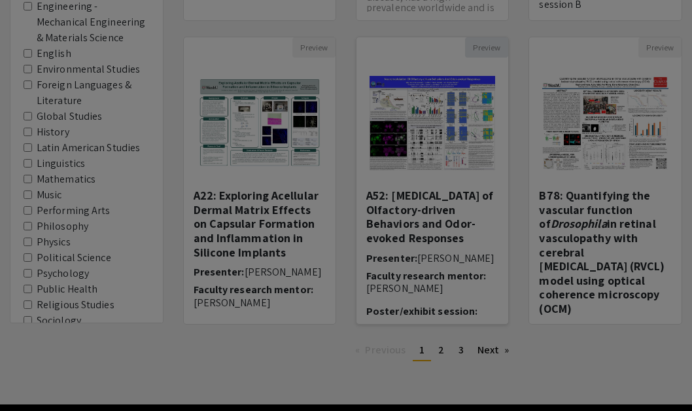
type input "0"
select select "custom"
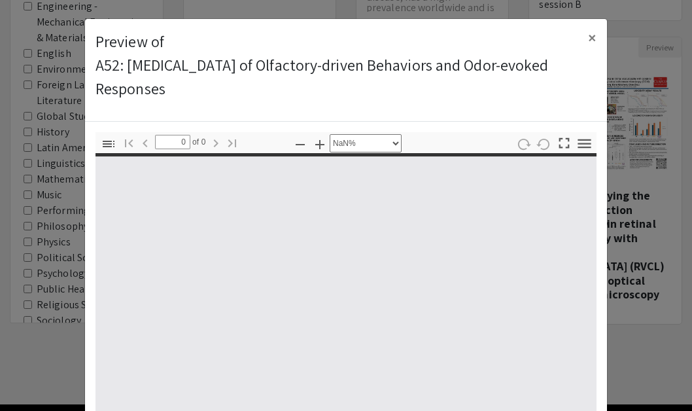
type input "1"
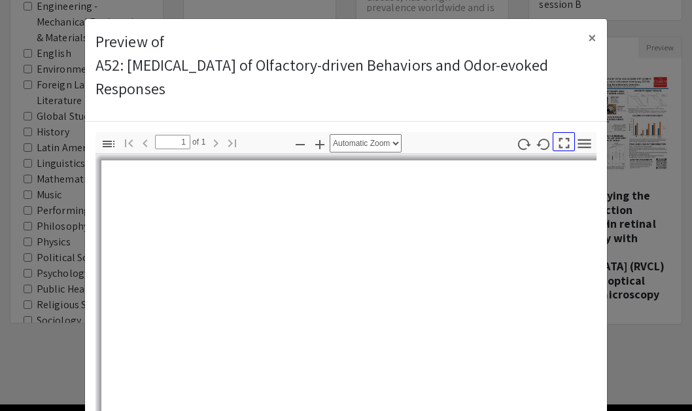
click at [563, 142] on icon "button" at bounding box center [564, 143] width 18 height 18
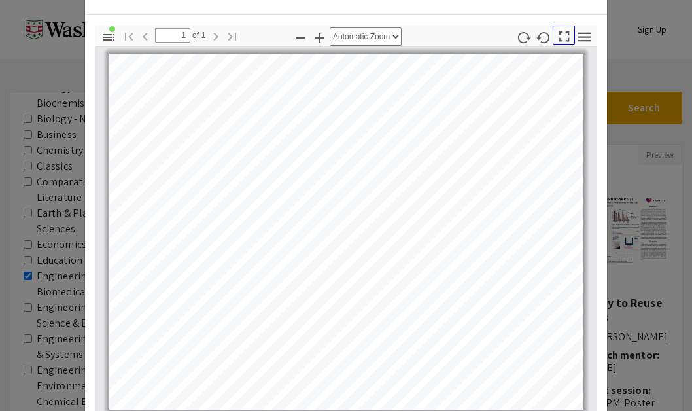
click at [565, 37] on icon "button" at bounding box center [564, 36] width 18 height 18
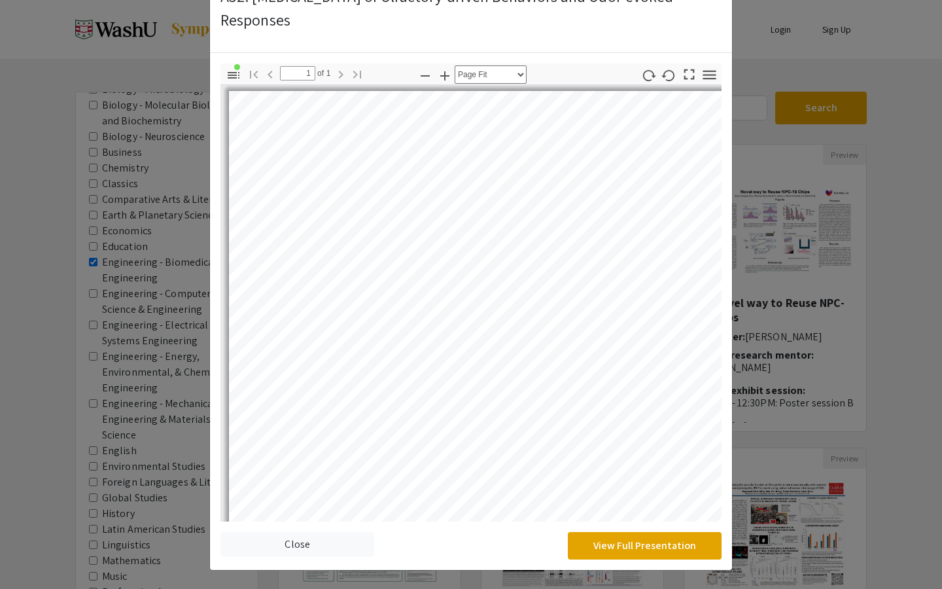
select select "auto"
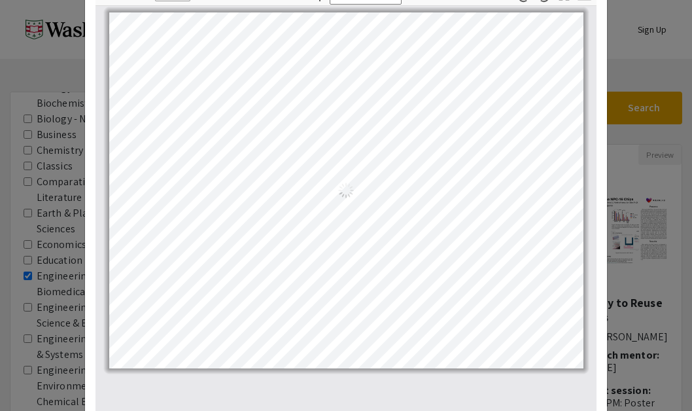
click at [619, 76] on modal-container "Preview of A52: Neuromodulation of Olfactory-driven Behaviors and Odor-evoked R…" at bounding box center [346, 205] width 692 height 411
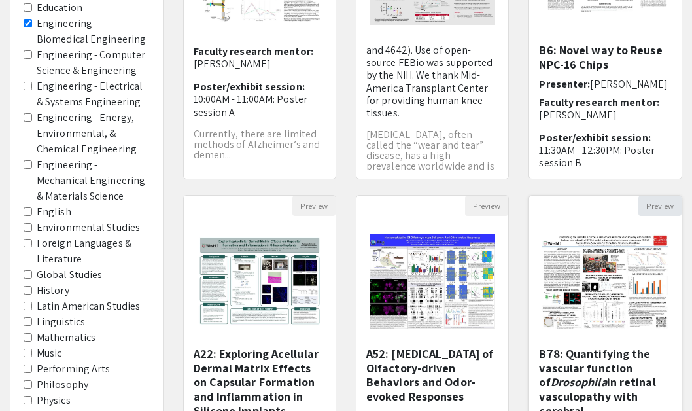
click at [644, 211] on button "Preview" at bounding box center [659, 206] width 43 height 20
select select "custom"
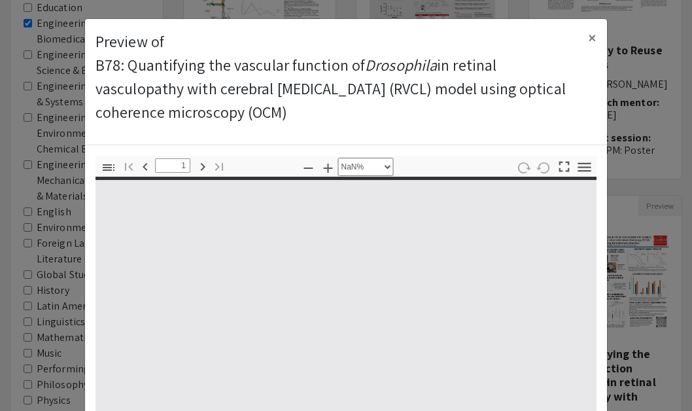
type input "0"
select select "custom"
click at [562, 168] on icon "button" at bounding box center [564, 167] width 18 height 18
type input "1"
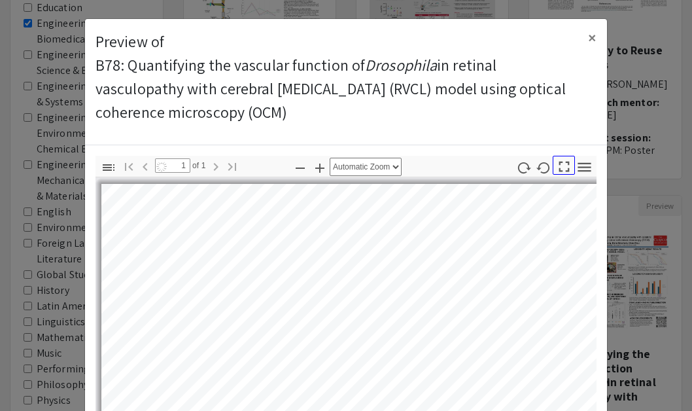
click at [562, 168] on icon "button" at bounding box center [564, 167] width 18 height 18
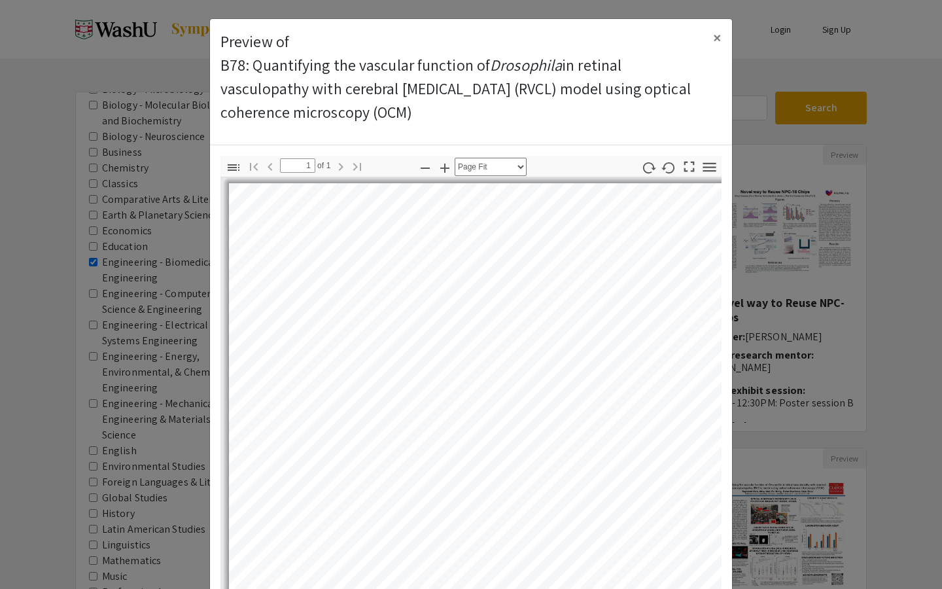
select select "auto"
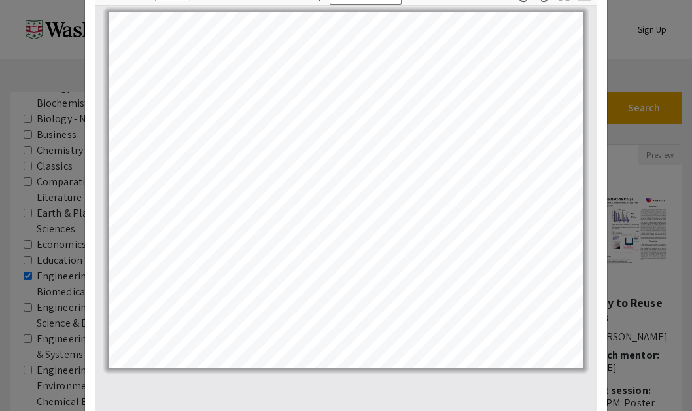
click at [635, 73] on modal-container "Preview of B78: Quantifying the vascular function of Drosophila in retinal vasc…" at bounding box center [346, 205] width 692 height 411
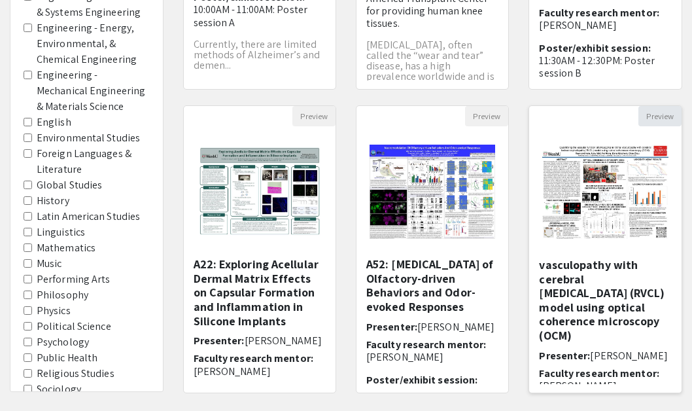
scroll to position [83, 0]
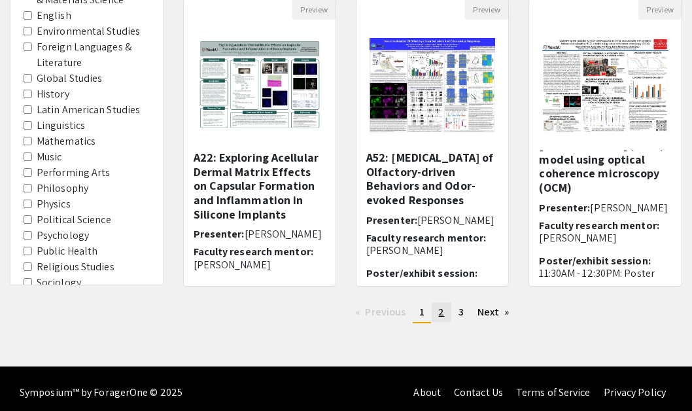
click at [441, 311] on span "2" at bounding box center [441, 312] width 6 height 14
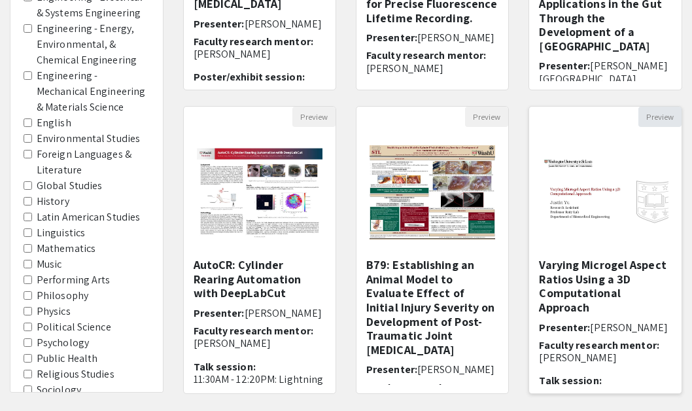
click at [648, 115] on button "Preview" at bounding box center [659, 117] width 43 height 20
select select "custom"
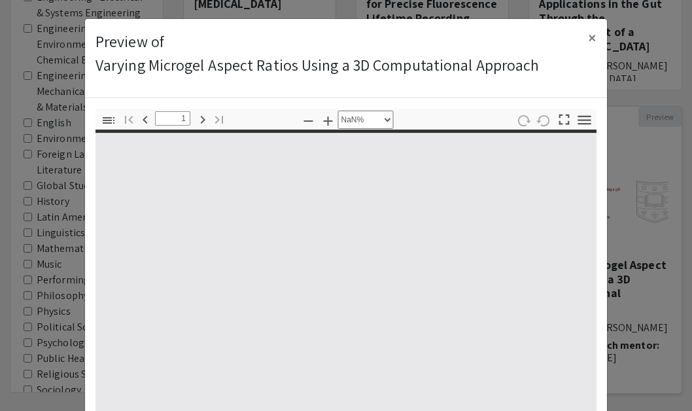
type input "0"
select select "custom"
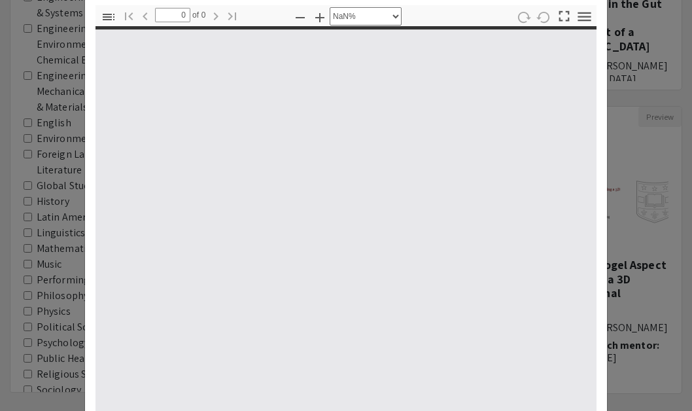
type input "1"
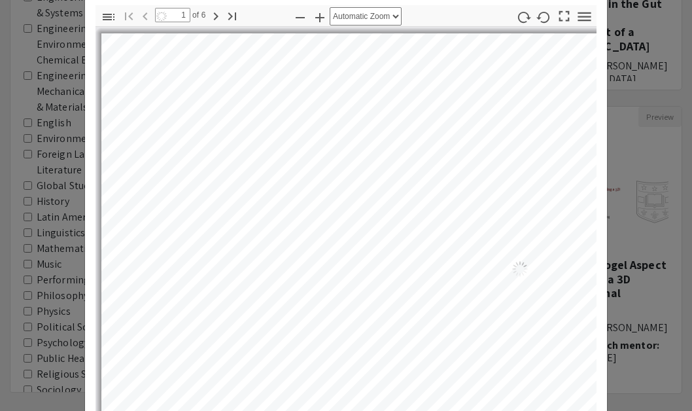
select select "auto"
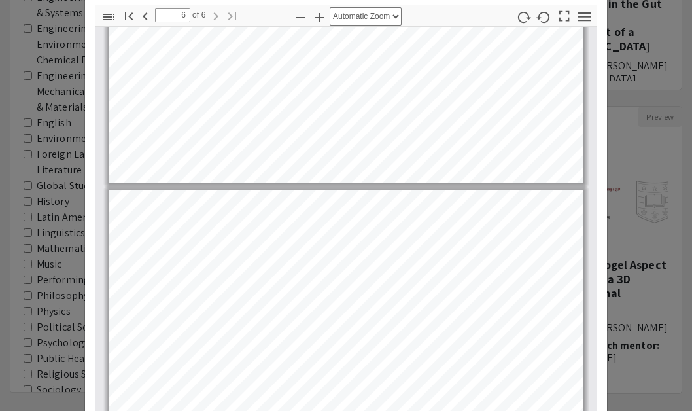
scroll to position [223, 0]
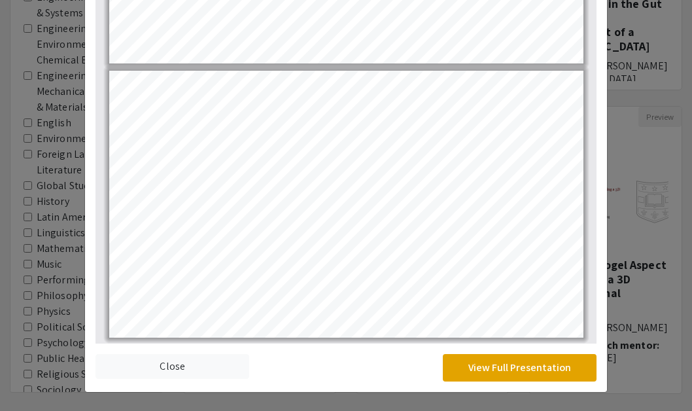
type input "5"
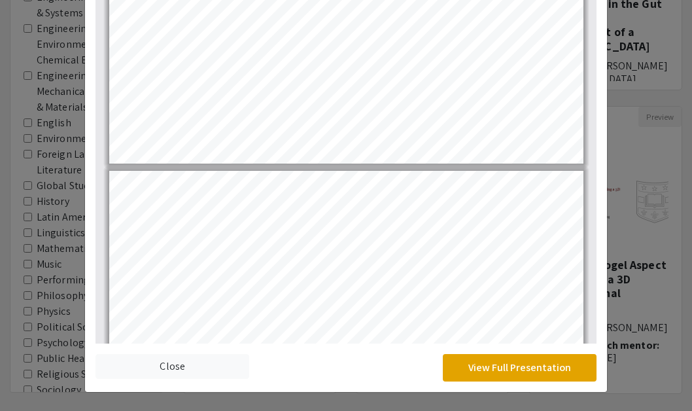
scroll to position [1013, 0]
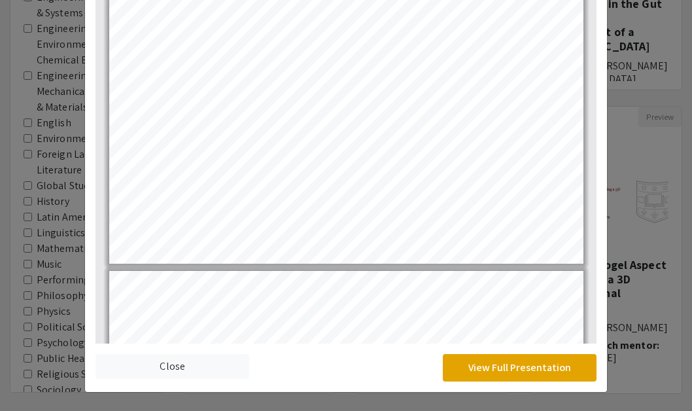
click at [655, 189] on modal-container "Preview of Varying Microgel Aspect Ratios Using a 3D Computational Approach × T…" at bounding box center [346, 205] width 692 height 411
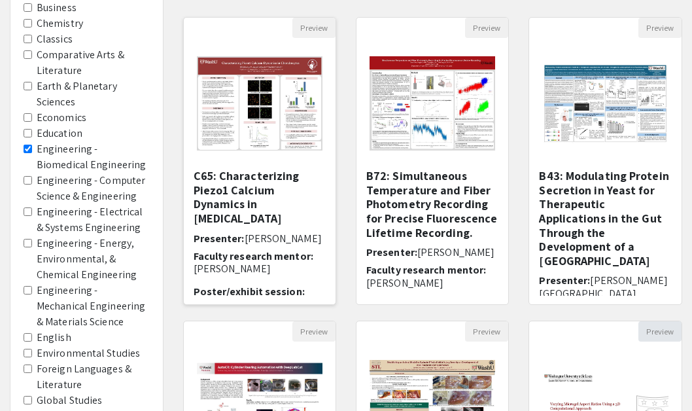
scroll to position [116, 0]
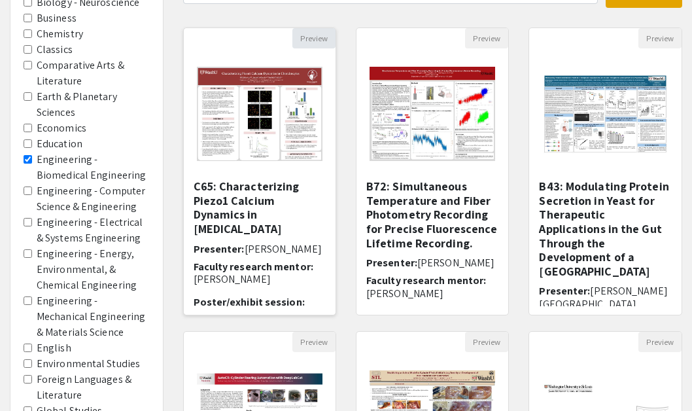
click at [321, 33] on button "Preview" at bounding box center [313, 38] width 43 height 20
select select "custom"
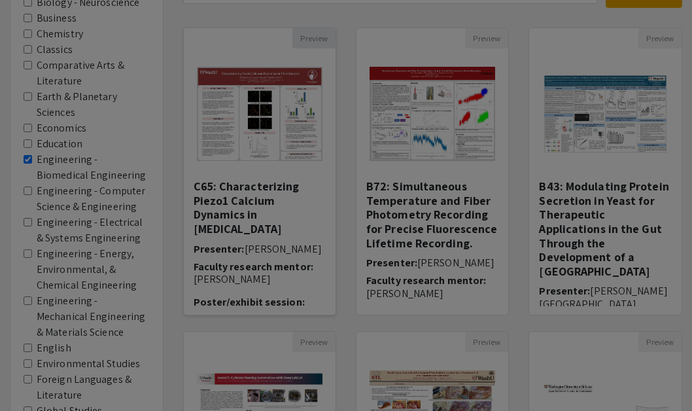
type input "0"
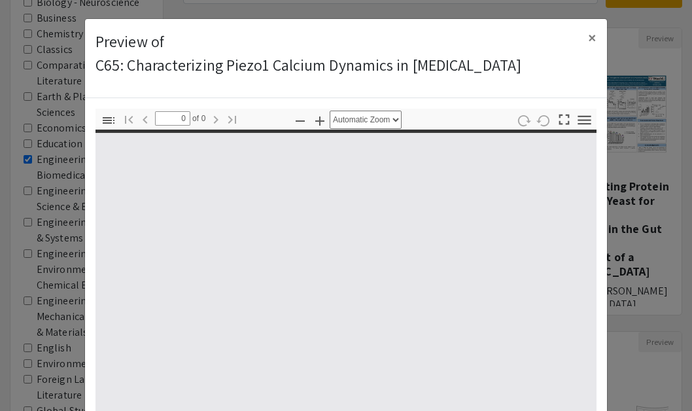
select select "custom"
type input "1"
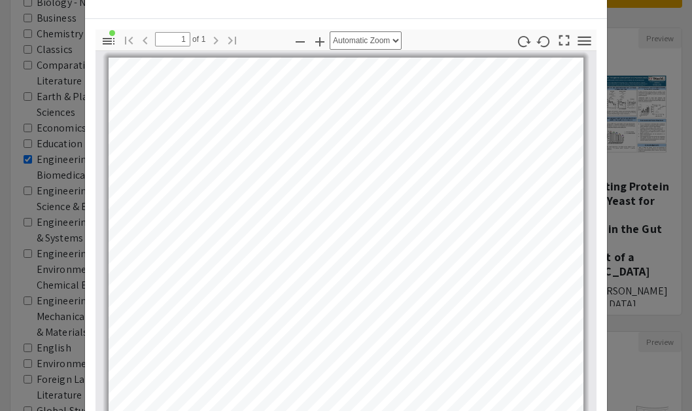
scroll to position [62, 0]
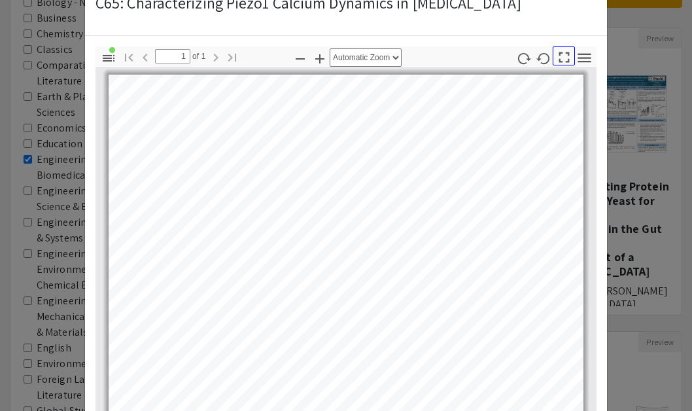
click at [562, 59] on icon "button" at bounding box center [564, 57] width 18 height 18
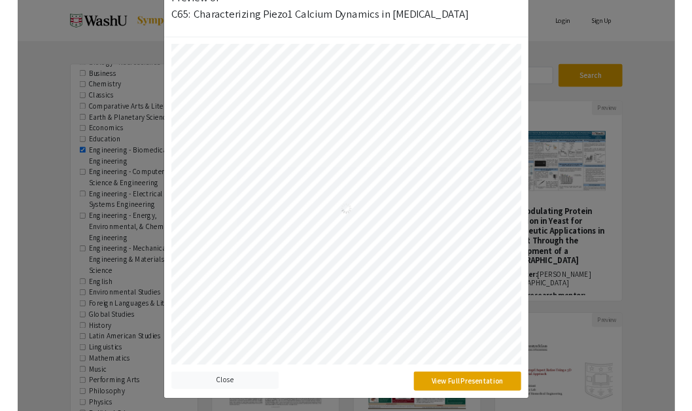
scroll to position [45, 0]
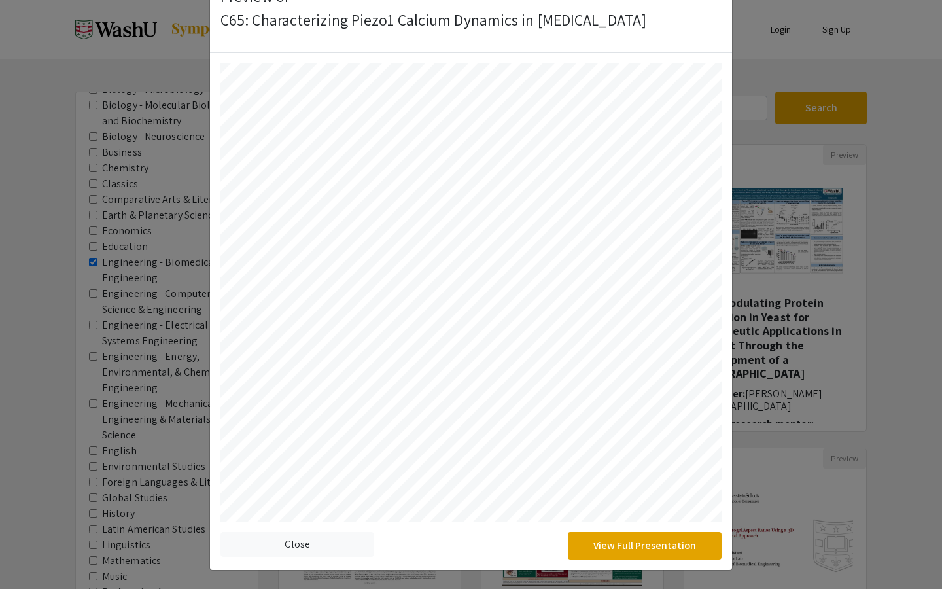
select select "auto"
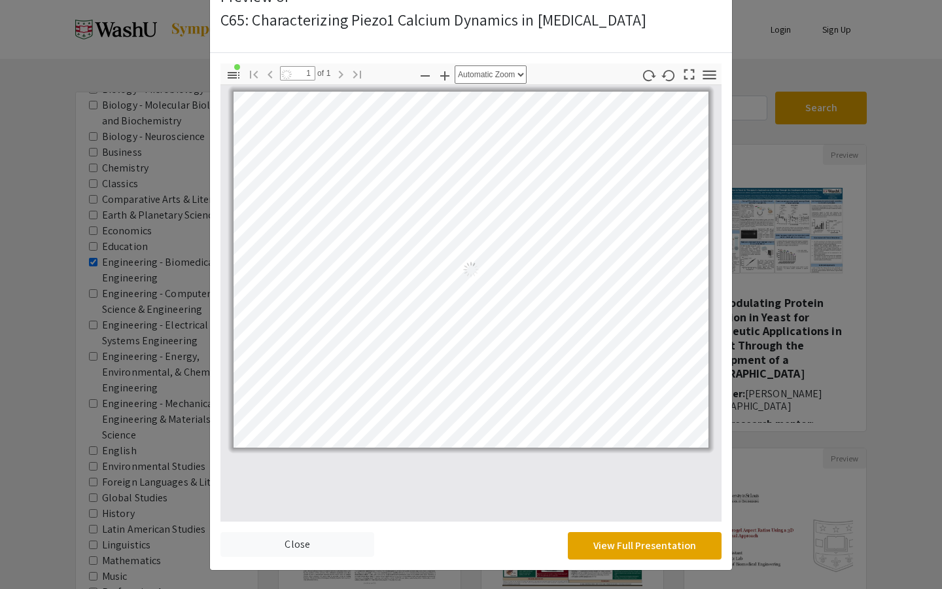
scroll to position [833, 0]
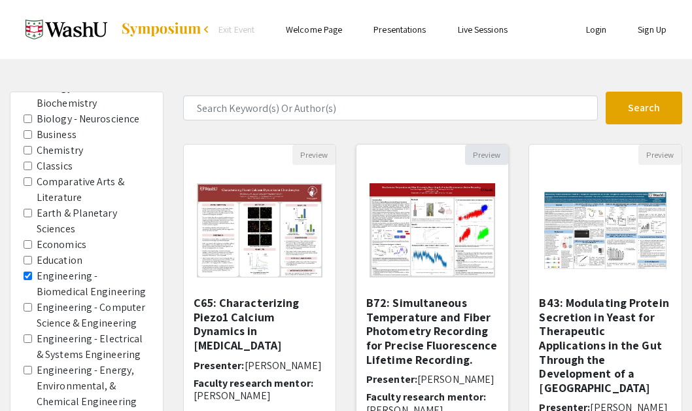
click at [491, 153] on button "Preview" at bounding box center [486, 155] width 43 height 20
select select "custom"
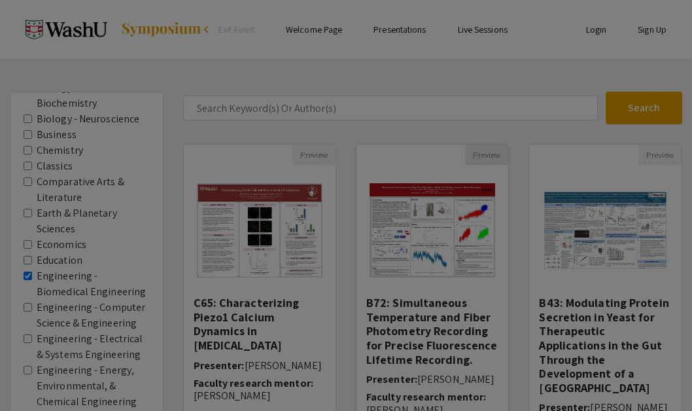
type input "0"
select select "custom"
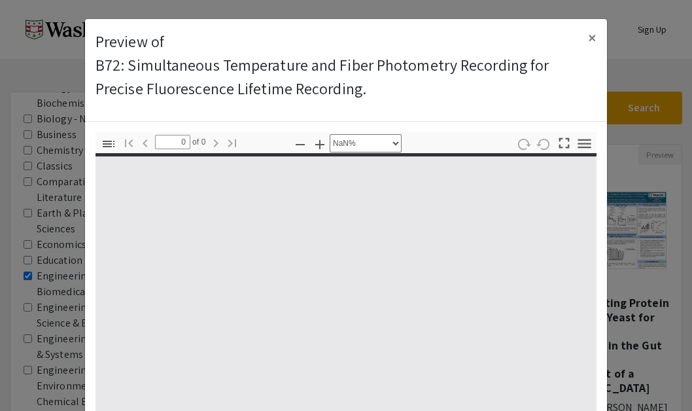
type input "1"
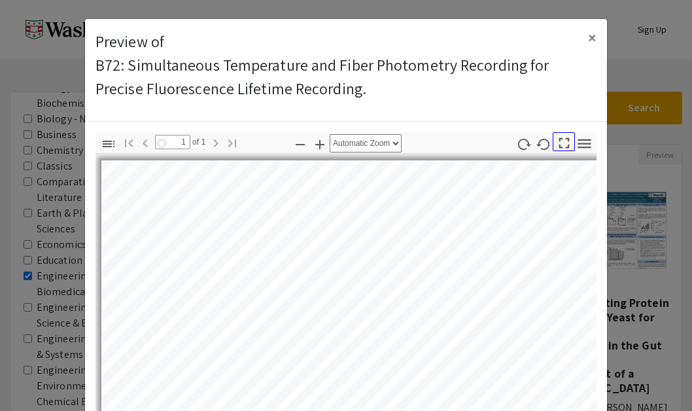
click at [562, 147] on icon "button" at bounding box center [564, 143] width 10 height 10
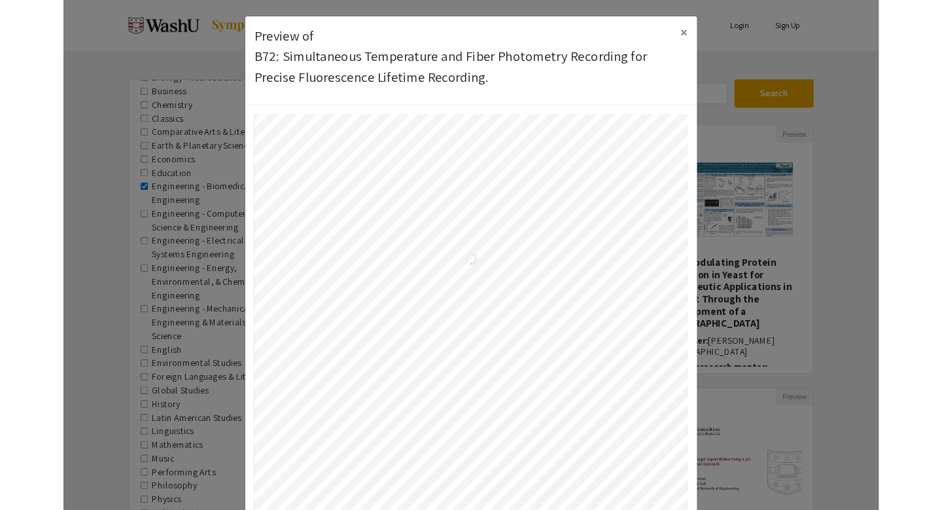
scroll to position [690, 0]
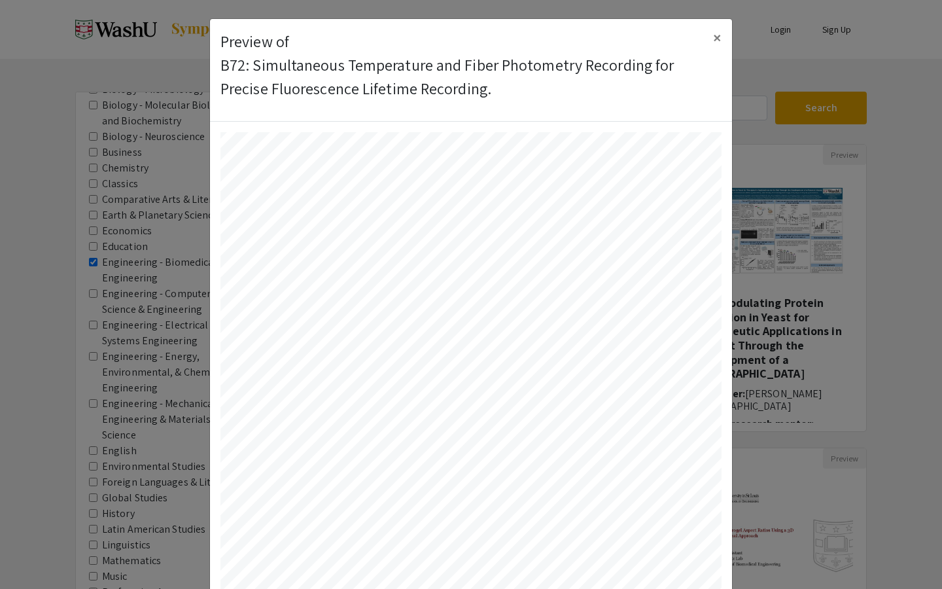
select select "auto"
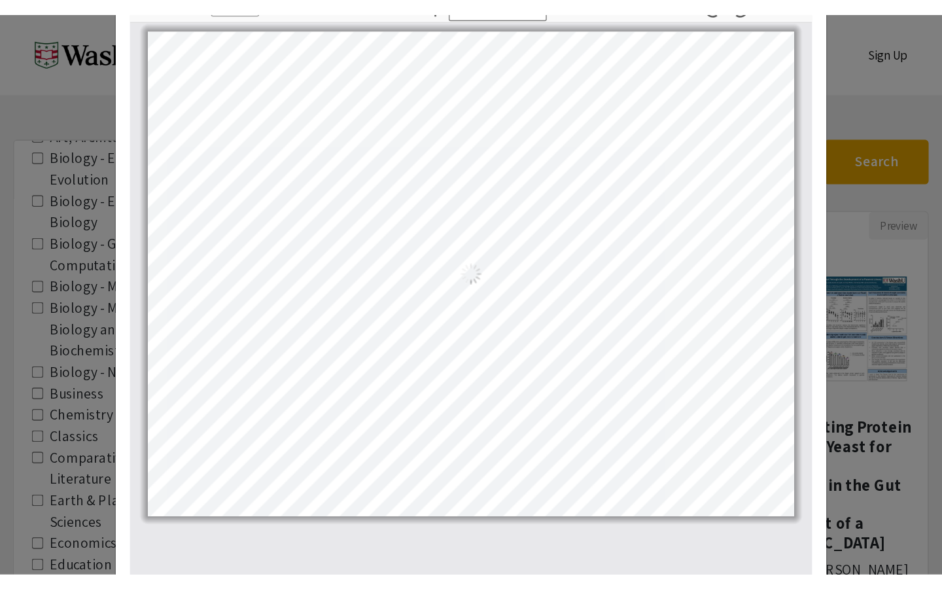
scroll to position [833, 0]
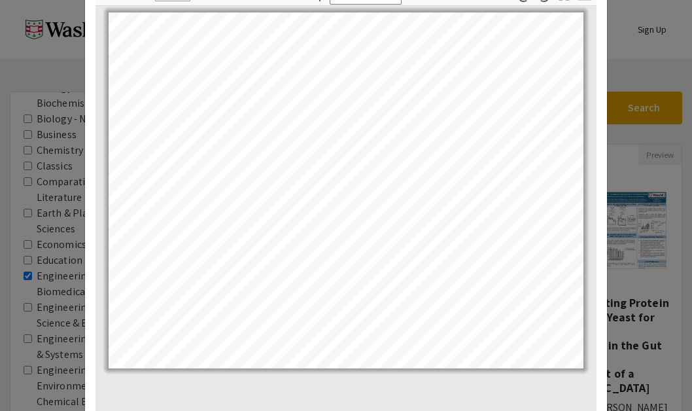
click at [640, 162] on modal-container "Preview of B72: Simultaneous Temperature and Fiber Photometry Recording for Pre…" at bounding box center [346, 205] width 692 height 411
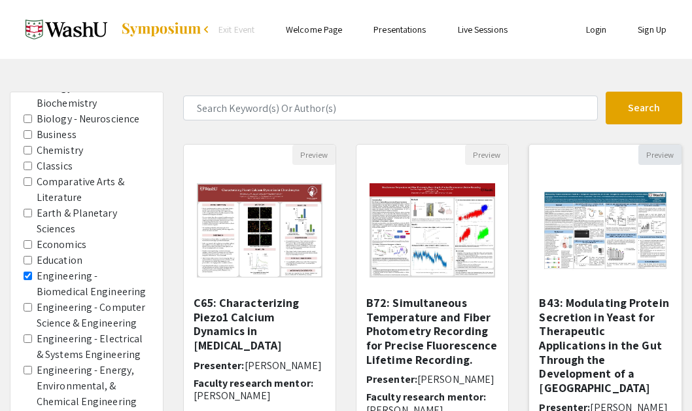
click at [655, 158] on button "Preview" at bounding box center [659, 155] width 43 height 20
select select "custom"
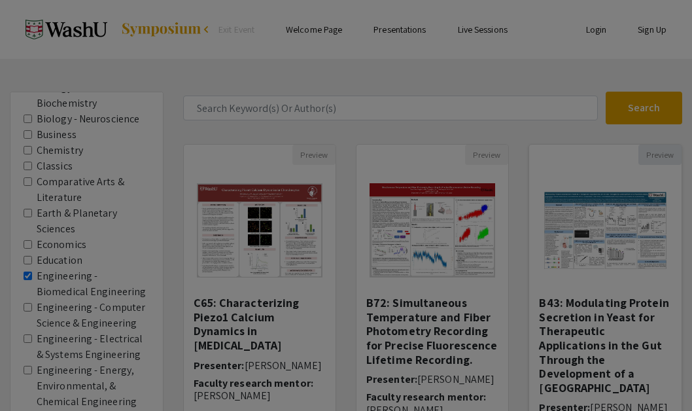
type input "0"
select select "custom"
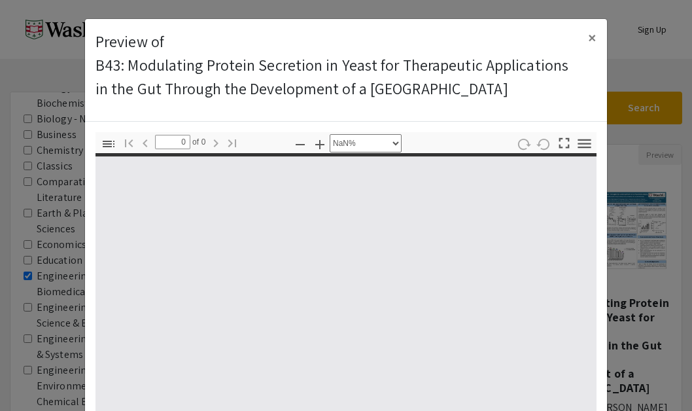
type input "1"
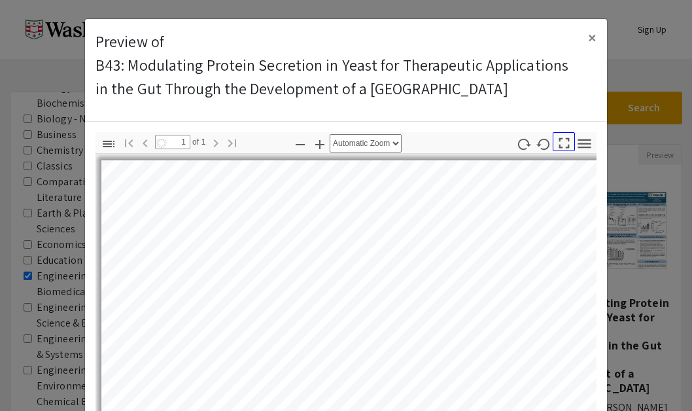
click at [564, 147] on icon "button" at bounding box center [564, 143] width 18 height 18
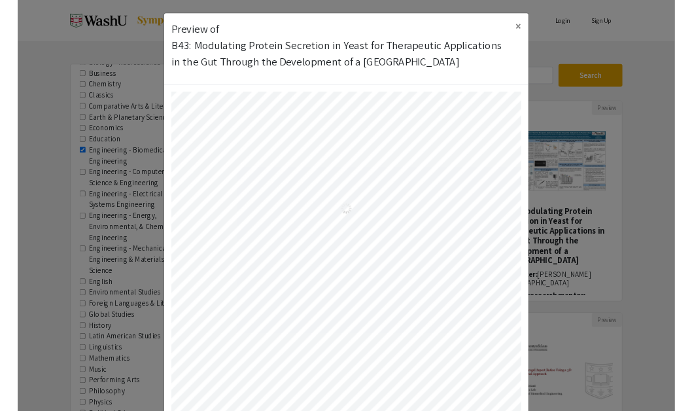
scroll to position [690, 0]
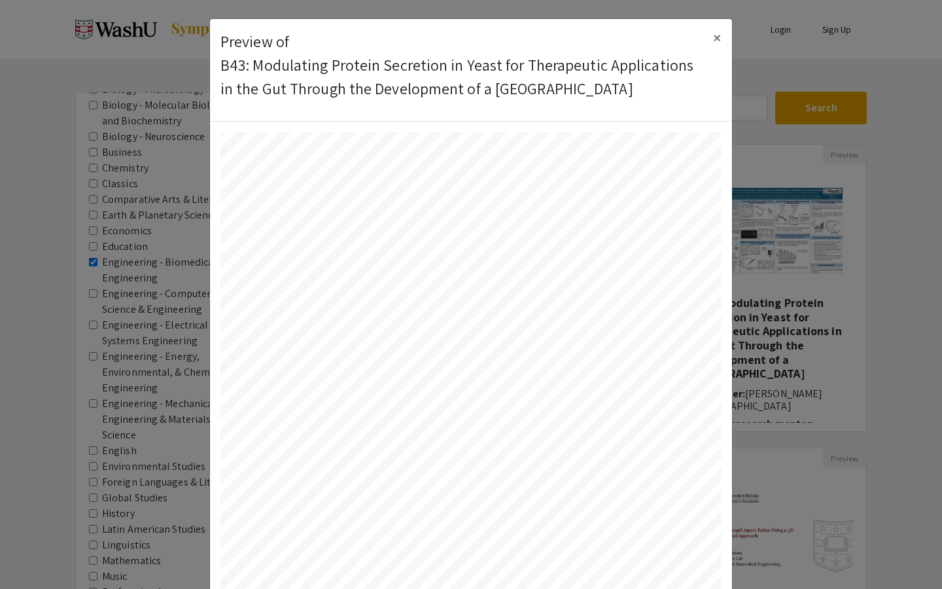
select select "auto"
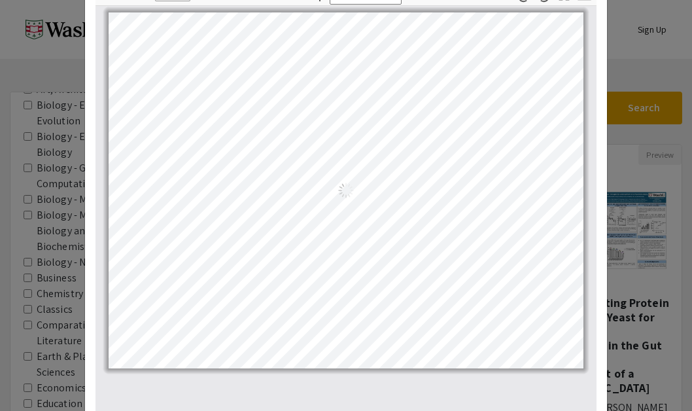
scroll to position [833, 0]
click at [644, 220] on modal-container "Preview of B43: Modulating Protein Secretion in Yeast for Therapeutic Applicati…" at bounding box center [346, 205] width 692 height 411
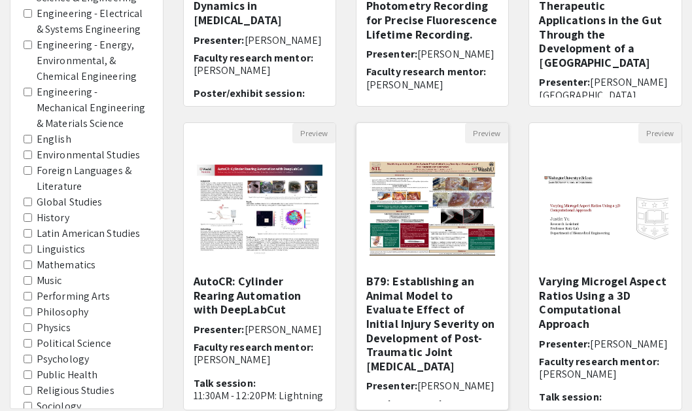
scroll to position [347, 0]
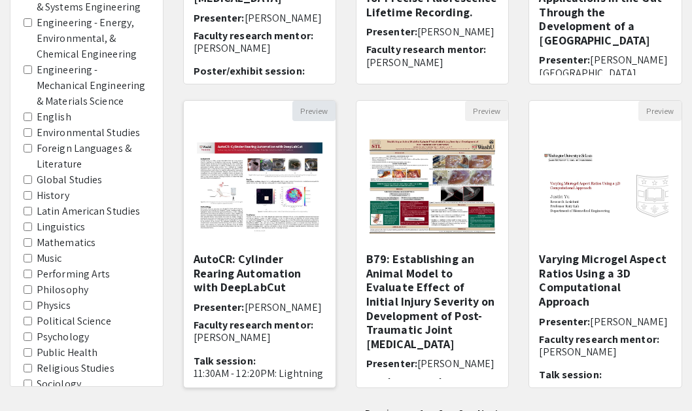
click at [315, 114] on button "Preview" at bounding box center [313, 111] width 43 height 20
select select "custom"
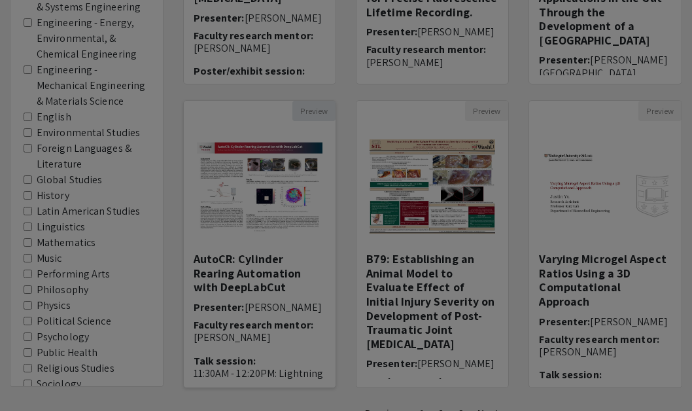
type input "0"
select select "custom"
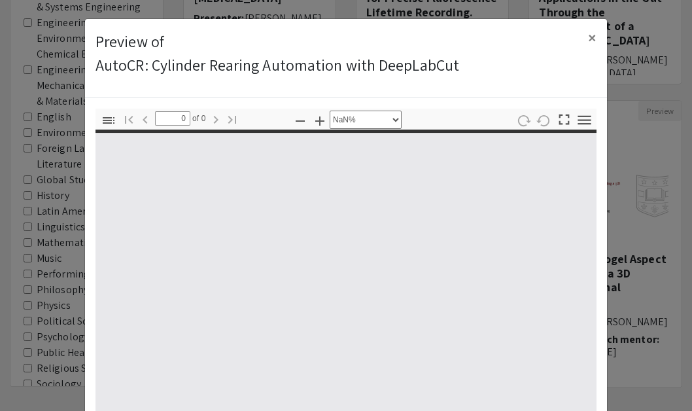
type input "1"
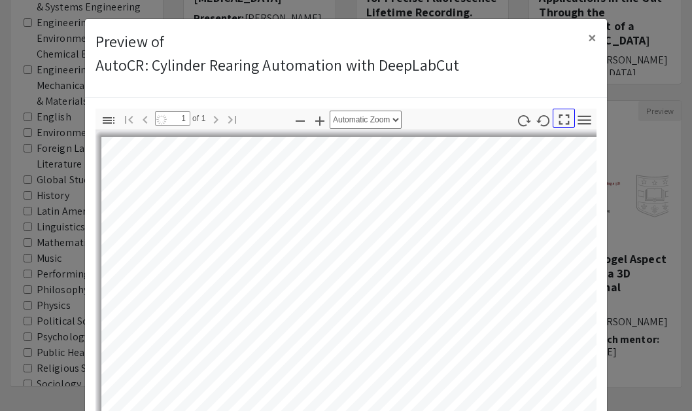
click at [561, 120] on icon "button" at bounding box center [564, 120] width 18 height 18
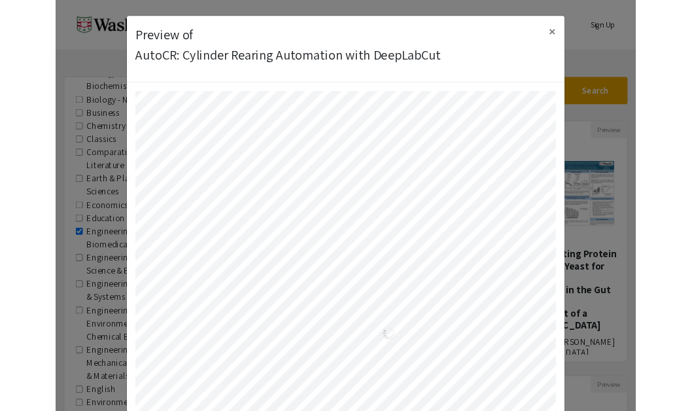
scroll to position [588, 0]
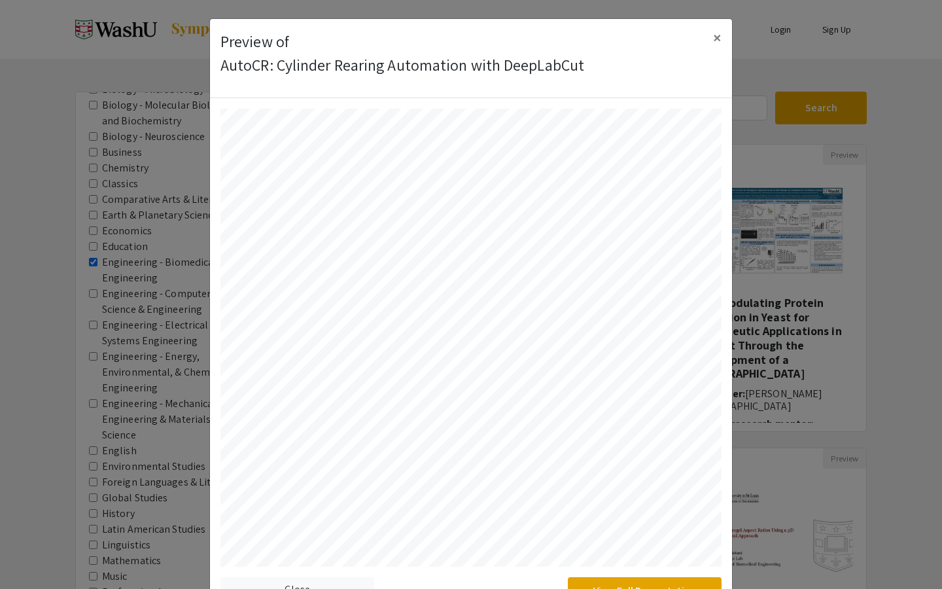
select select "auto"
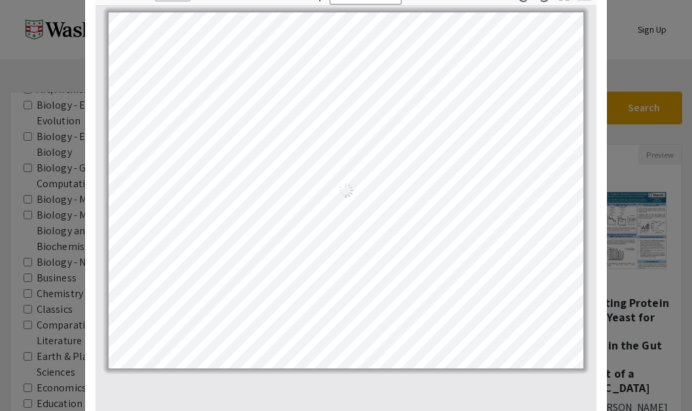
scroll to position [833, 0]
click at [620, 67] on modal-container "Preview of AutoCR: Cylinder Rearing Automation with DeepLabCut × Thumbnails Doc…" at bounding box center [346, 205] width 692 height 411
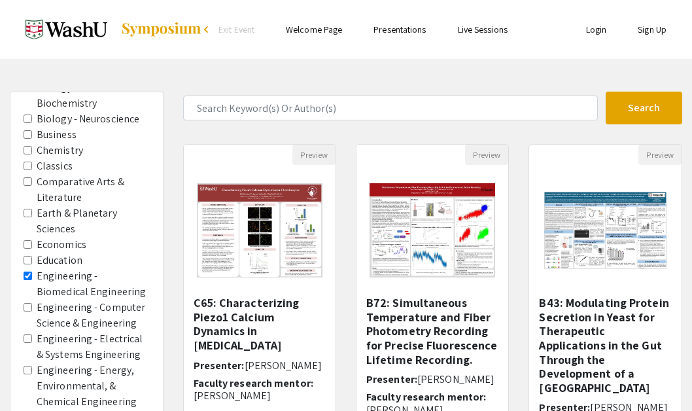
scroll to position [252, 0]
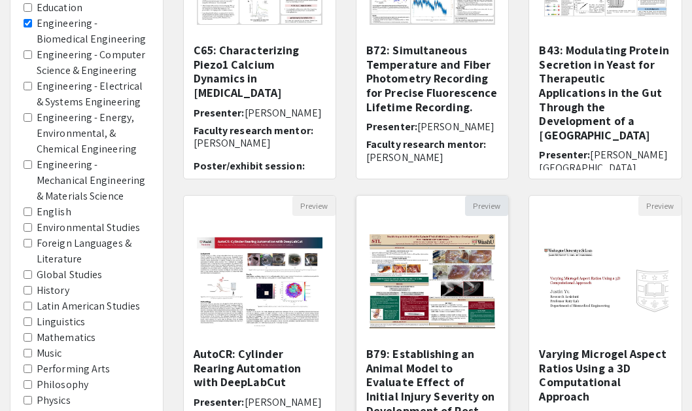
click at [490, 207] on button "Preview" at bounding box center [486, 206] width 43 height 20
select select "custom"
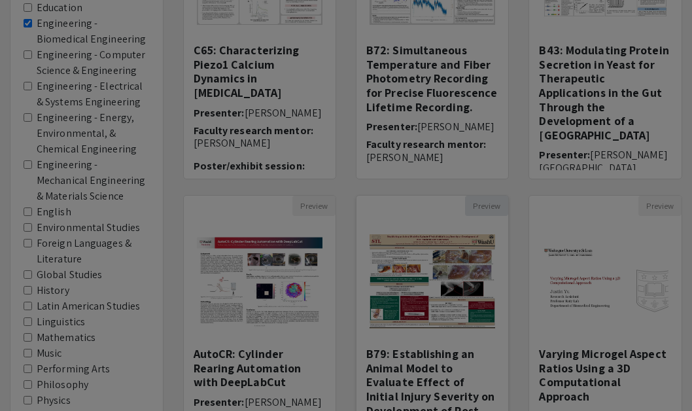
type input "0"
select select "custom"
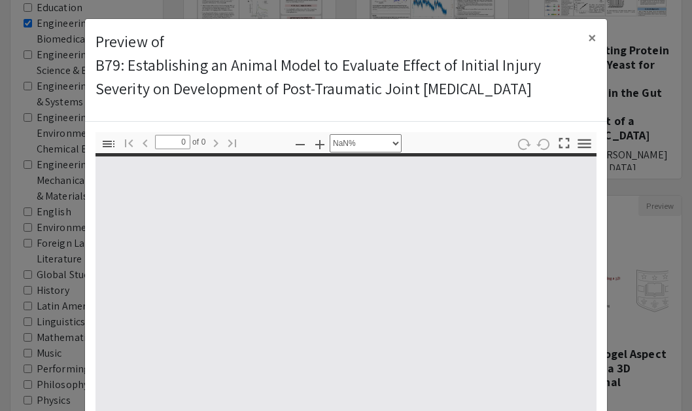
type input "1"
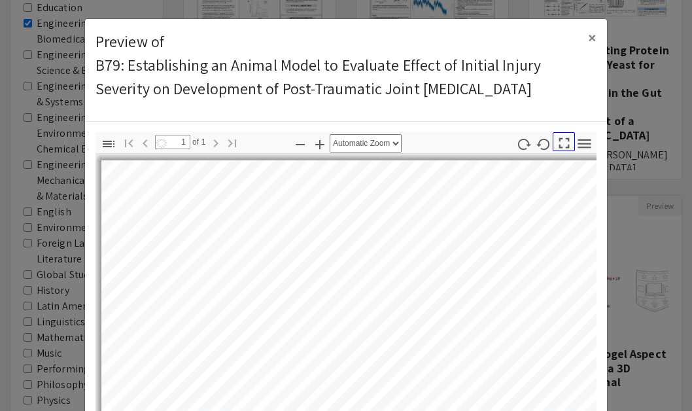
click at [562, 143] on div "Toggle Sidebar Find Go to First Page Previous 1 of 1 Next Go to Last Page Zoom …" at bounding box center [345, 361] width 501 height 458
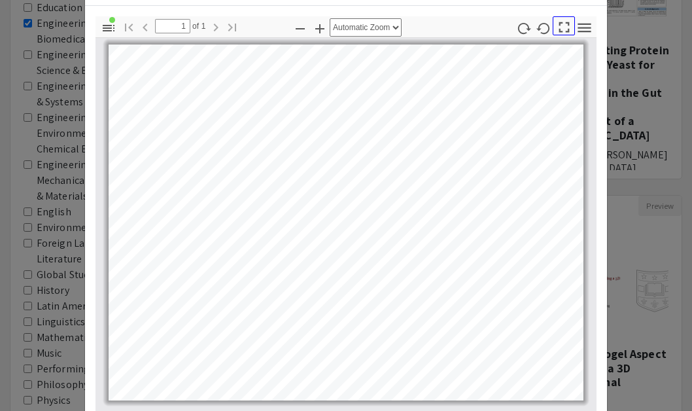
scroll to position [101, 0]
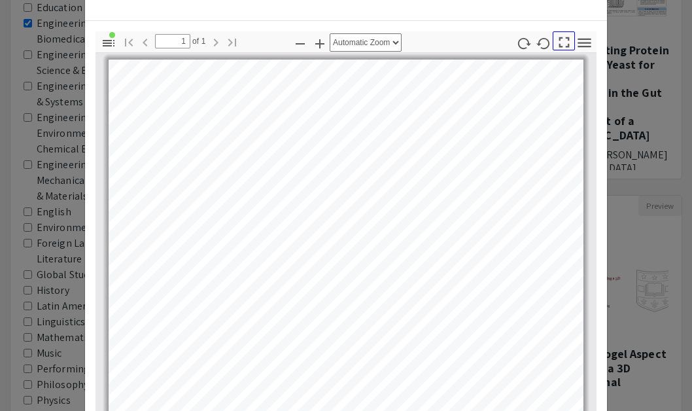
click at [564, 37] on icon "button" at bounding box center [564, 42] width 18 height 18
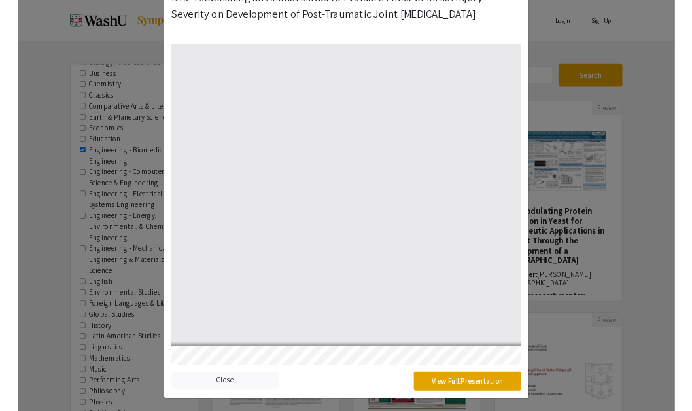
scroll to position [69, 0]
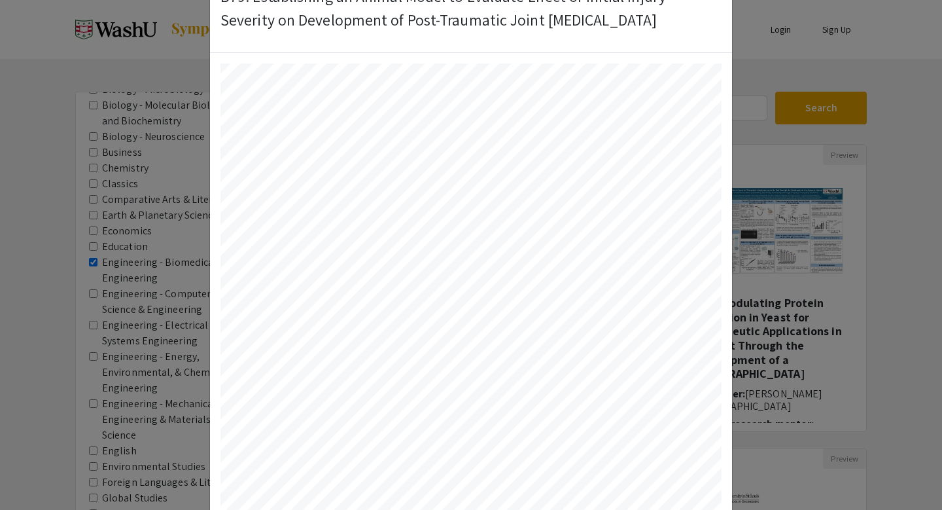
select select "auto"
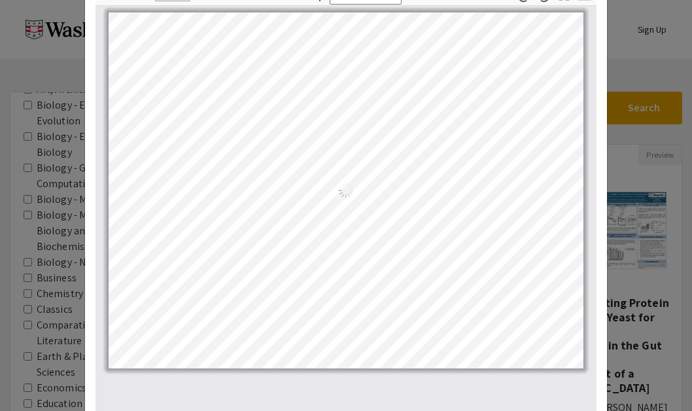
scroll to position [833, 0]
click at [636, 235] on modal-container "Preview of B79: Establishing an Animal Model to Evaluate Effect of Initial Inju…" at bounding box center [346, 205] width 692 height 411
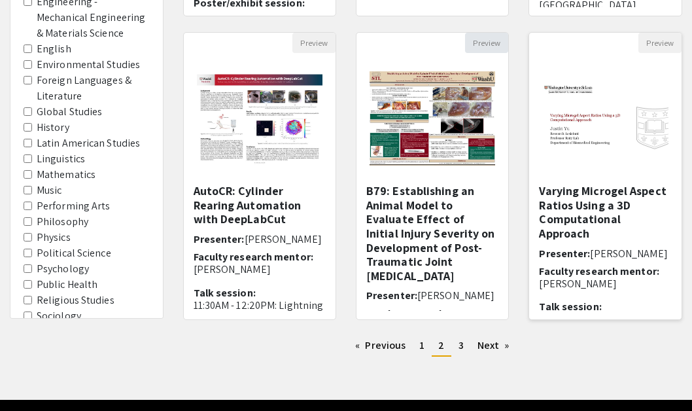
scroll to position [434, 0]
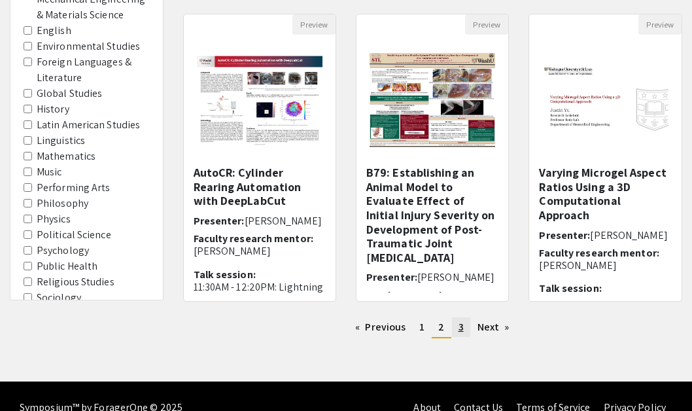
click at [456, 325] on link "page 3" at bounding box center [461, 327] width 18 height 20
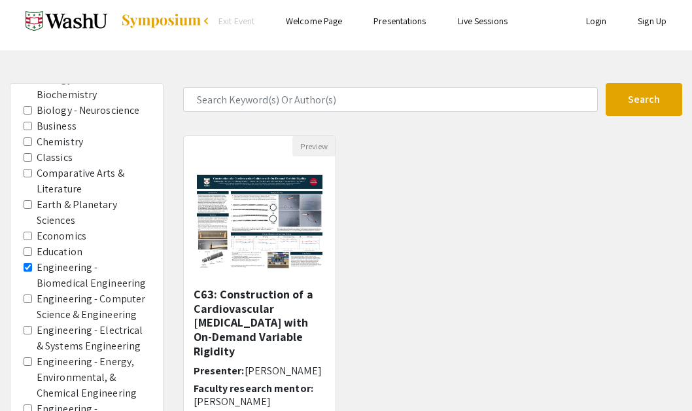
scroll to position [9, 0]
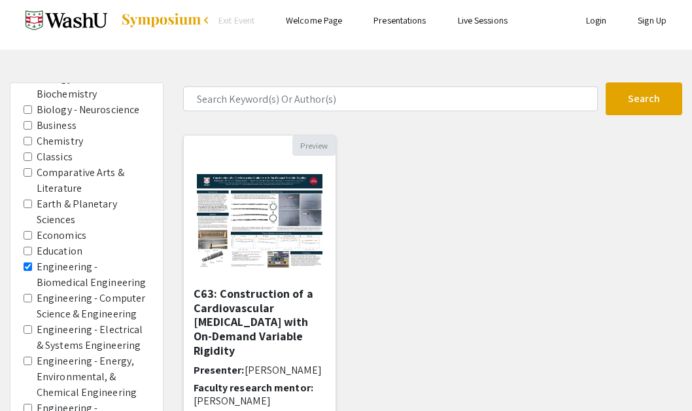
click at [319, 143] on button "Preview" at bounding box center [313, 145] width 43 height 20
select select "custom"
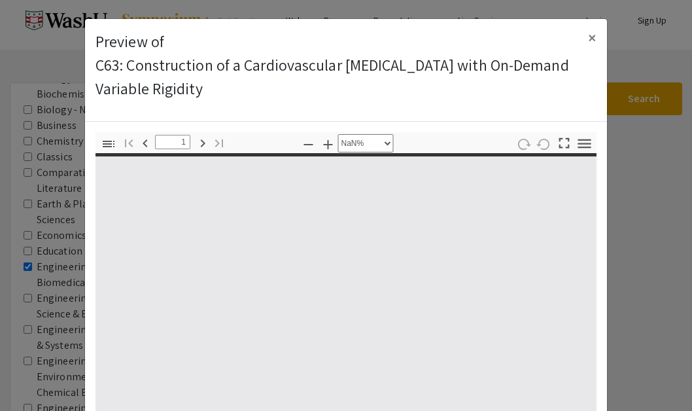
type input "0"
select select "custom"
type input "1"
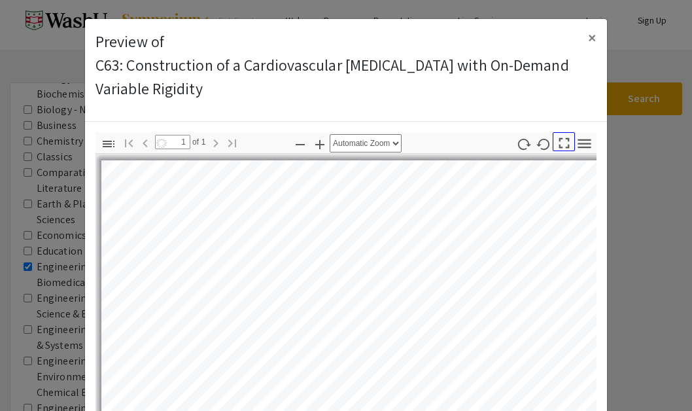
click at [562, 144] on icon "button" at bounding box center [564, 143] width 18 height 18
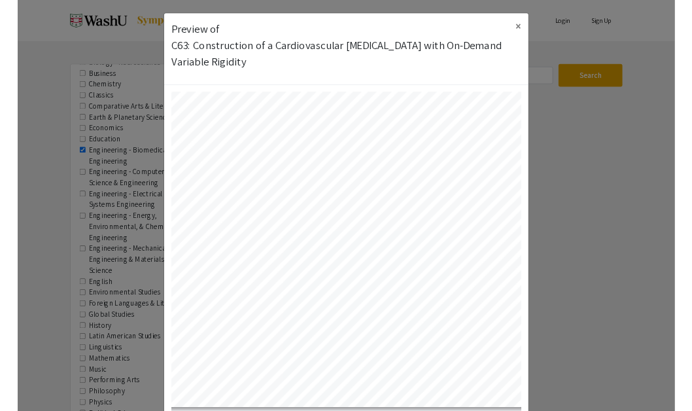
scroll to position [588, 0]
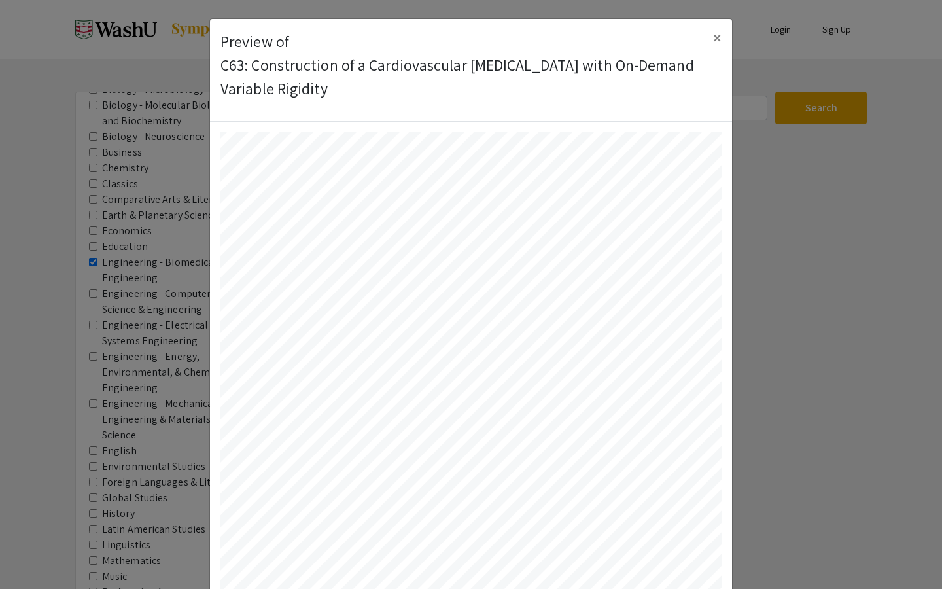
select select "auto"
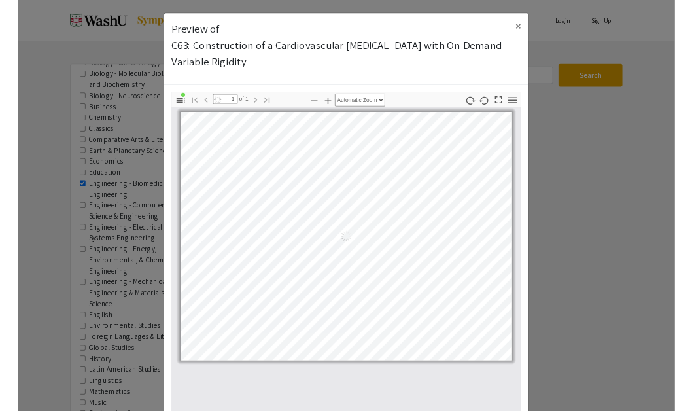
scroll to position [833, 0]
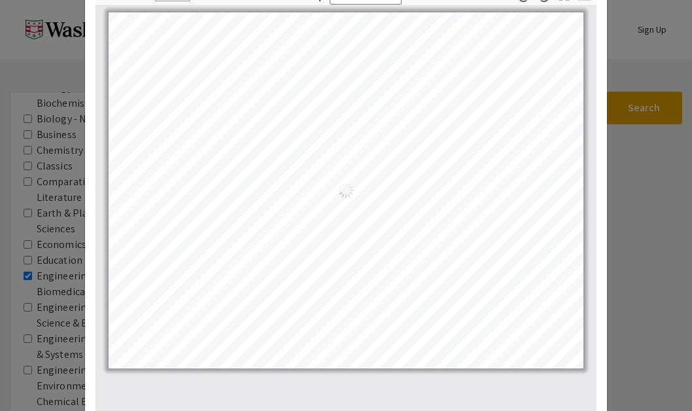
click at [632, 82] on modal-container "Preview of C63: Construction of a Cardiovascular Catheter with On-Demand Variab…" at bounding box center [346, 205] width 692 height 411
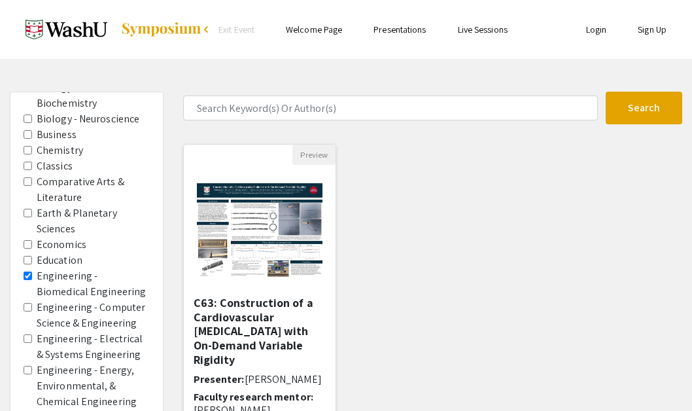
click at [438, 271] on div "Preview C63: Construction of a Cardiovascular Catheter with On-Demand Variable …" at bounding box center [432, 295] width 519 height 303
click at [418, 226] on div "Preview C63: Construction of a Cardiovascular Catheter with On-Demand Variable …" at bounding box center [432, 295] width 519 height 303
